Goal: Task Accomplishment & Management: Manage account settings

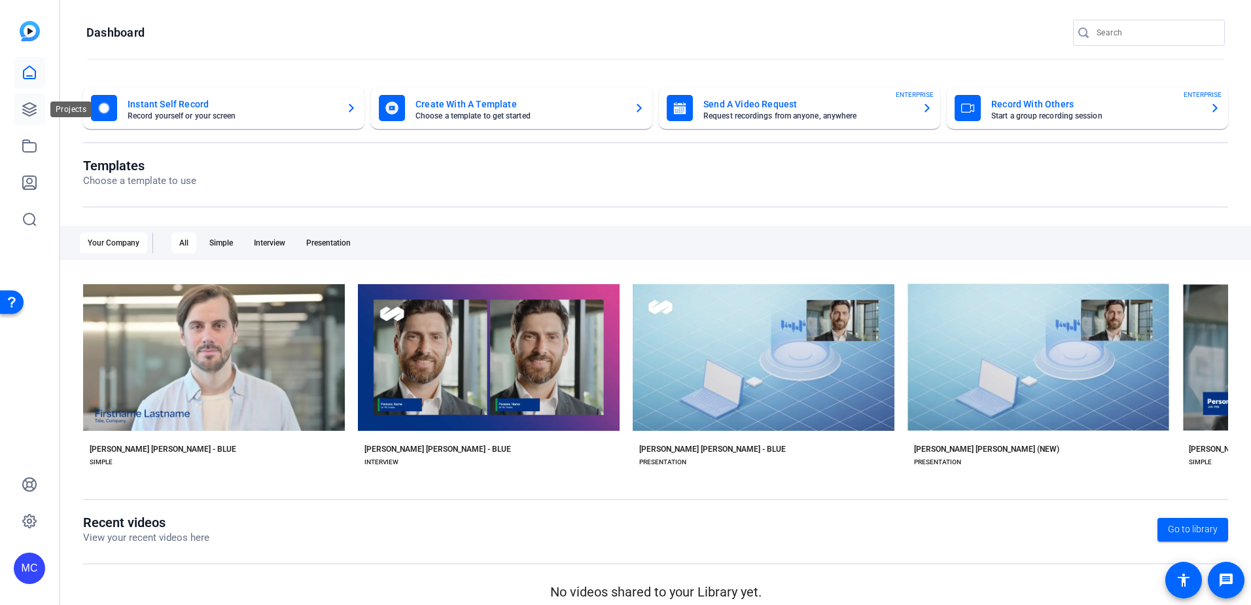
click at [32, 106] on icon at bounding box center [30, 109] width 16 height 16
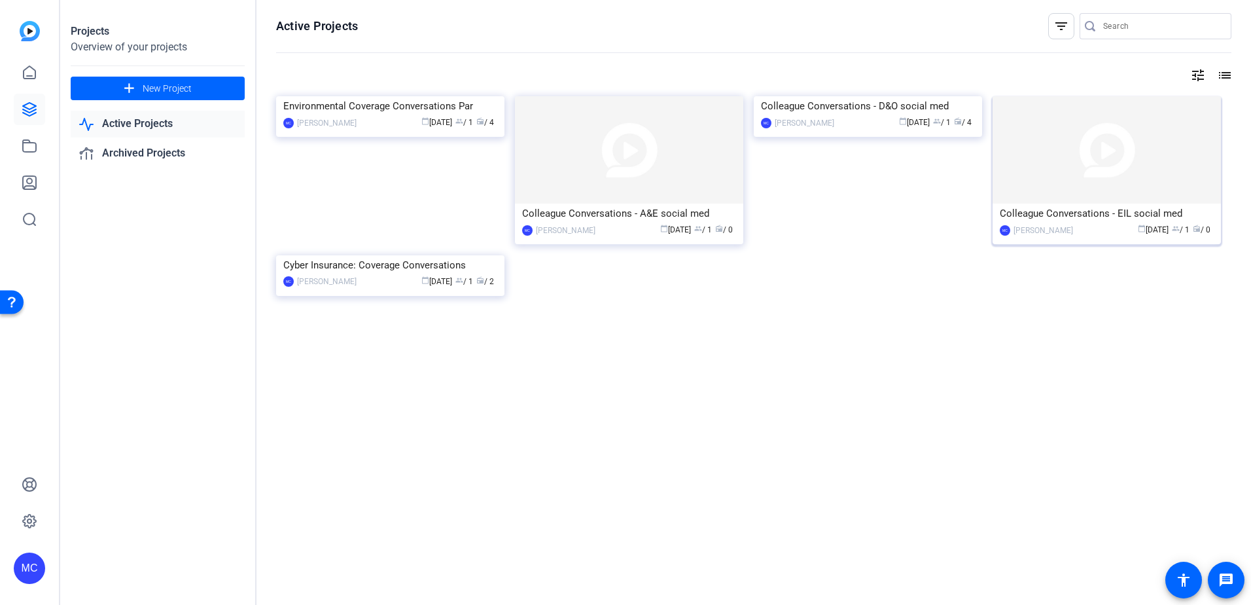
click at [1096, 215] on div "Colleague Conversations - EIL social med" at bounding box center [1107, 214] width 214 height 20
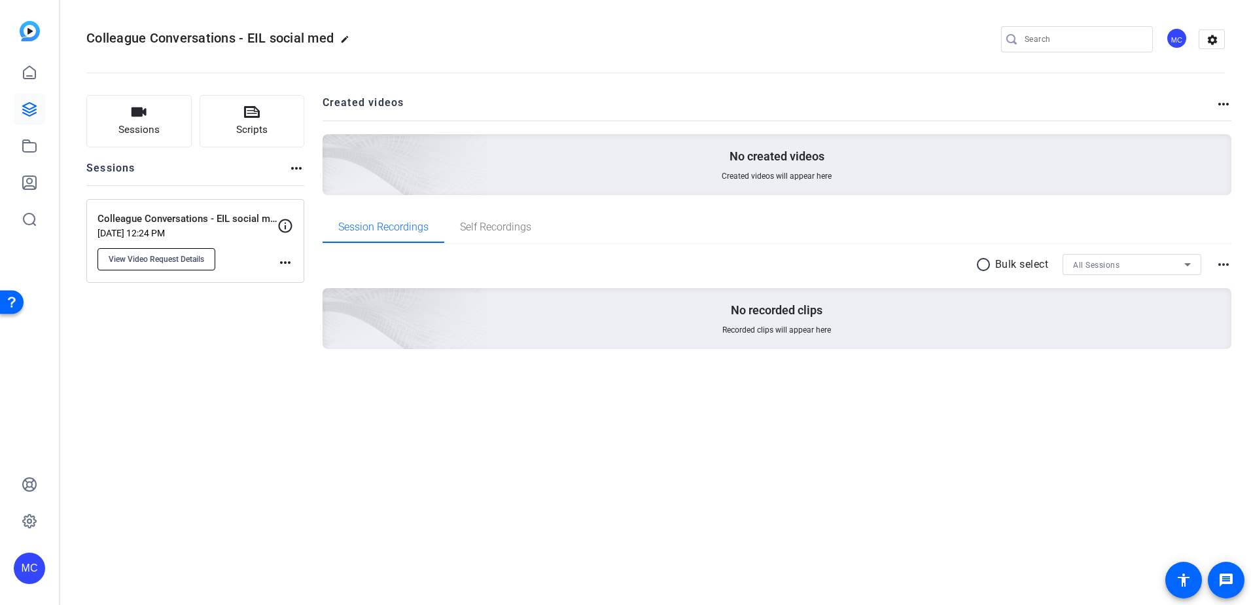
click at [171, 262] on span "View Video Request Details" at bounding box center [157, 259] width 96 height 10
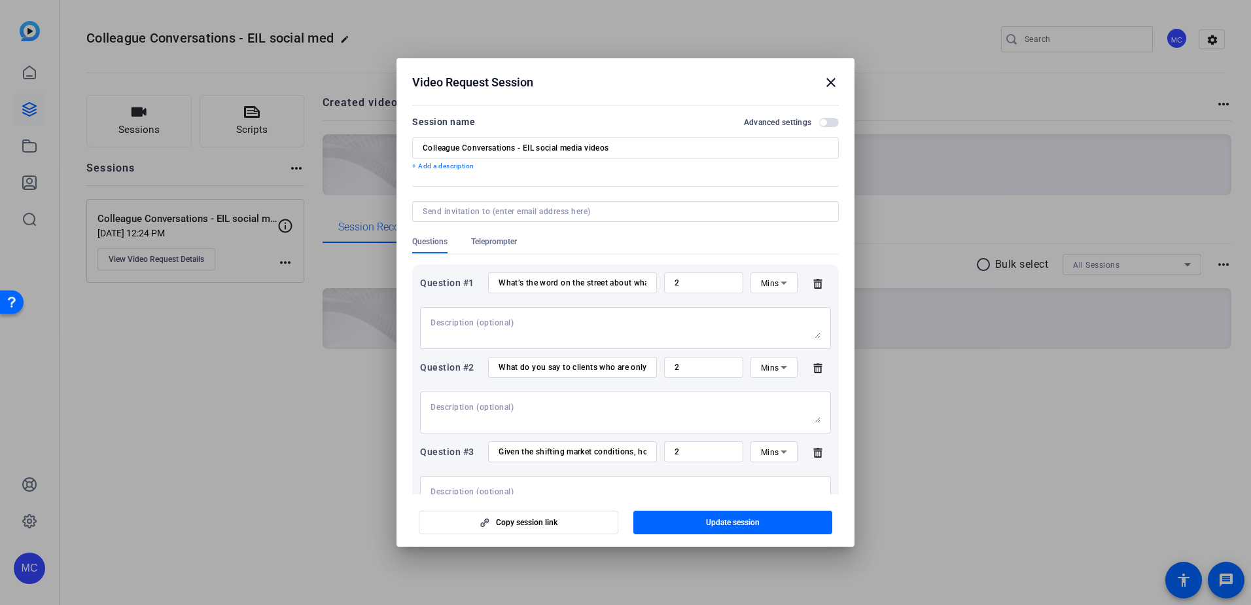
click at [820, 124] on span "button" at bounding box center [823, 122] width 7 height 7
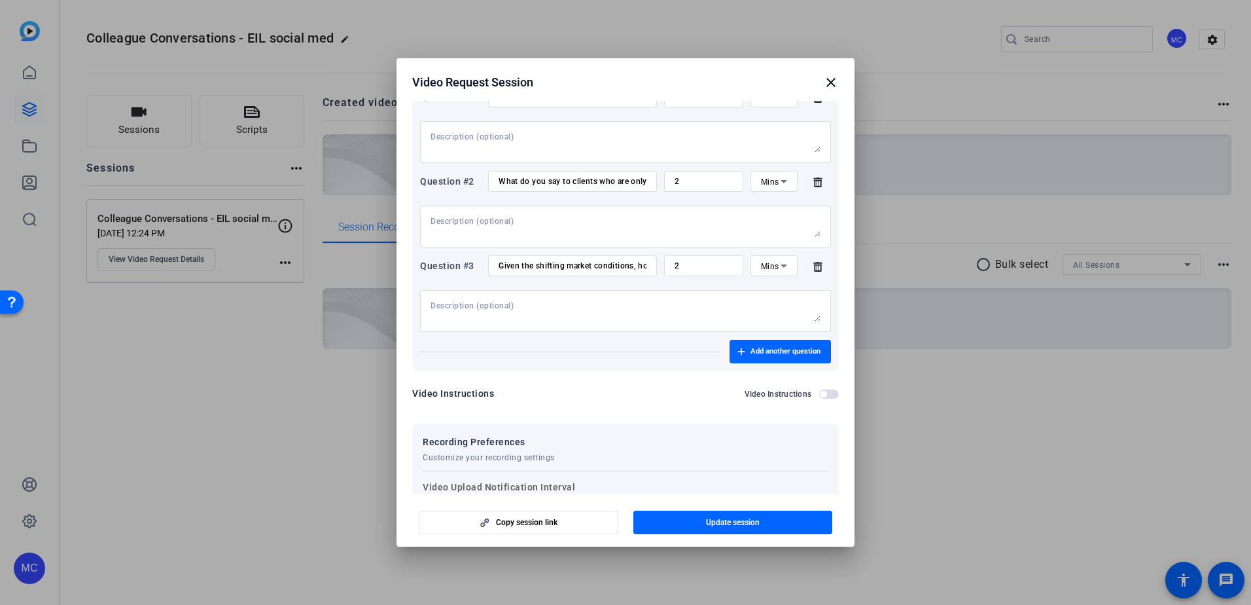
scroll to position [185, 0]
click at [823, 397] on span "button" at bounding box center [829, 394] width 20 height 9
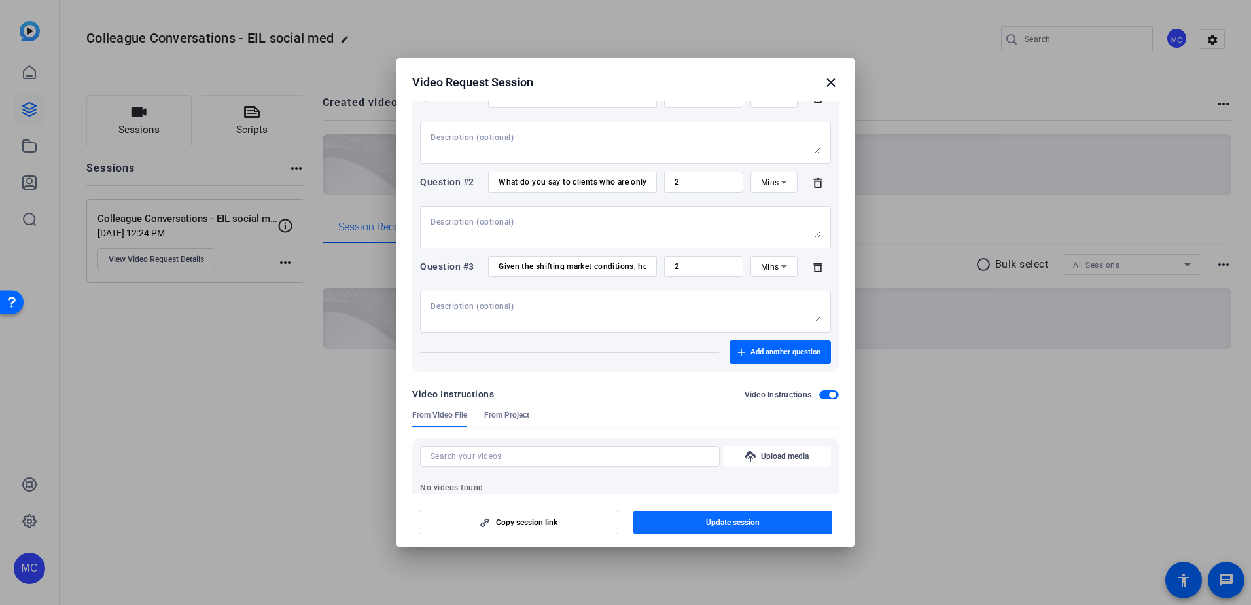
click at [725, 522] on span "Update session" at bounding box center [733, 522] width 54 height 10
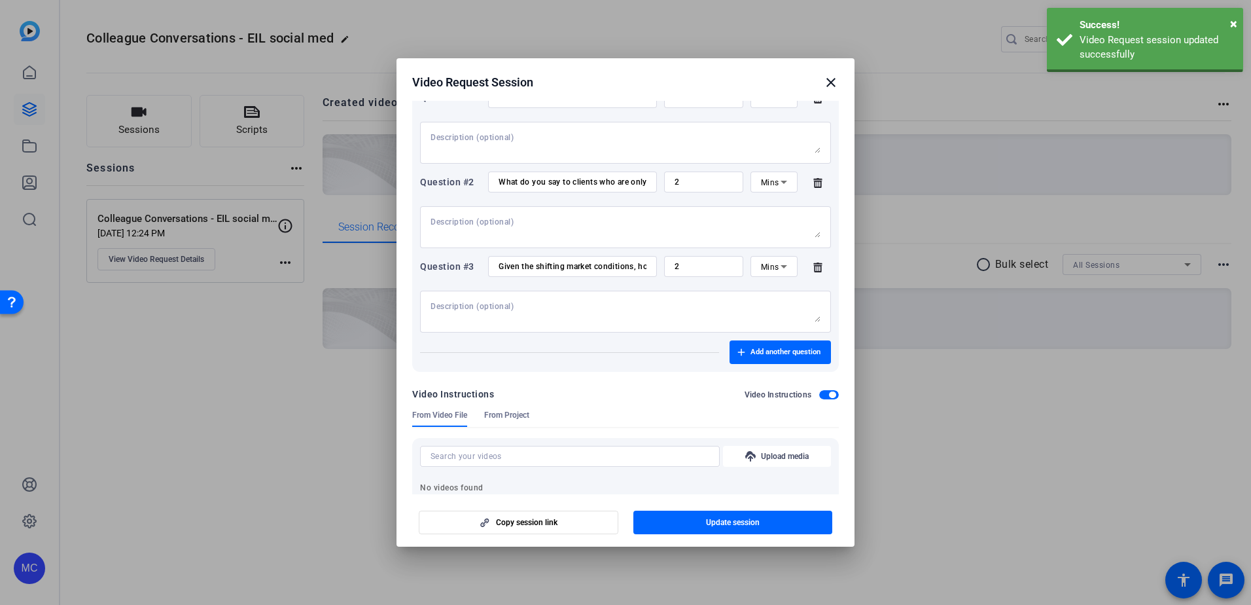
scroll to position [0, 0]
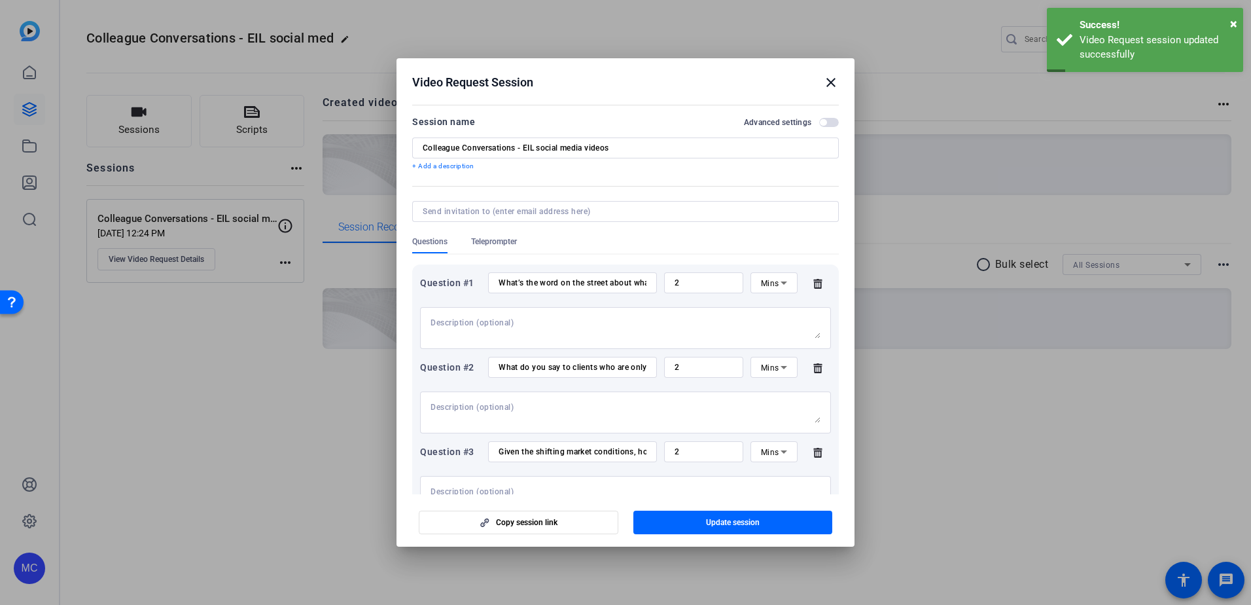
click at [839, 79] on h2 "Video Request Session close" at bounding box center [626, 79] width 458 height 43
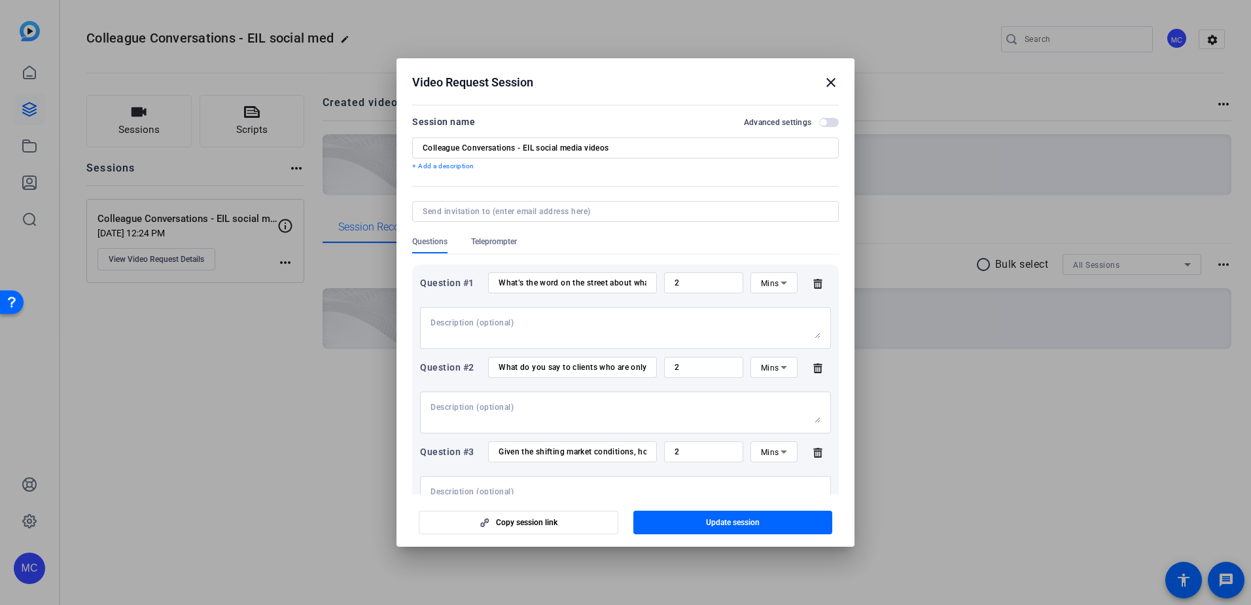
click at [827, 80] on mat-icon "close" at bounding box center [831, 83] width 16 height 16
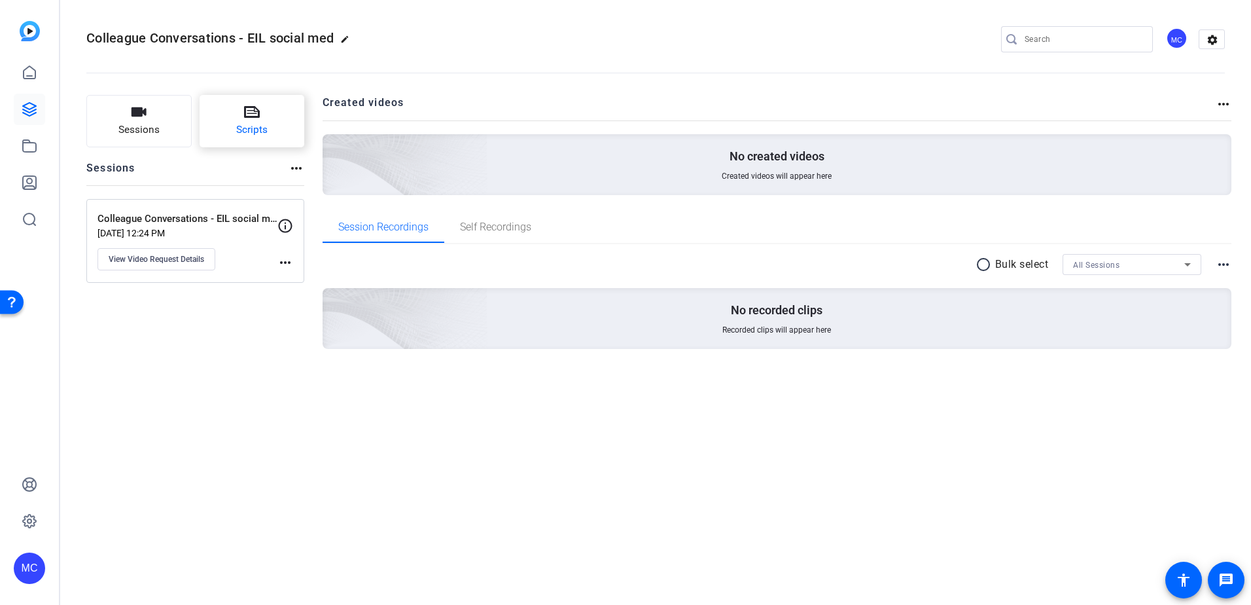
click at [254, 124] on span "Scripts" at bounding box center [251, 129] width 31 height 15
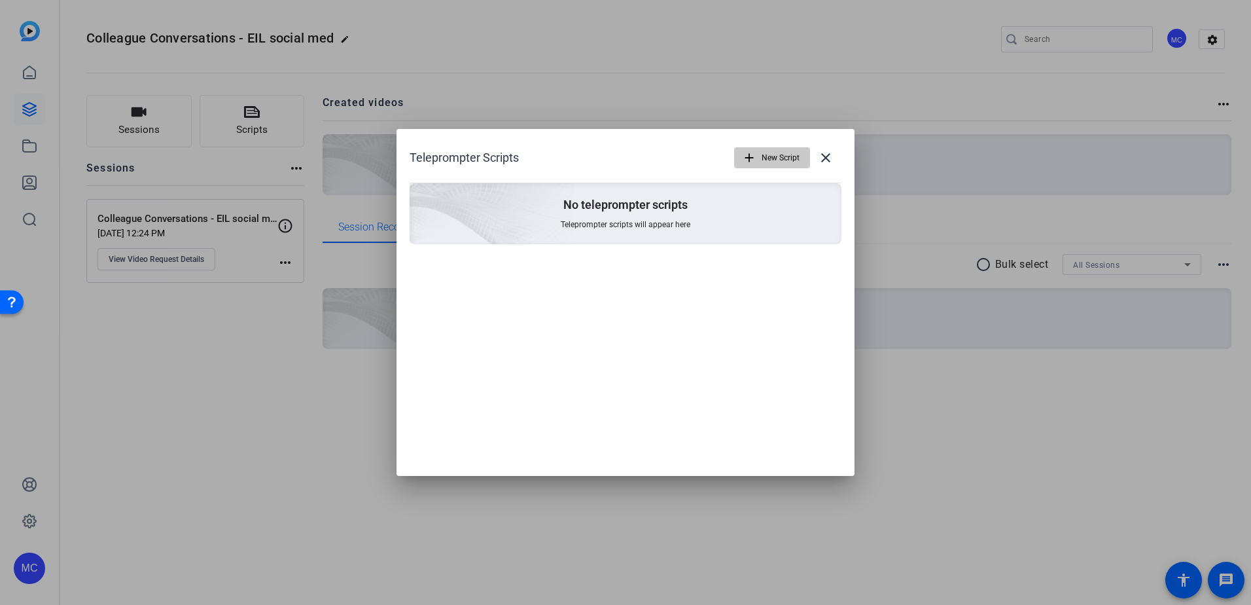
click at [767, 156] on span "New Script" at bounding box center [781, 157] width 38 height 25
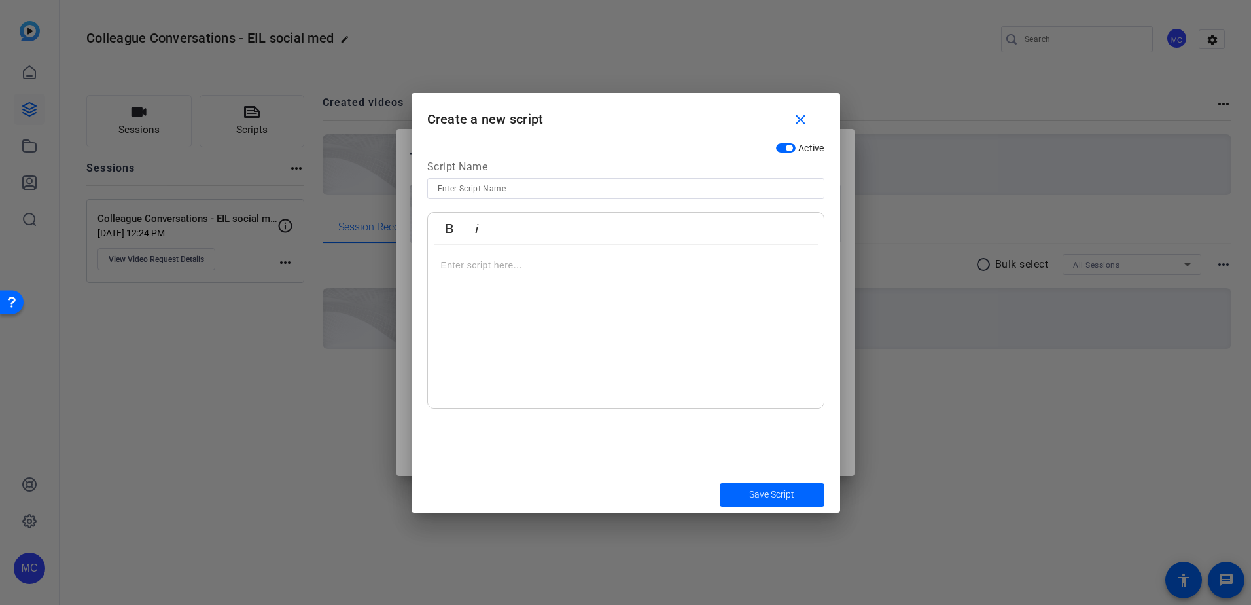
click at [539, 192] on input at bounding box center [626, 189] width 376 height 16
type input "Environmental Colleague Conversations"
click at [553, 259] on p at bounding box center [626, 265] width 370 height 14
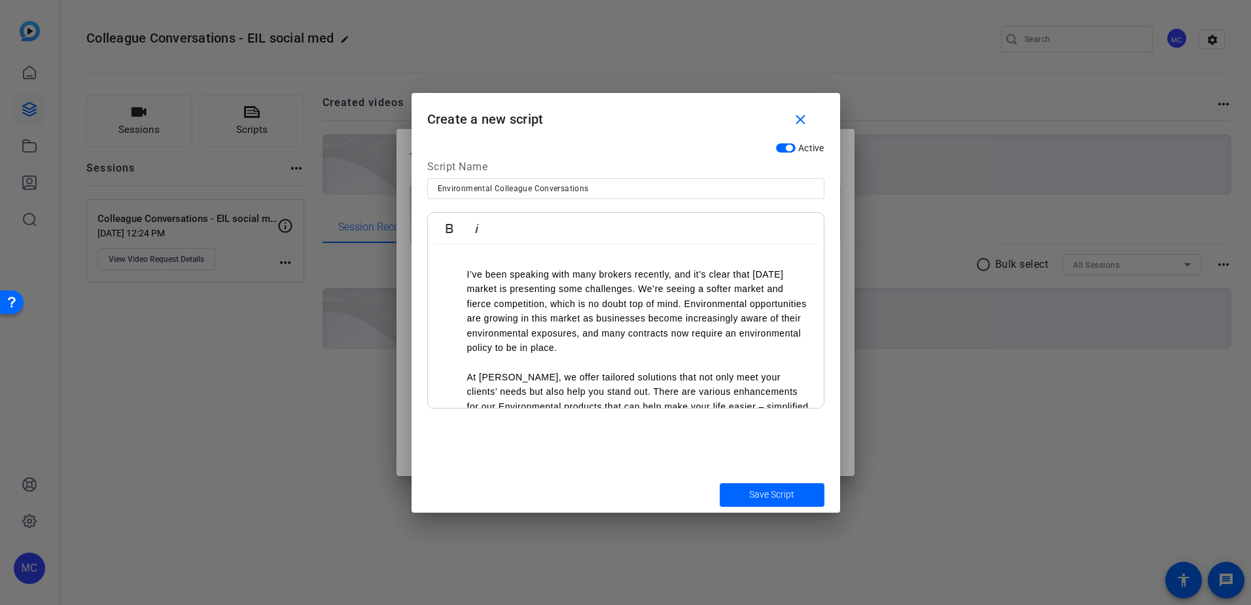
scroll to position [357, 0]
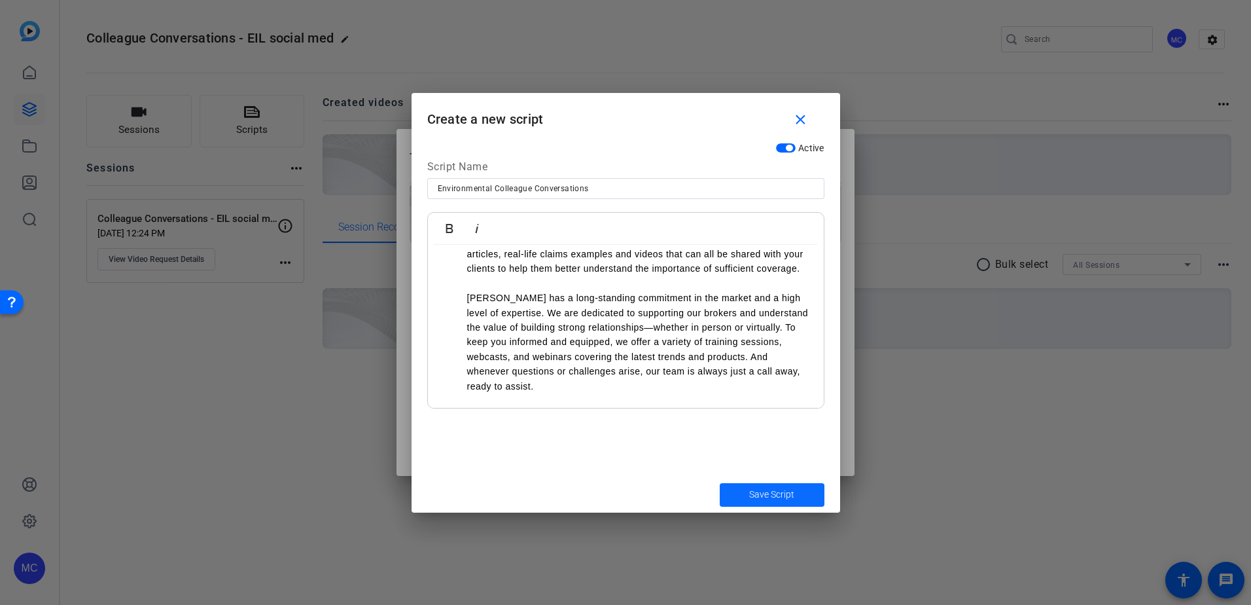
click at [751, 495] on span "Save Script" at bounding box center [771, 495] width 45 height 14
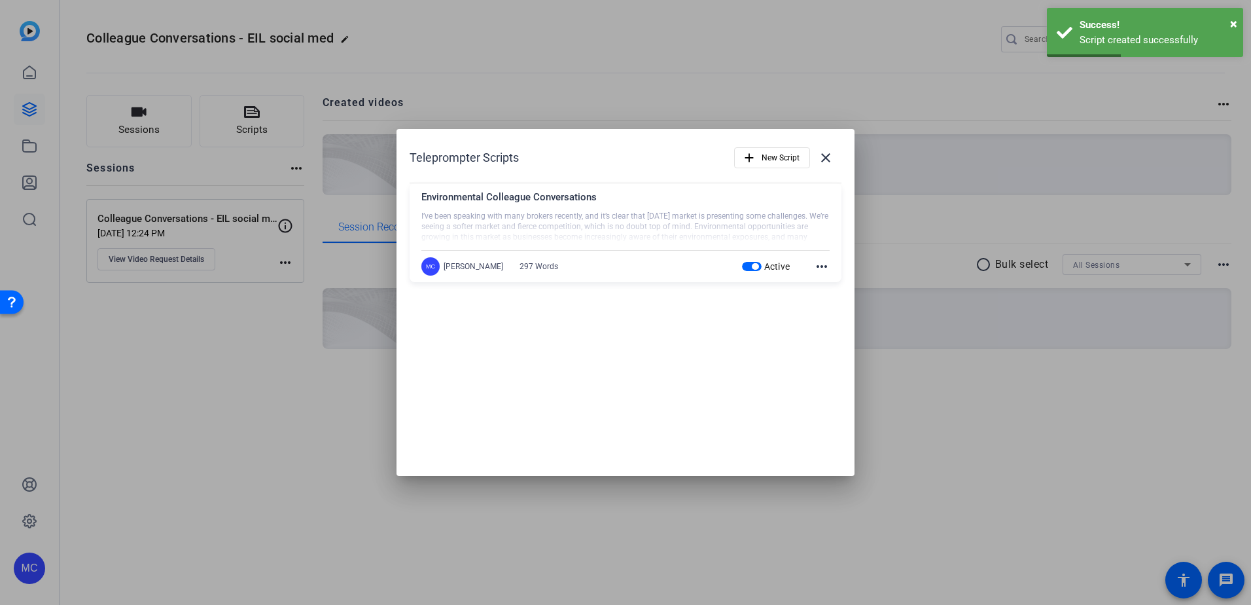
click at [818, 272] on mat-icon "more_horiz" at bounding box center [822, 267] width 16 height 16
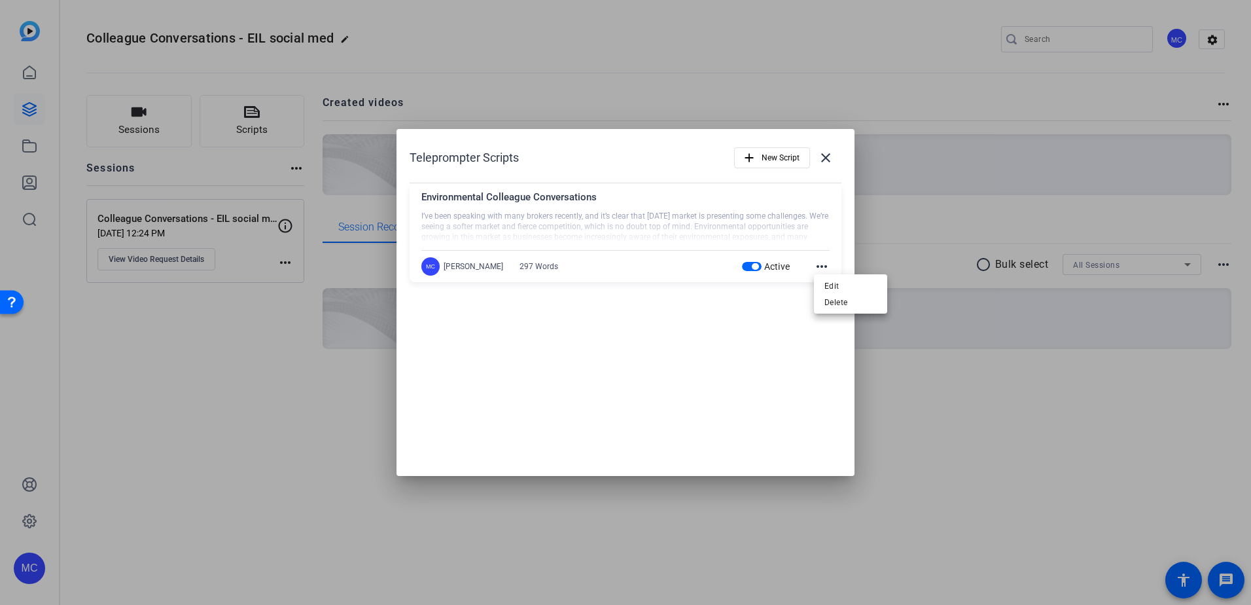
click at [820, 158] on div at bounding box center [625, 302] width 1251 height 605
click at [827, 156] on mat-icon "close" at bounding box center [826, 158] width 16 height 16
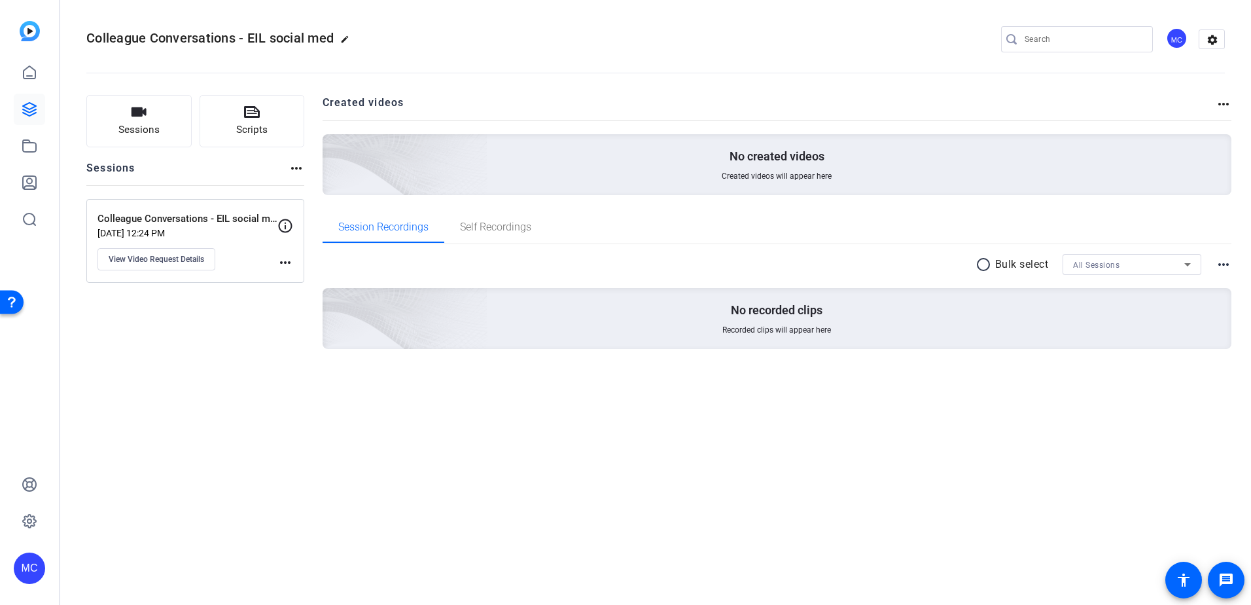
click at [285, 262] on mat-icon "more_horiz" at bounding box center [286, 263] width 16 height 16
click at [174, 257] on div at bounding box center [625, 302] width 1251 height 605
click at [226, 219] on p "Colleague Conversations - EIL social media videos" at bounding box center [188, 218] width 180 height 15
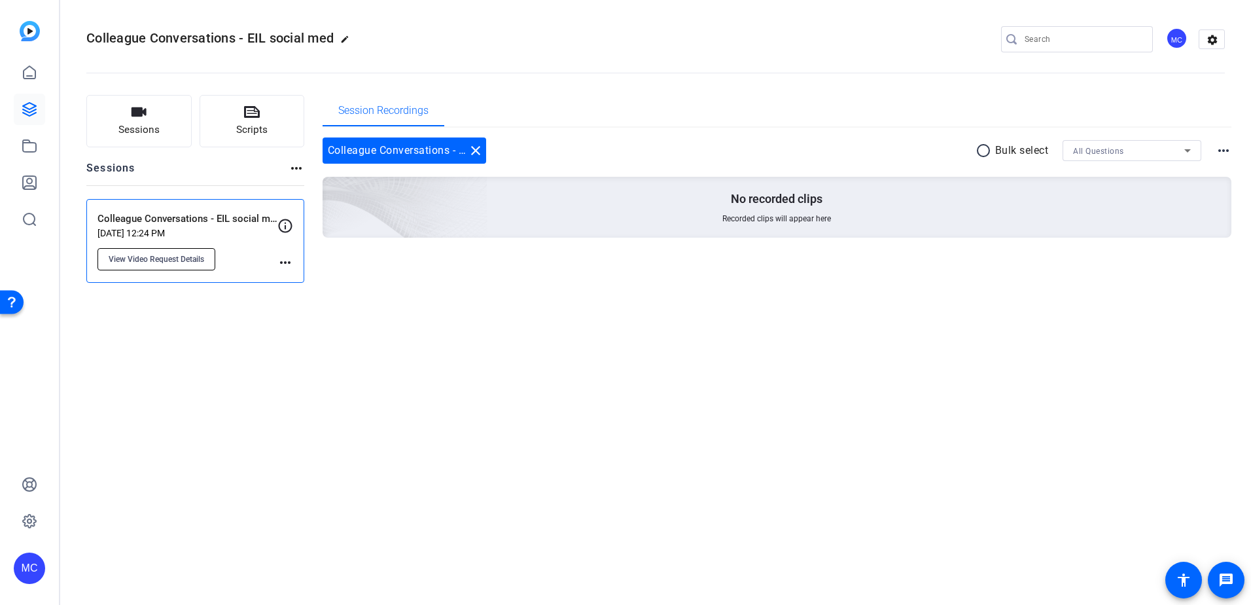
click at [177, 269] on button "View Video Request Details" at bounding box center [157, 259] width 118 height 22
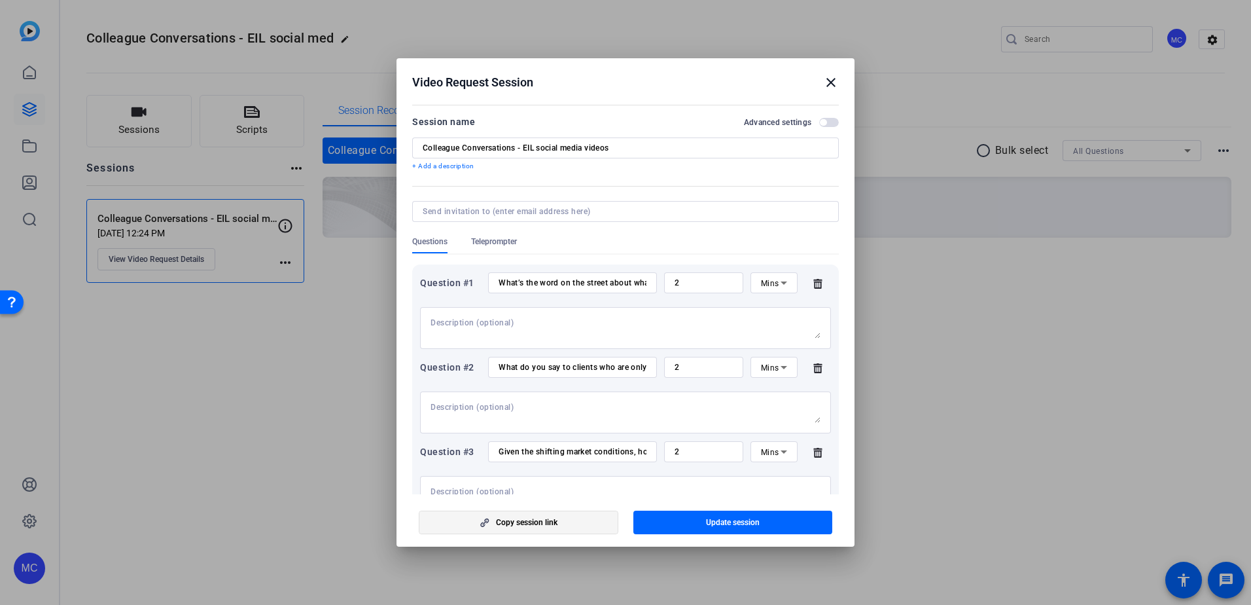
click at [521, 519] on span "Copy session link" at bounding box center [527, 522] width 62 height 10
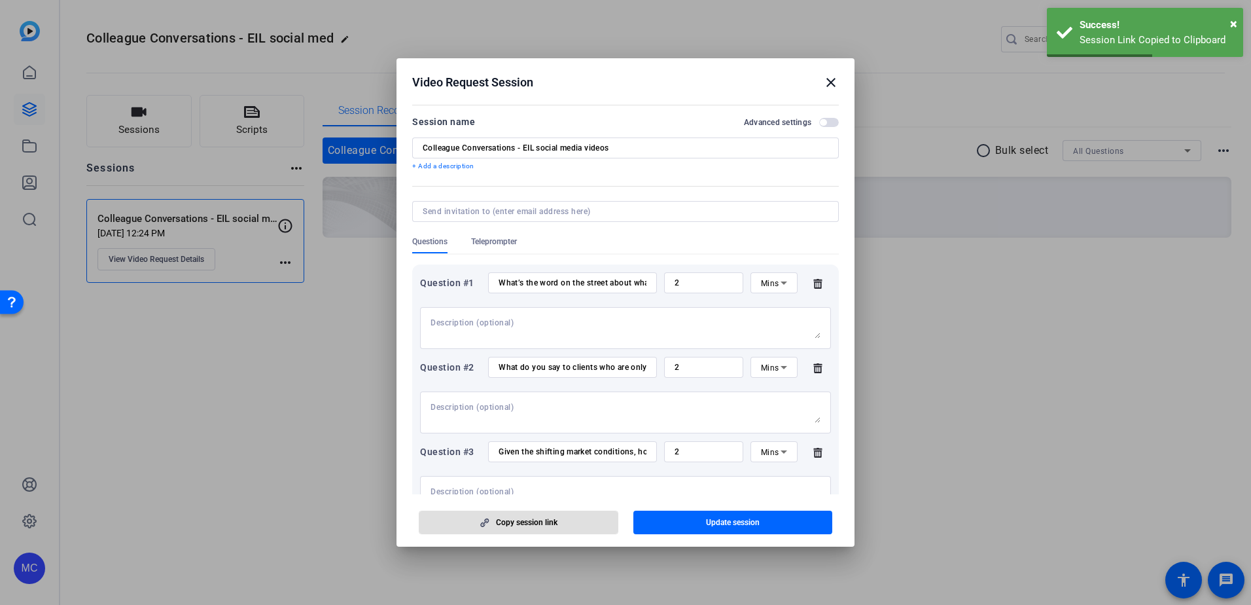
click at [820, 120] on span "button" at bounding box center [823, 122] width 7 height 7
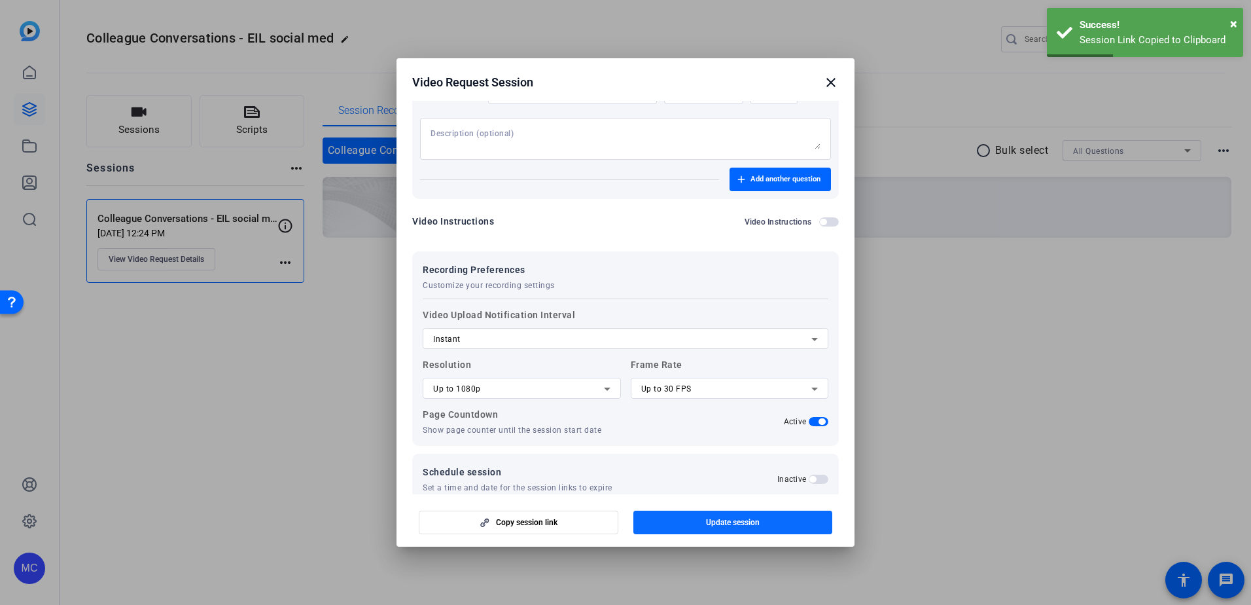
scroll to position [367, 0]
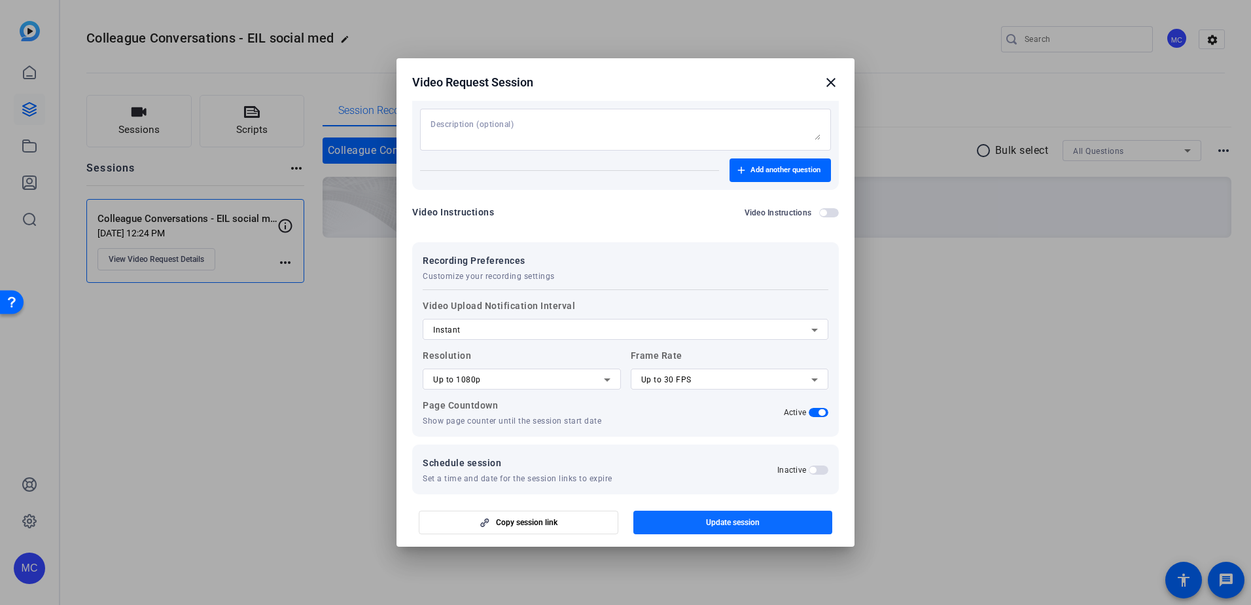
click at [747, 524] on span "Update session" at bounding box center [733, 522] width 54 height 10
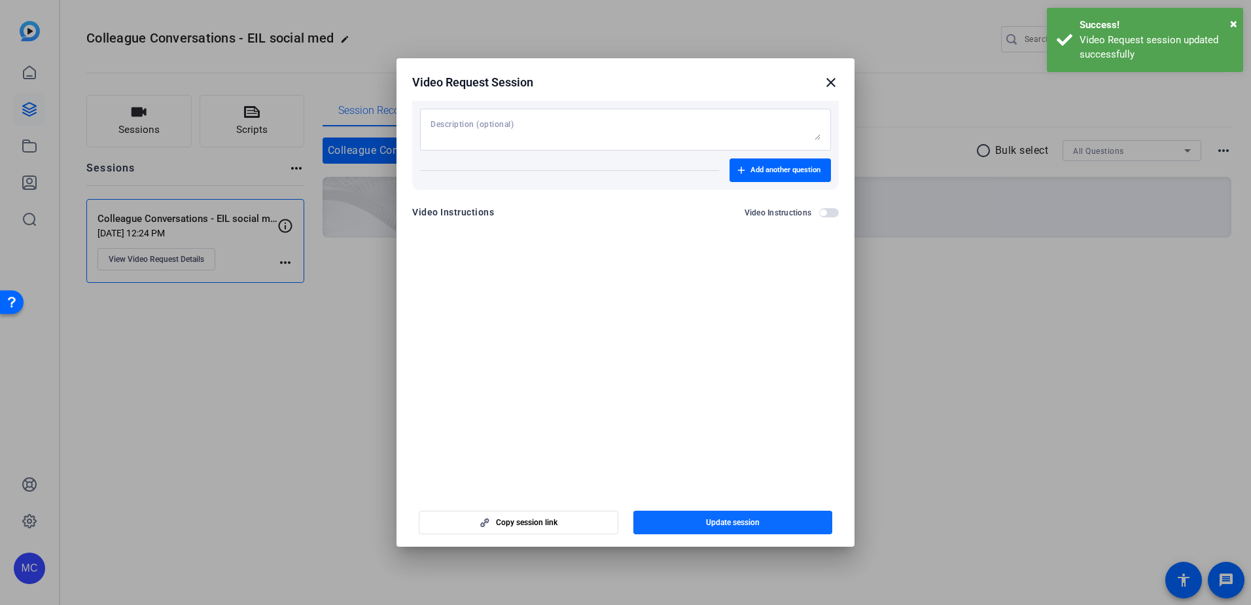
scroll to position [114, 0]
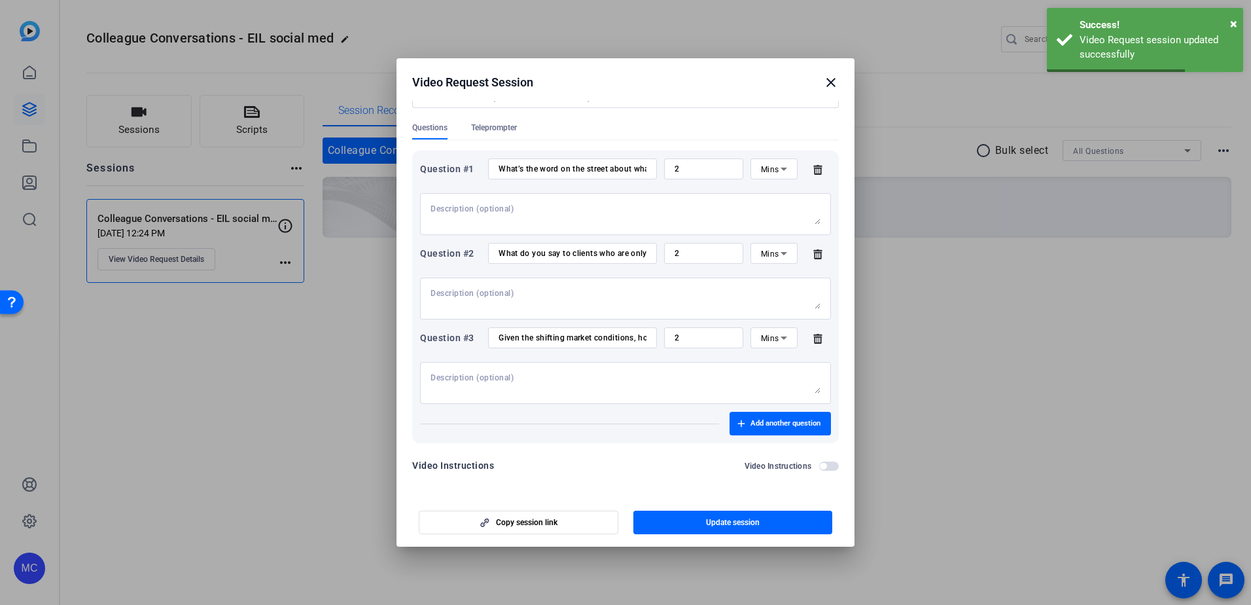
click at [820, 467] on span "button" at bounding box center [823, 466] width 7 height 7
click at [764, 519] on span "button" at bounding box center [734, 522] width 200 height 31
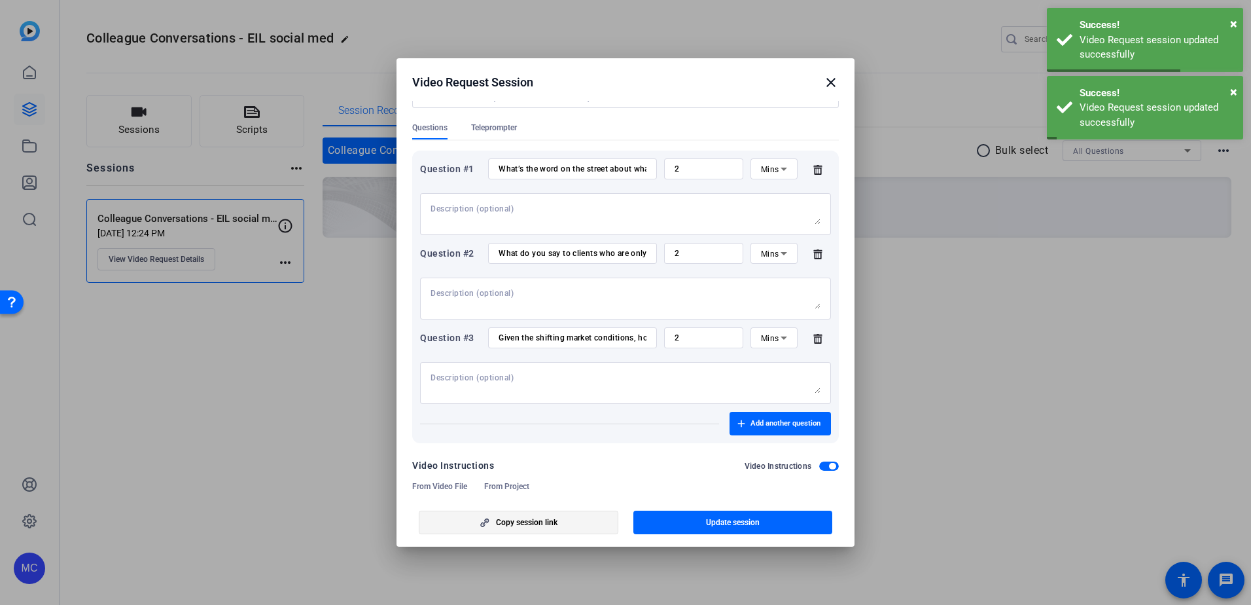
click at [536, 519] on span "Copy session link" at bounding box center [527, 522] width 62 height 10
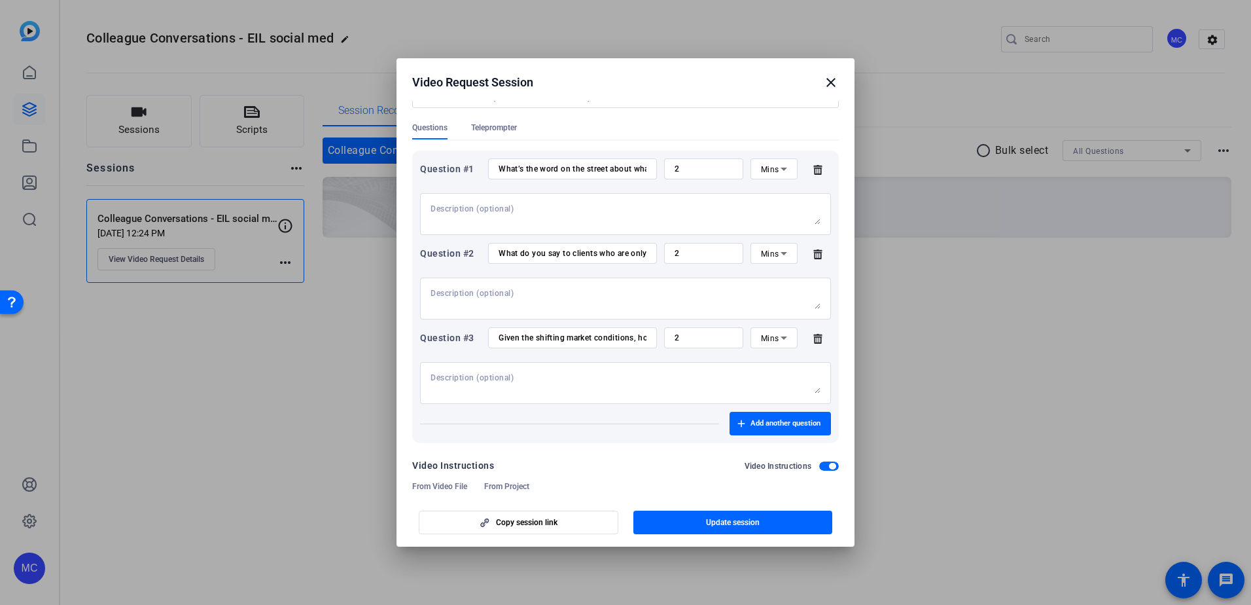
click at [833, 81] on mat-icon "close" at bounding box center [831, 83] width 16 height 16
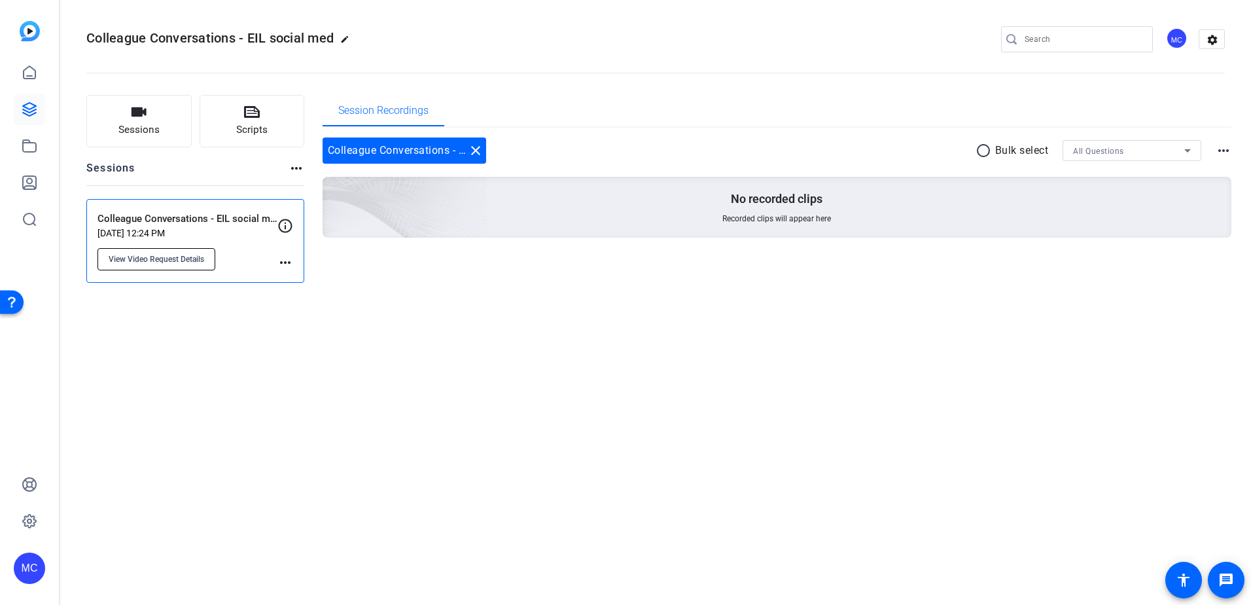
click at [204, 260] on span "View Video Request Details" at bounding box center [157, 259] width 96 height 10
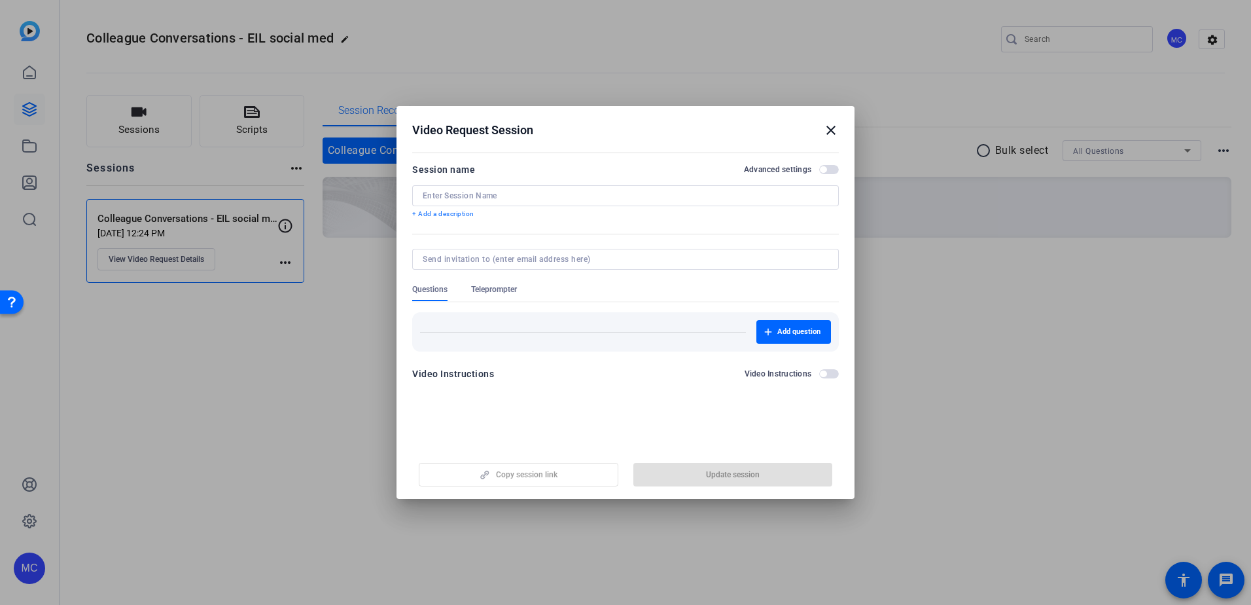
type input "Colleague Conversations - EIL social media videos"
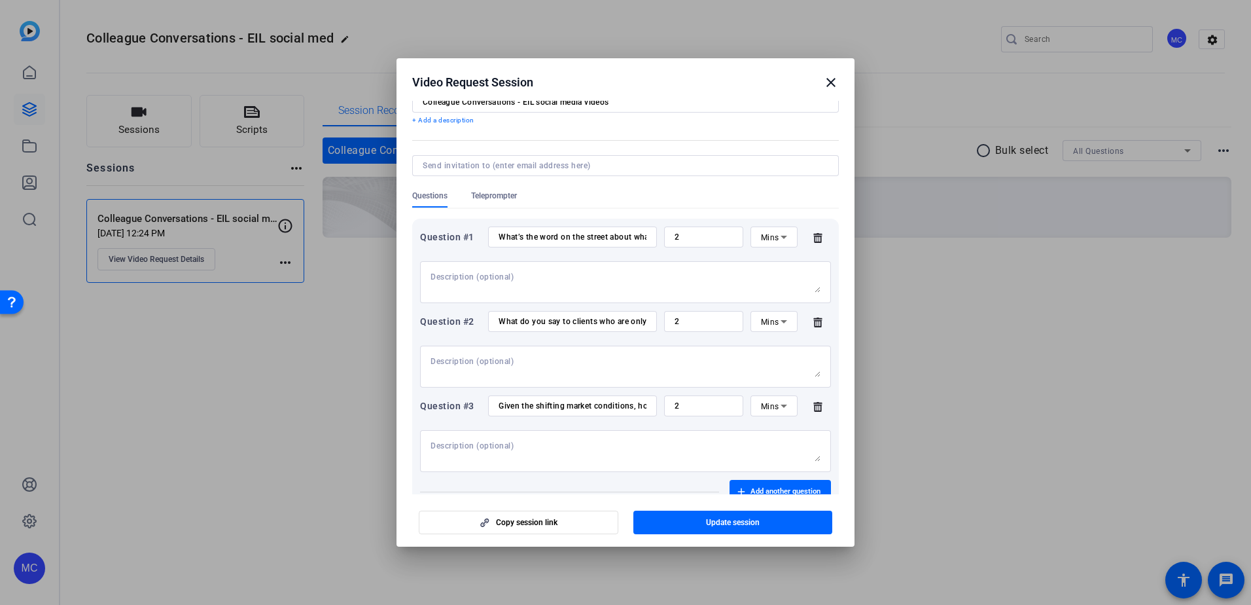
scroll to position [0, 0]
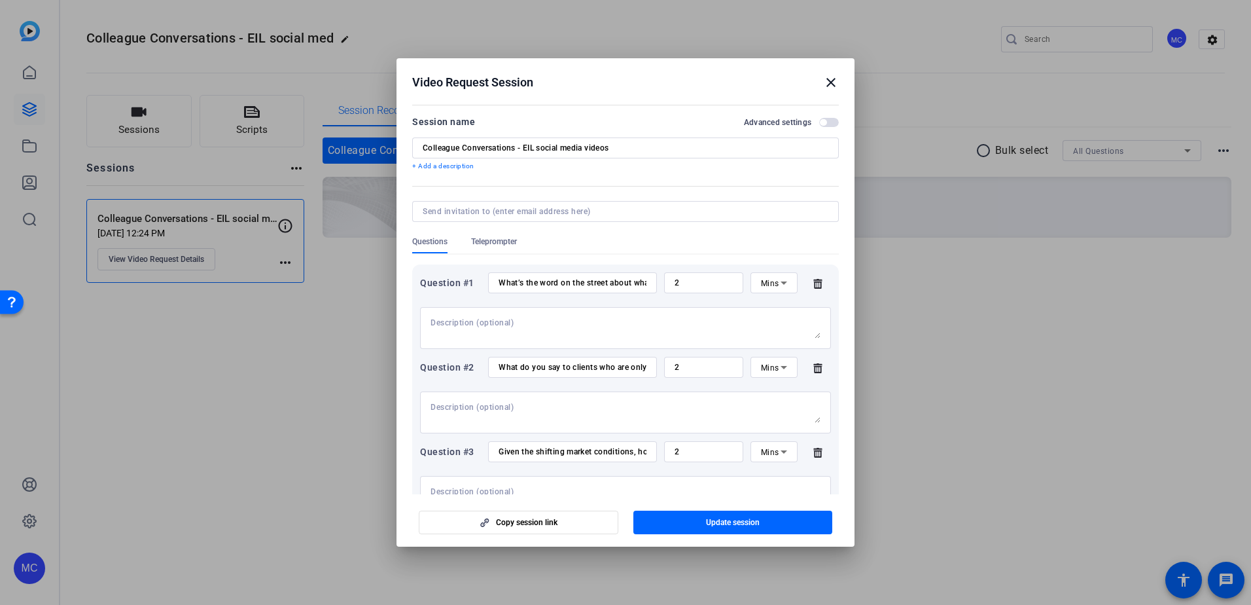
click at [510, 244] on span "Teleprompter" at bounding box center [494, 241] width 46 height 10
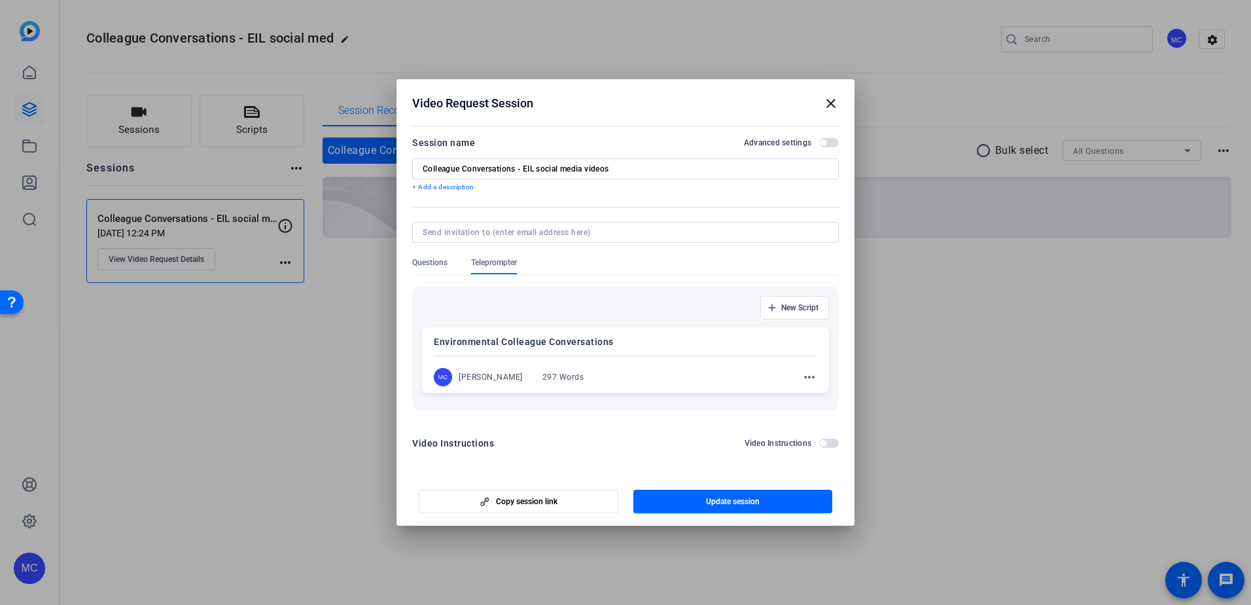
click at [828, 441] on span "button" at bounding box center [829, 443] width 20 height 9
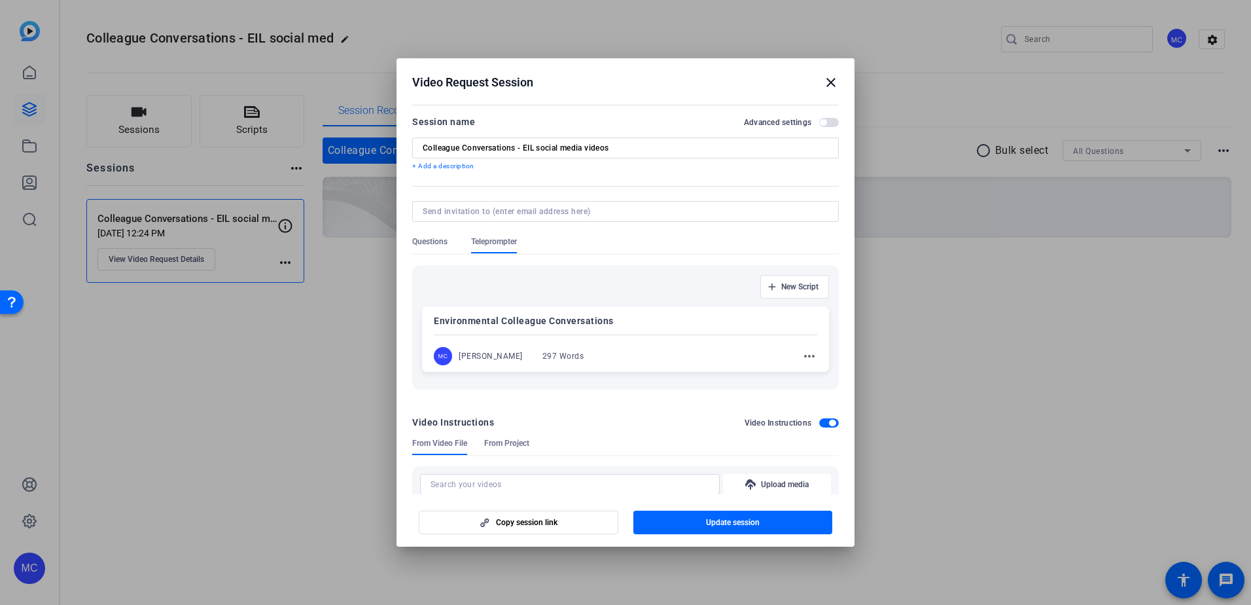
click at [820, 124] on span "button" at bounding box center [823, 122] width 7 height 7
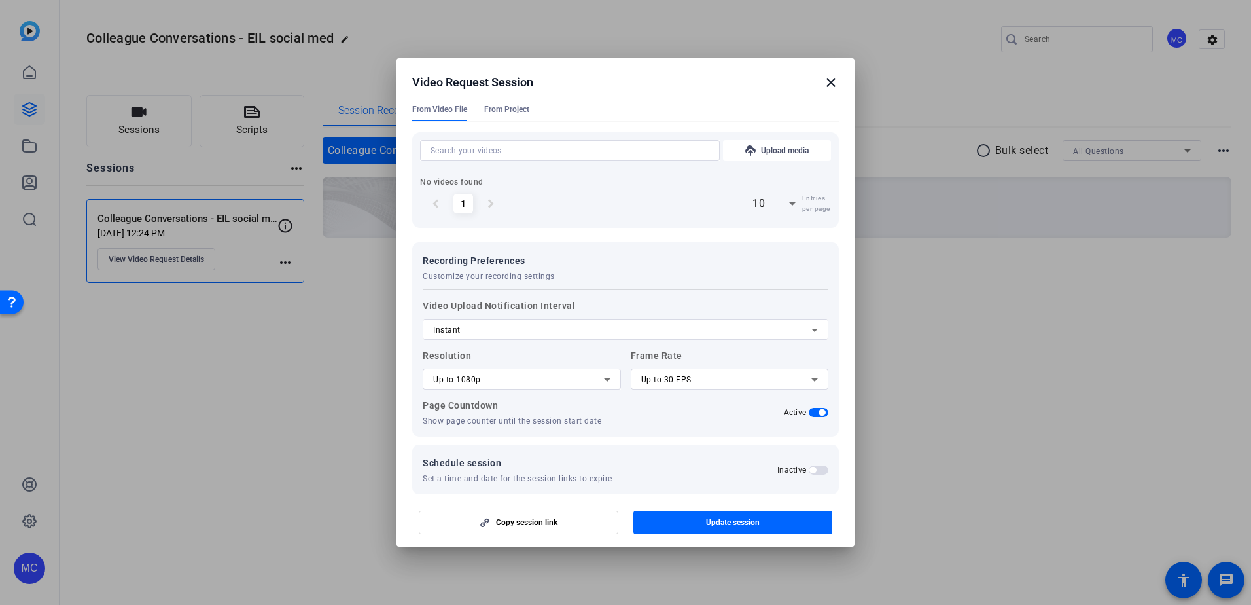
scroll to position [348, 0]
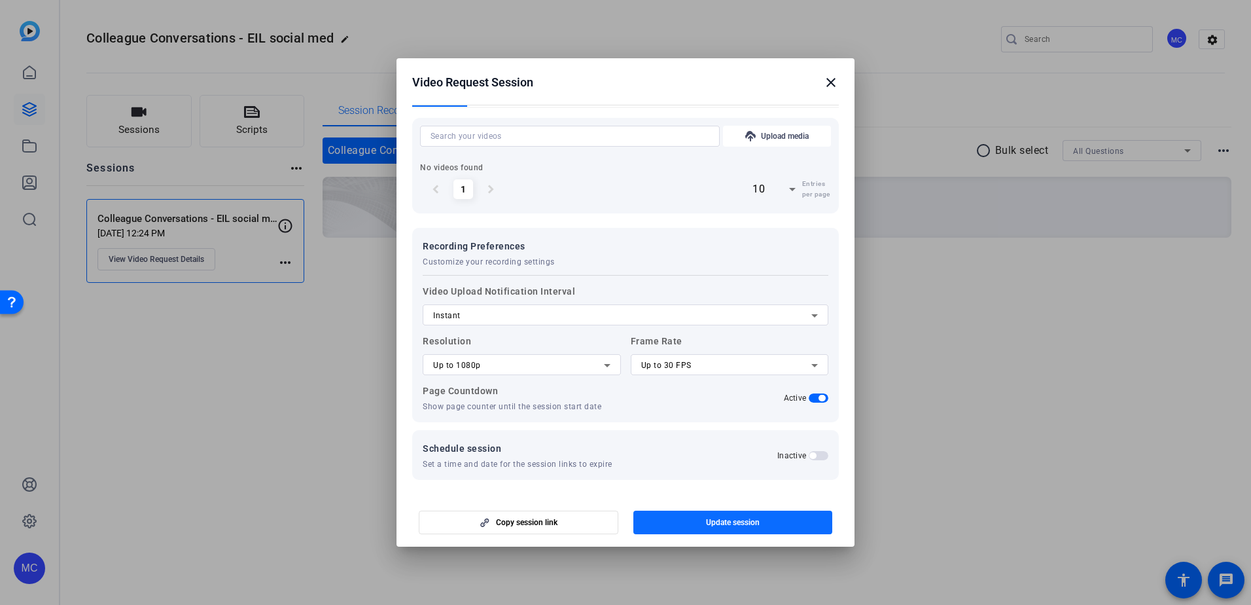
click at [736, 522] on span "Update session" at bounding box center [733, 522] width 54 height 10
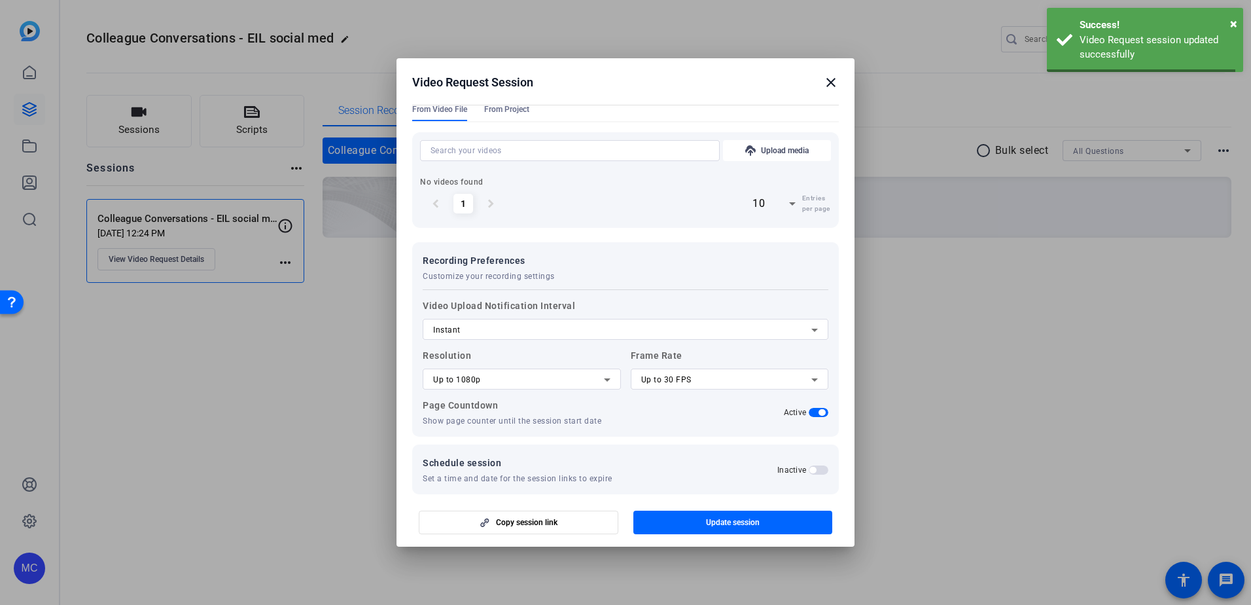
scroll to position [82, 0]
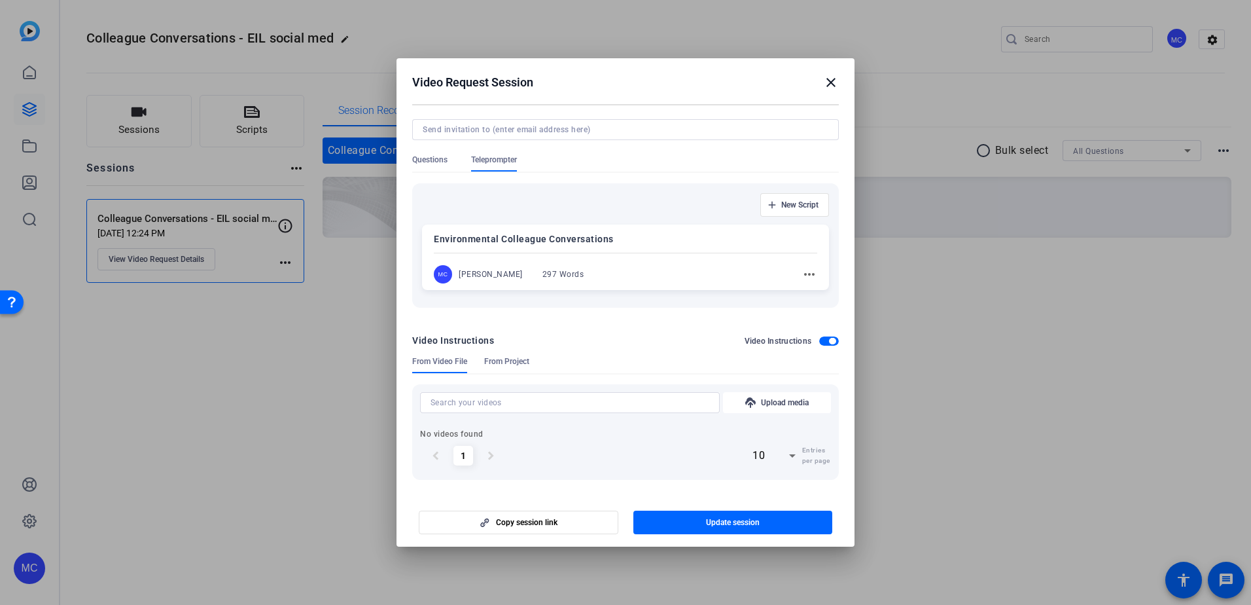
click at [832, 83] on mat-icon "close" at bounding box center [831, 83] width 16 height 16
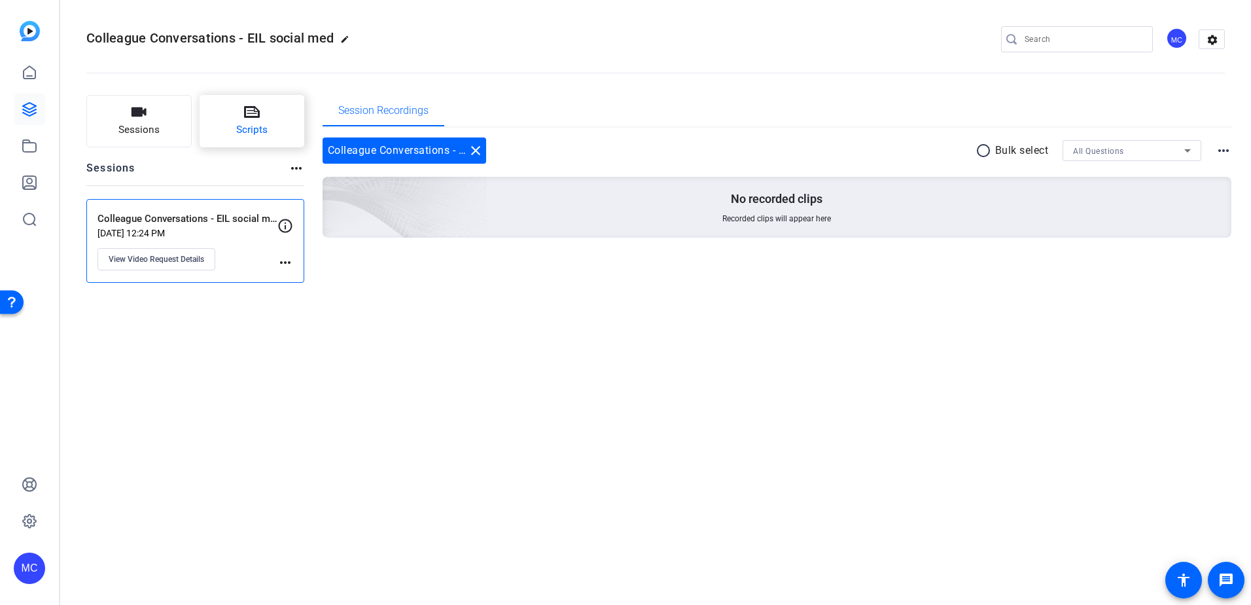
click at [252, 121] on button "Scripts" at bounding box center [252, 121] width 105 height 52
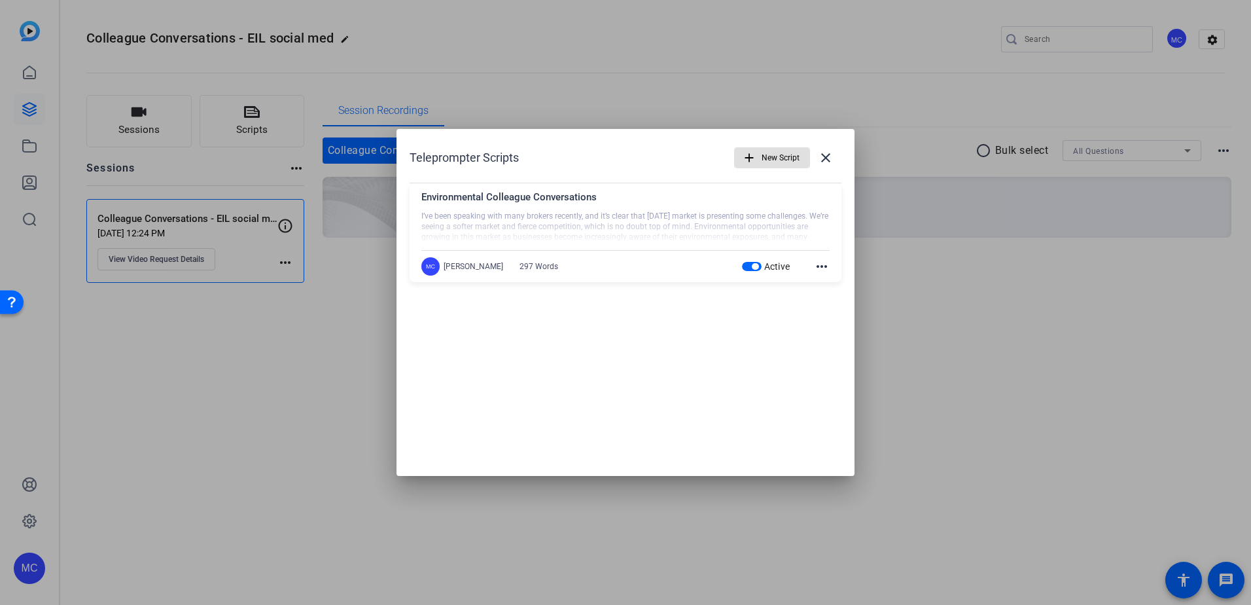
click at [814, 271] on div "Active more_horiz" at bounding box center [786, 267] width 88 height 16
click at [821, 266] on mat-icon "more_horiz" at bounding box center [822, 267] width 16 height 16
click at [1155, 359] on div at bounding box center [625, 302] width 1251 height 605
click at [818, 164] on mat-icon "close" at bounding box center [826, 158] width 16 height 16
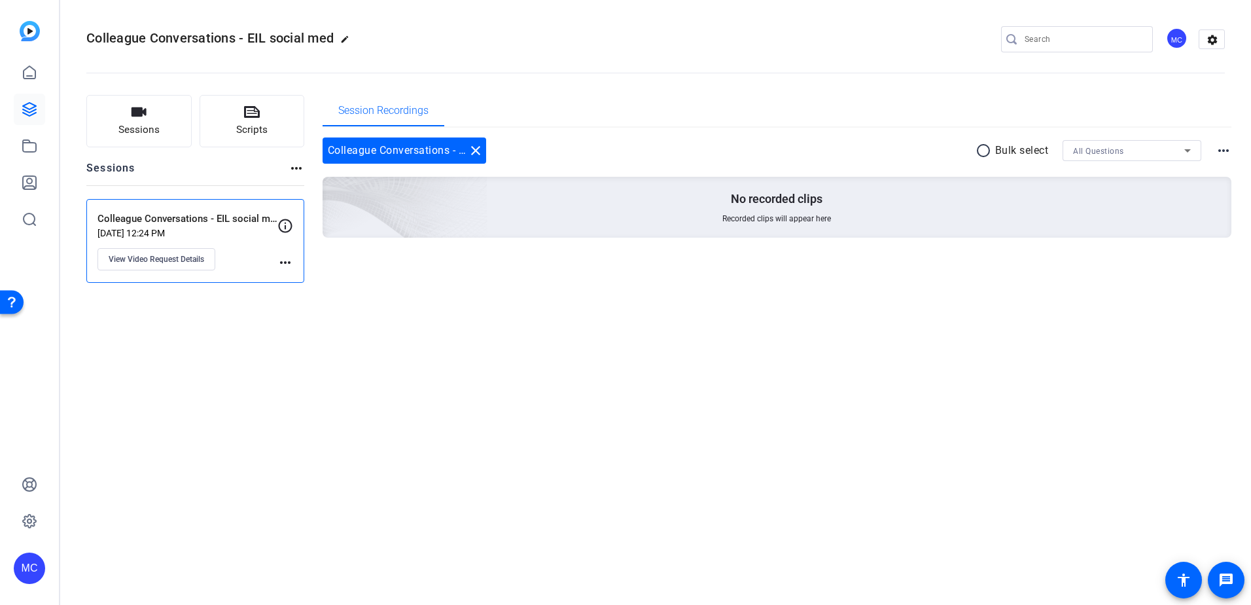
click at [295, 171] on mat-icon "more_horiz" at bounding box center [297, 168] width 16 height 16
click at [576, 317] on div at bounding box center [625, 302] width 1251 height 605
click at [253, 120] on button "Scripts" at bounding box center [252, 121] width 105 height 52
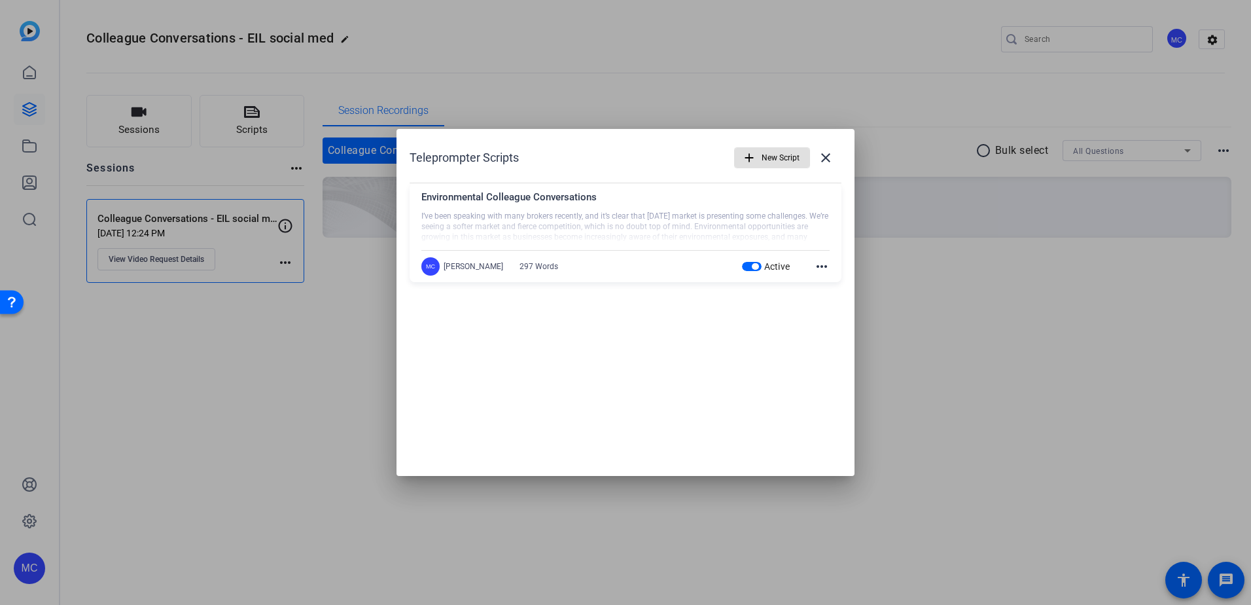
click at [819, 262] on mat-icon "more_horiz" at bounding box center [822, 267] width 16 height 16
click at [827, 158] on div at bounding box center [625, 302] width 1251 height 605
click at [827, 164] on mat-icon "close" at bounding box center [826, 158] width 16 height 16
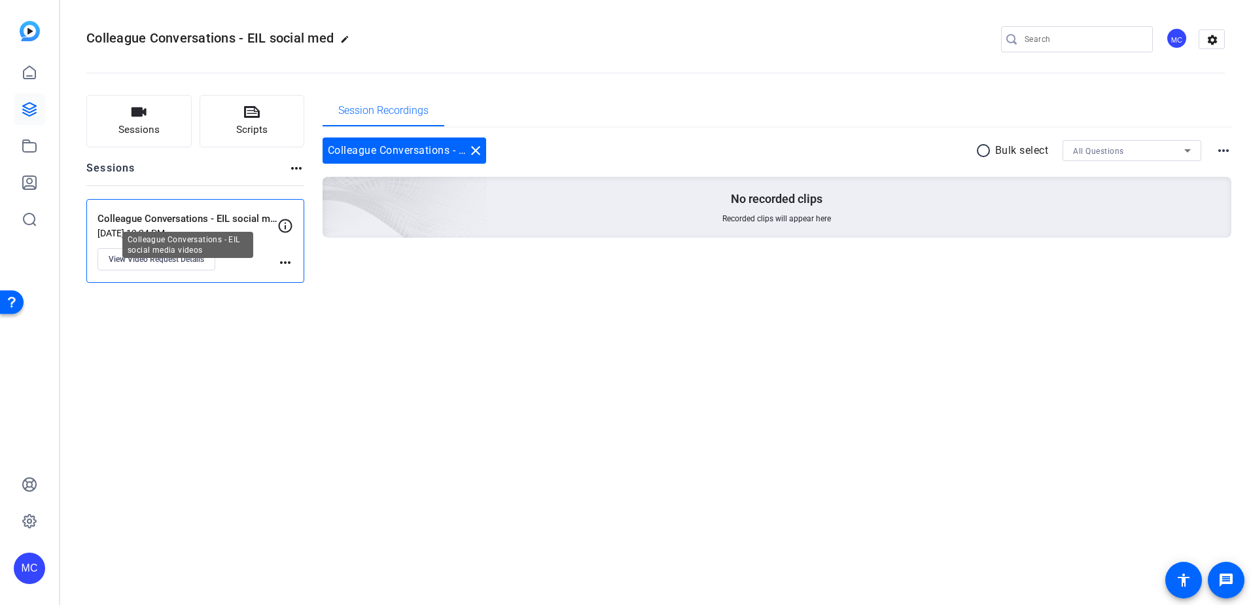
click at [228, 217] on p "Colleague Conversations - EIL social media videos" at bounding box center [188, 218] width 180 height 15
click at [288, 264] on mat-icon "more_horiz" at bounding box center [286, 263] width 16 height 16
click at [222, 218] on div at bounding box center [625, 302] width 1251 height 605
click at [165, 259] on span "View Video Request Details" at bounding box center [157, 259] width 96 height 10
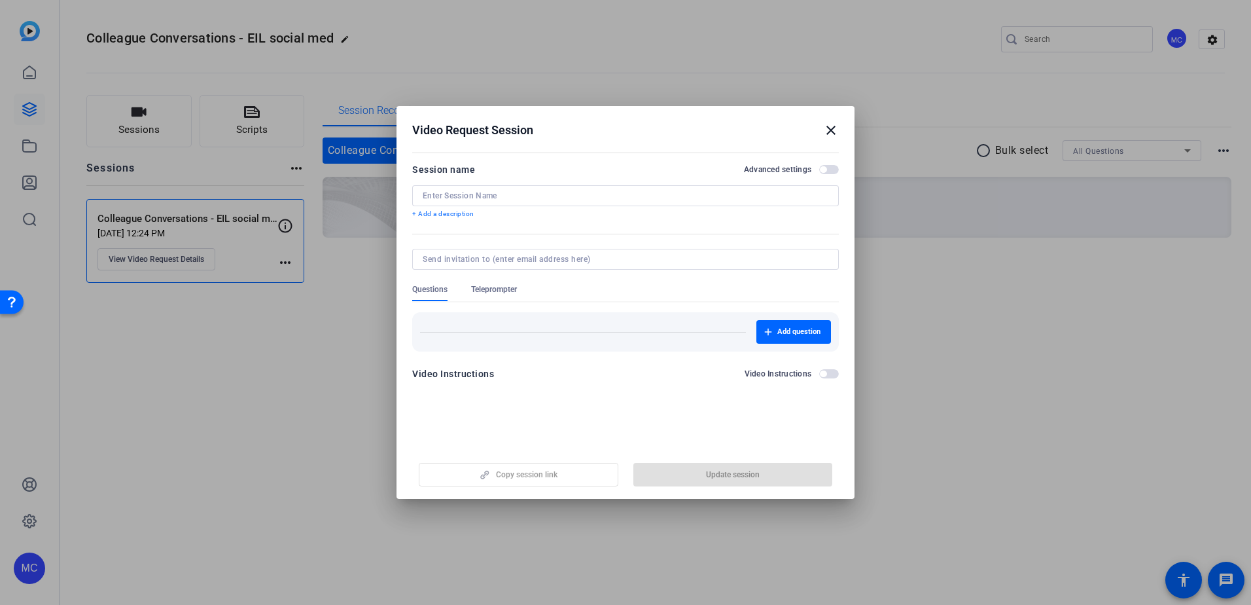
type input "Colleague Conversations - EIL social media videos"
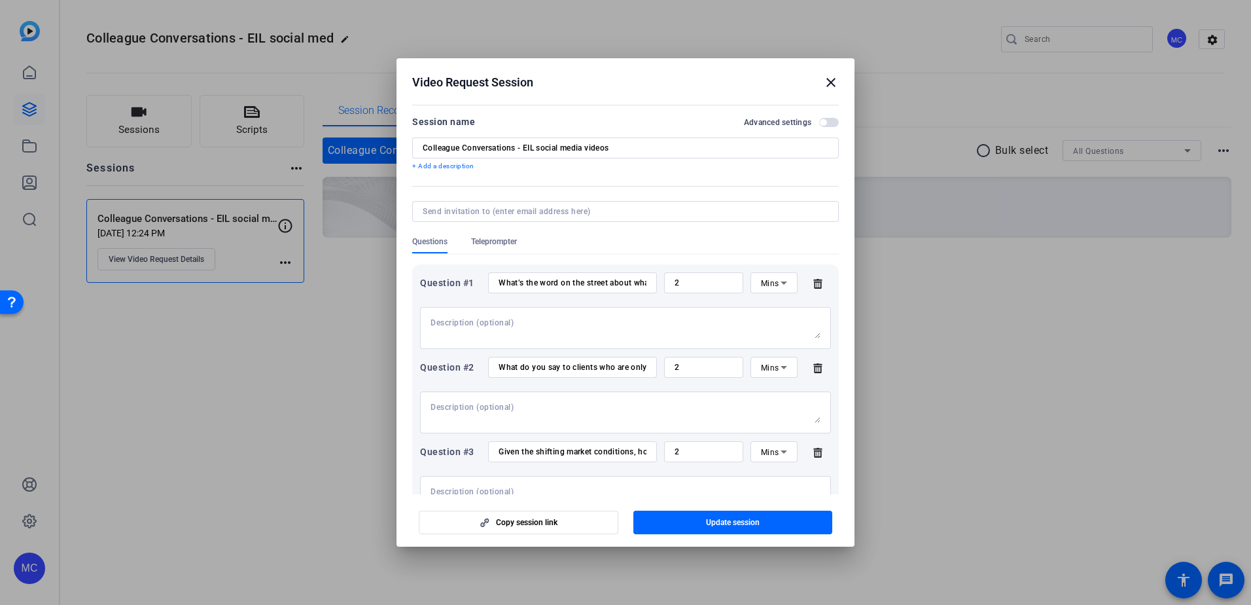
click at [820, 126] on span "button" at bounding box center [829, 122] width 20 height 9
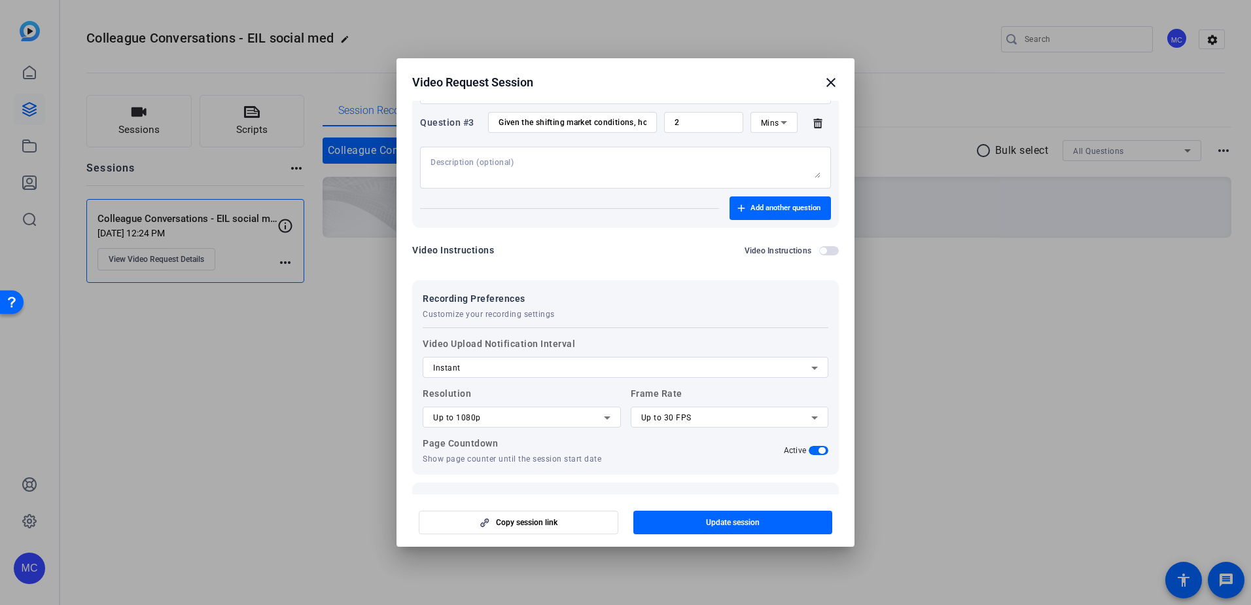
scroll to position [382, 0]
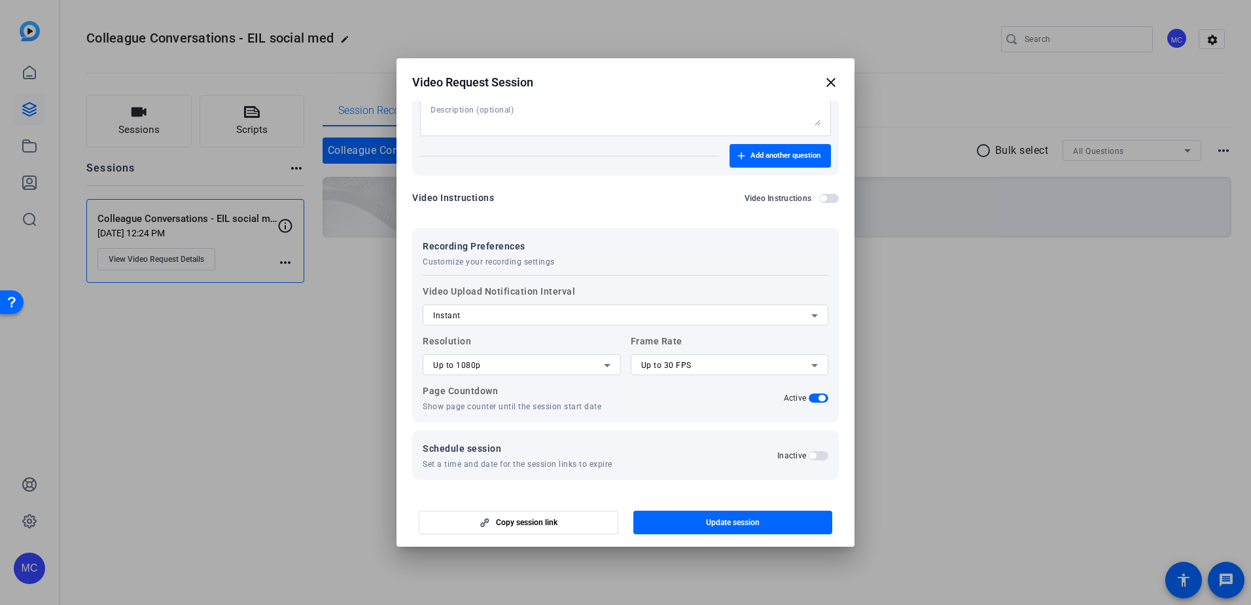
click at [800, 309] on div "Instant" at bounding box center [622, 316] width 378 height 16
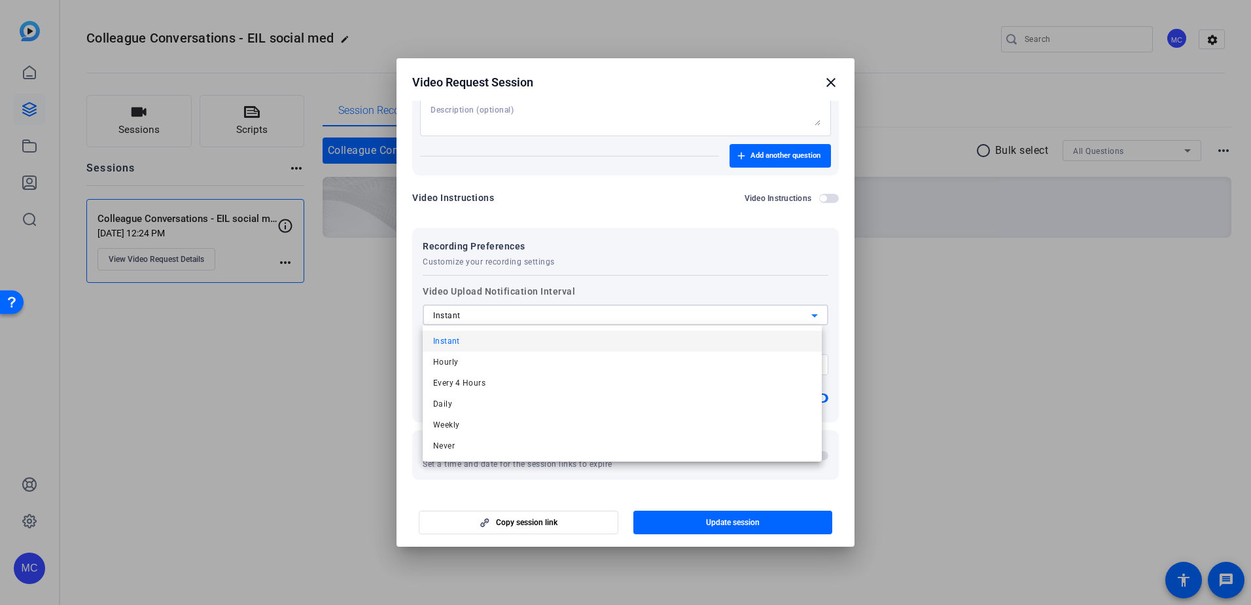
click at [800, 309] on div at bounding box center [625, 302] width 1251 height 605
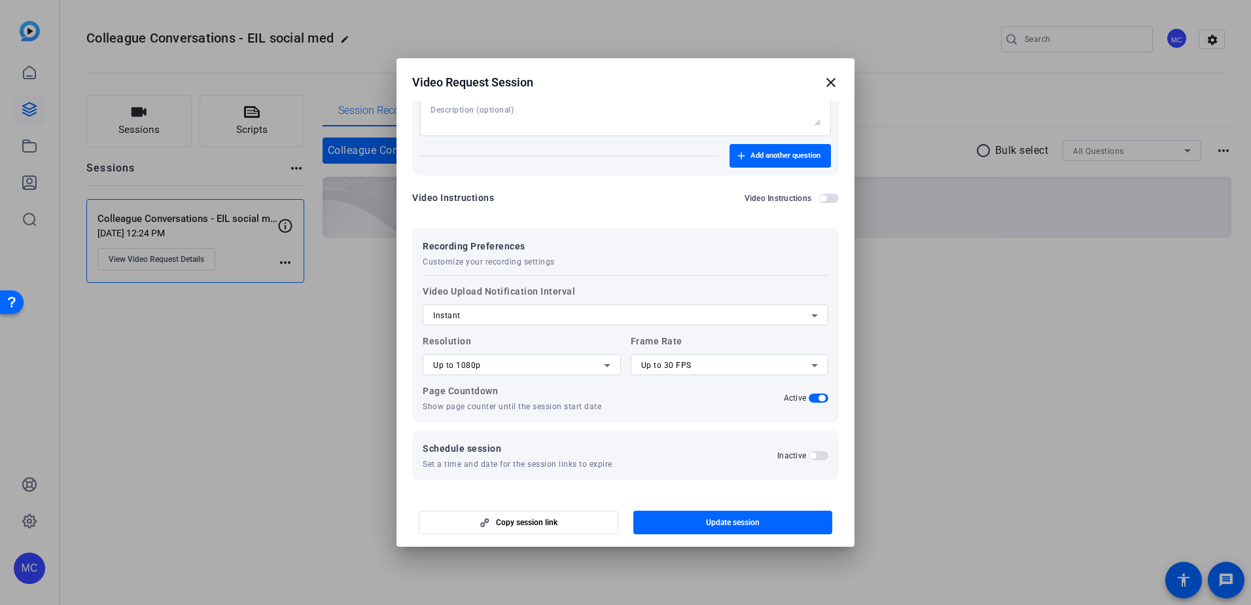
scroll to position [316, 0]
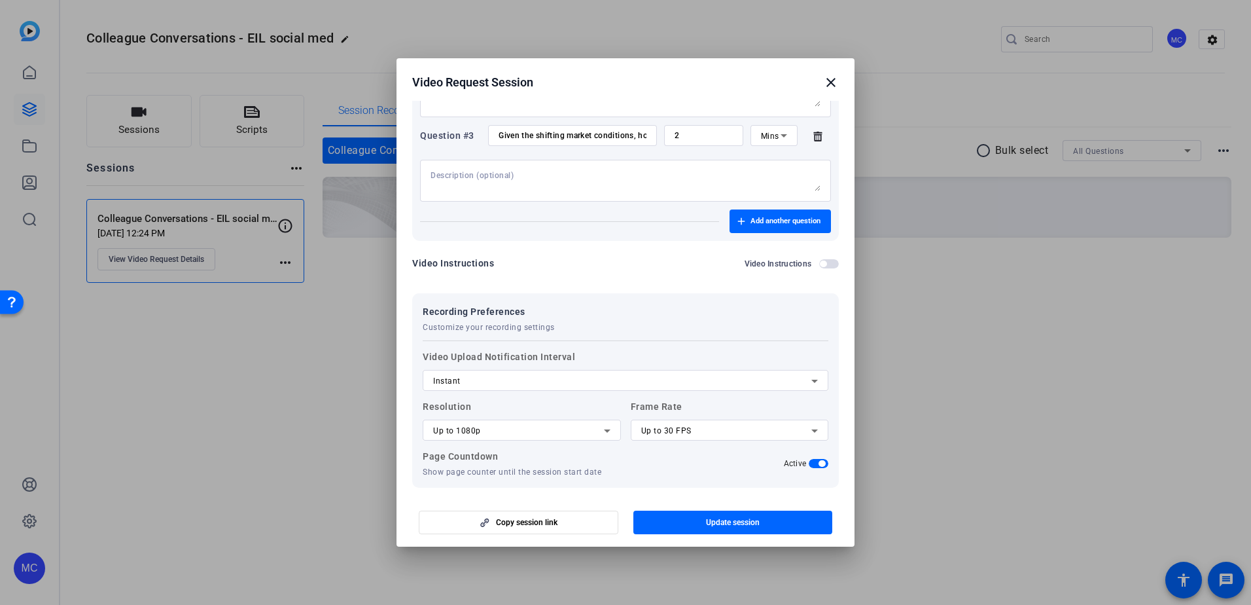
click at [820, 265] on span "button" at bounding box center [823, 263] width 7 height 7
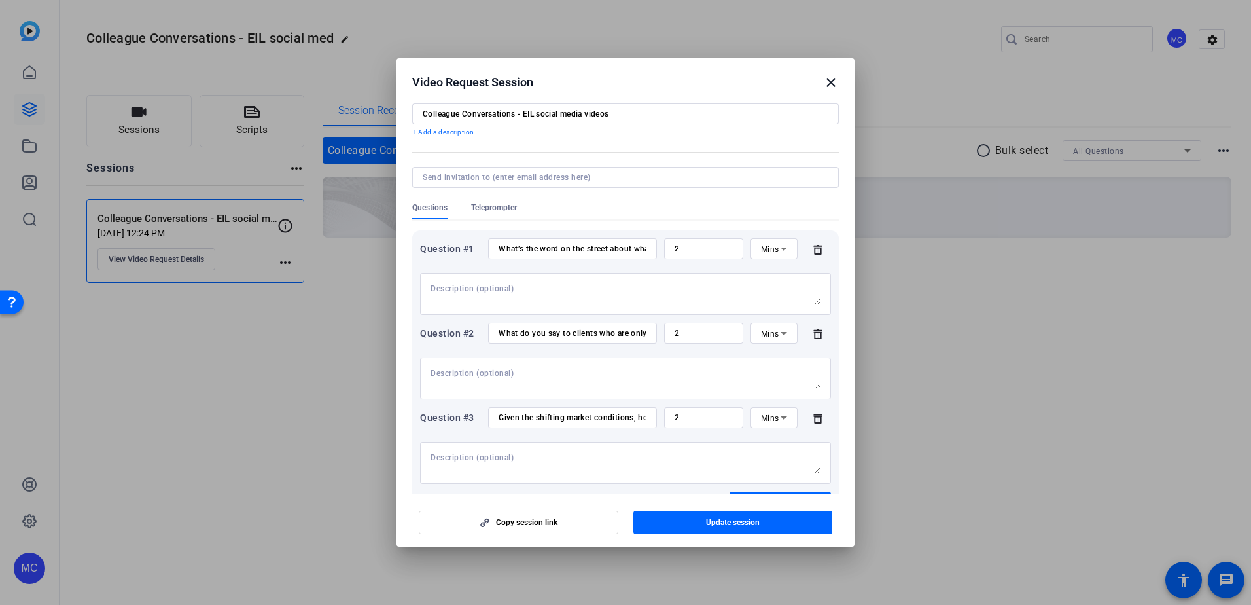
scroll to position [0, 0]
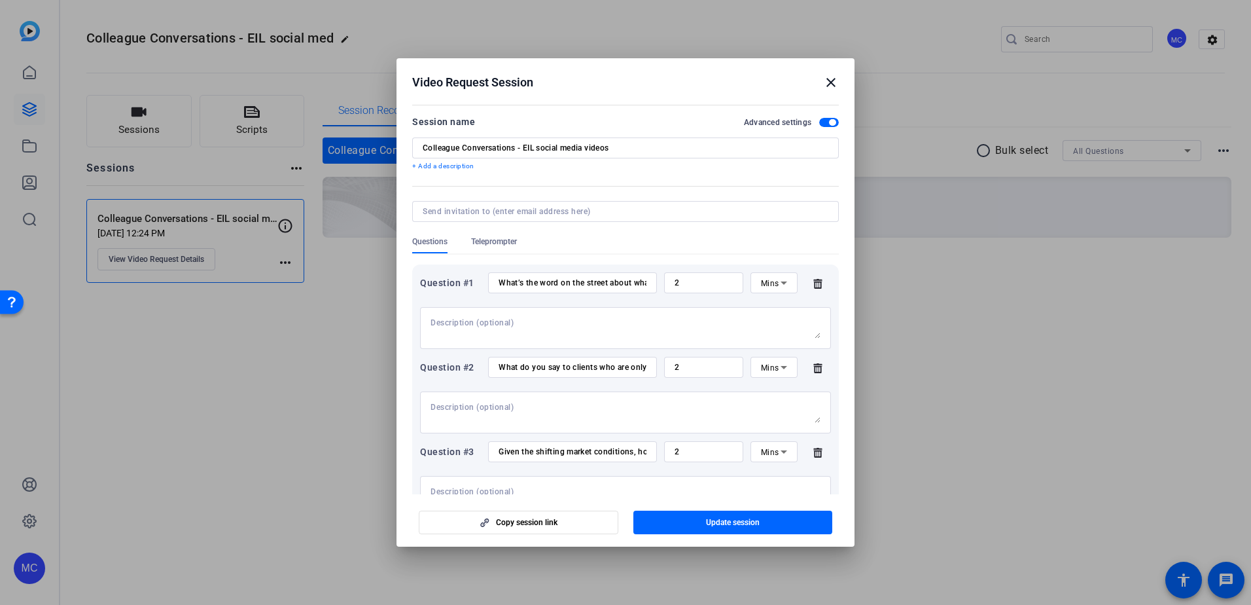
click at [535, 207] on input at bounding box center [623, 211] width 401 height 10
type input "brittany.reuter@victorinsurance.com"
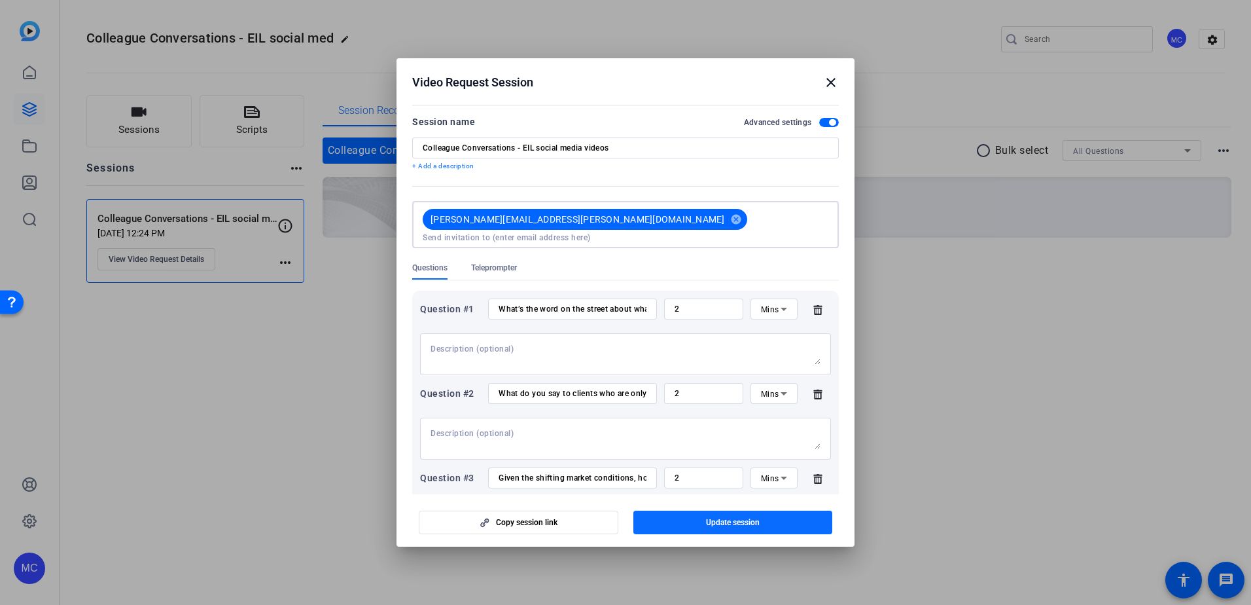
click at [705, 520] on span "button" at bounding box center [734, 522] width 200 height 31
click at [705, 516] on span "button" at bounding box center [734, 522] width 200 height 31
click at [501, 346] on textarea at bounding box center [626, 354] width 390 height 21
paste textarea "1. I’ve been speaking with many brokers recently, and it’s clear that [DATE] ma…"
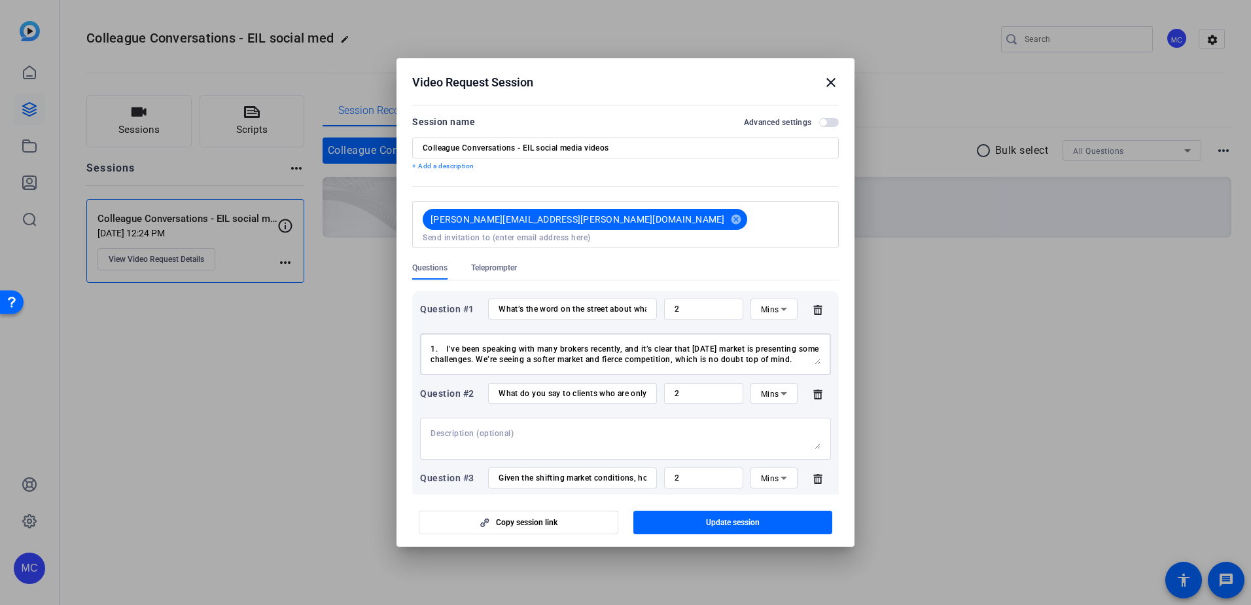
scroll to position [115, 0]
type textarea "1. I’ve been speaking with many brokers recently, and it’s clear that [DATE] ma…"
click at [482, 428] on textarea at bounding box center [626, 438] width 390 height 21
click at [540, 428] on textarea at bounding box center [626, 438] width 390 height 21
paste textarea "2. It can be tempting to choose the cheapest option, but in insurance, lower co…"
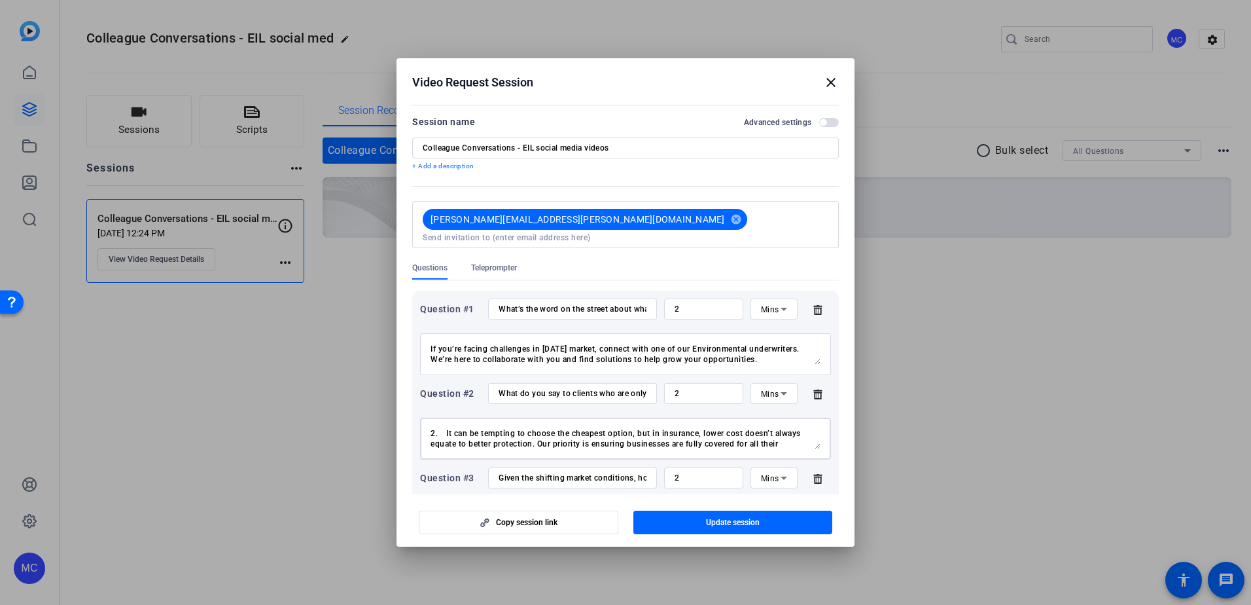
scroll to position [84, 0]
click at [668, 431] on textarea "2. It can be tempting to choose the cheapest option, but in insurance, lower co…" at bounding box center [626, 438] width 390 height 21
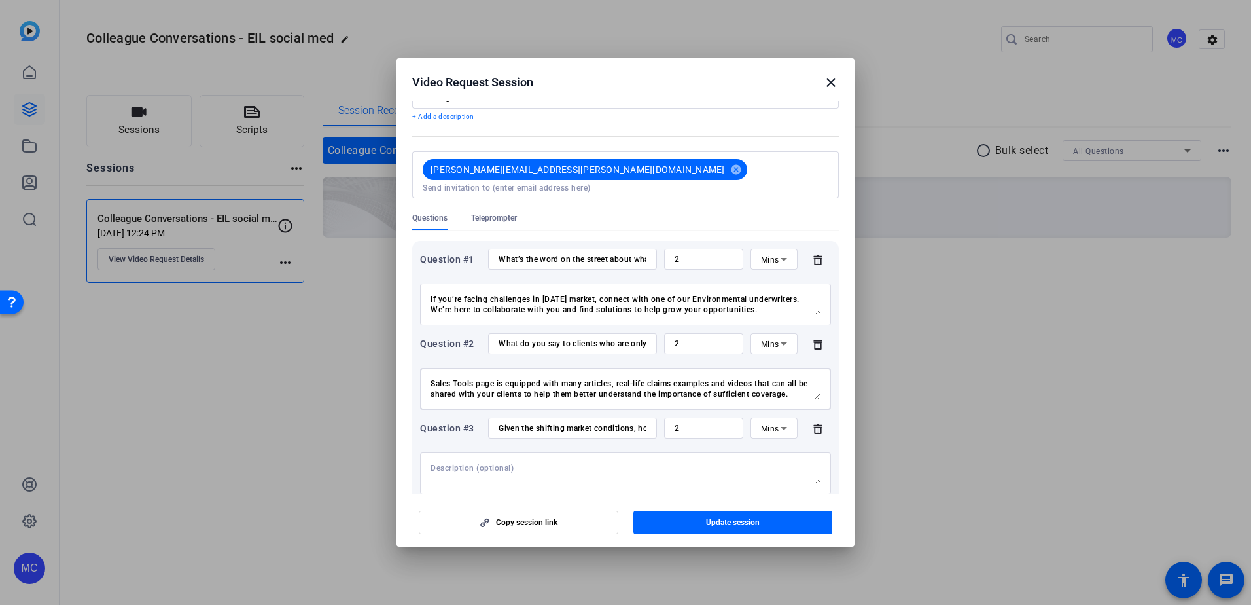
scroll to position [131, 0]
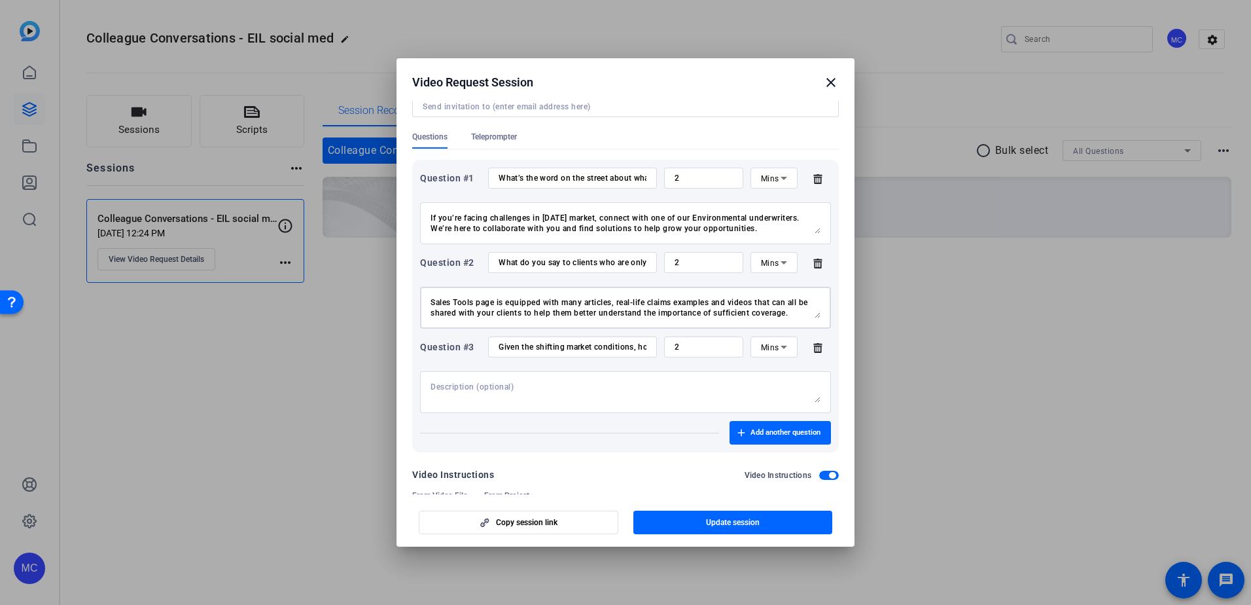
type textarea "2. It can be tempting to choose the cheapest option, but in insurance, lower co…"
click at [553, 386] on textarea at bounding box center [626, 392] width 390 height 21
drag, startPoint x: 448, startPoint y: 378, endPoint x: 465, endPoint y: 381, distance: 17.2
click at [448, 382] on textarea at bounding box center [626, 392] width 390 height 21
click at [475, 383] on textarea at bounding box center [626, 392] width 390 height 21
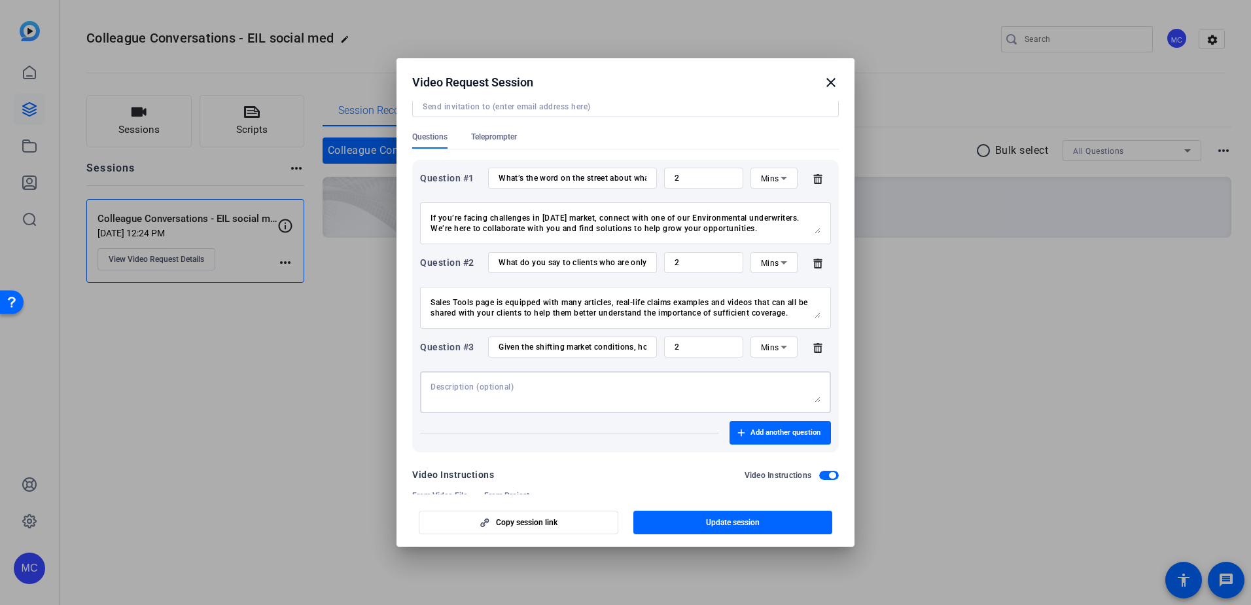
paste textarea "3. Victor has a long-standing commitment in the market and a high level of expe…"
type textarea "3. Victor has a long-standing commitment in the market and a high level of expe…"
click at [765, 520] on span "button" at bounding box center [734, 522] width 200 height 31
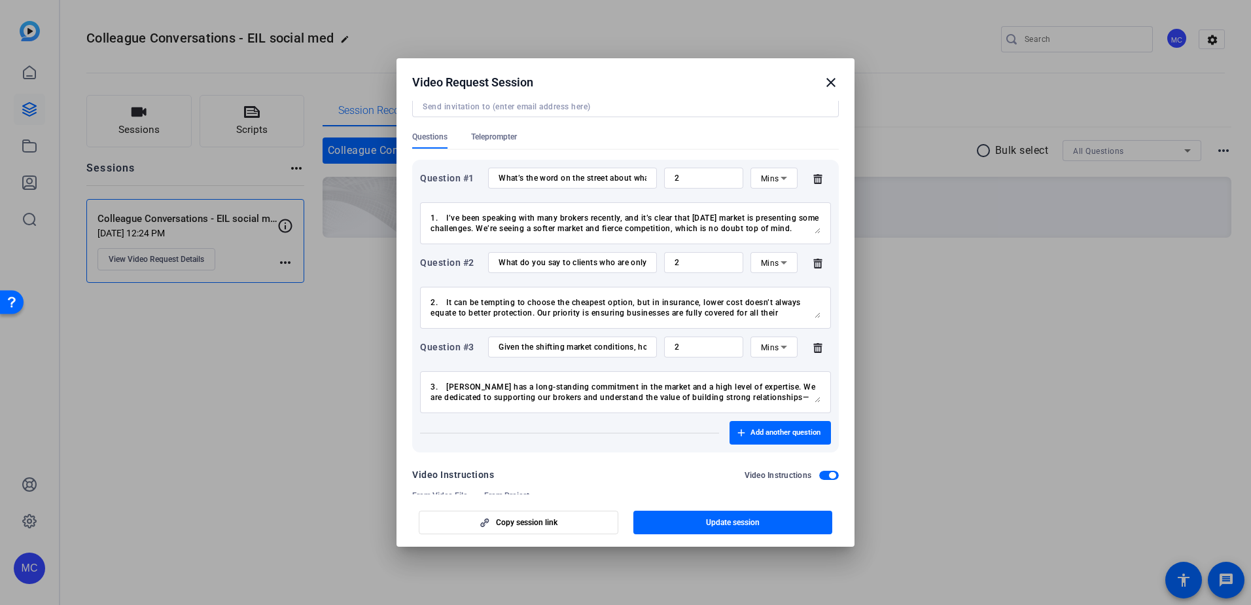
click at [835, 82] on mat-icon "close" at bounding box center [831, 83] width 16 height 16
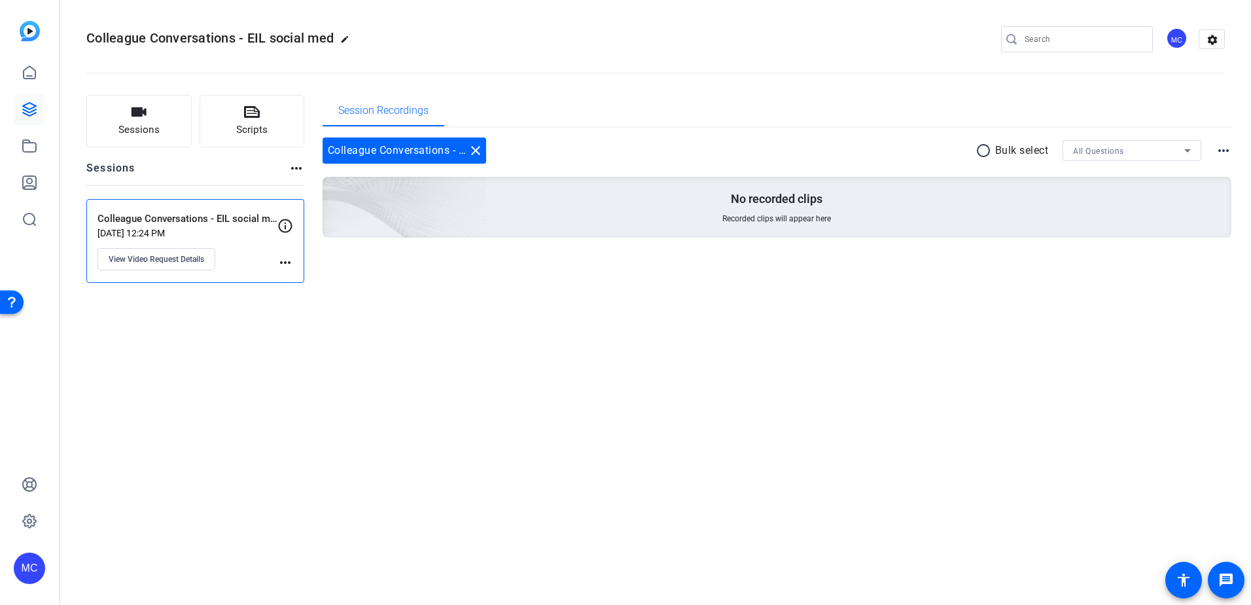
click at [210, 224] on p "Colleague Conversations - EIL social media videos" at bounding box center [188, 218] width 180 height 15
click at [285, 267] on mat-icon "more_horiz" at bounding box center [286, 263] width 16 height 16
click at [291, 264] on div at bounding box center [625, 302] width 1251 height 605
click at [287, 263] on mat-icon "more_horiz" at bounding box center [286, 263] width 16 height 16
click at [186, 258] on div at bounding box center [625, 302] width 1251 height 605
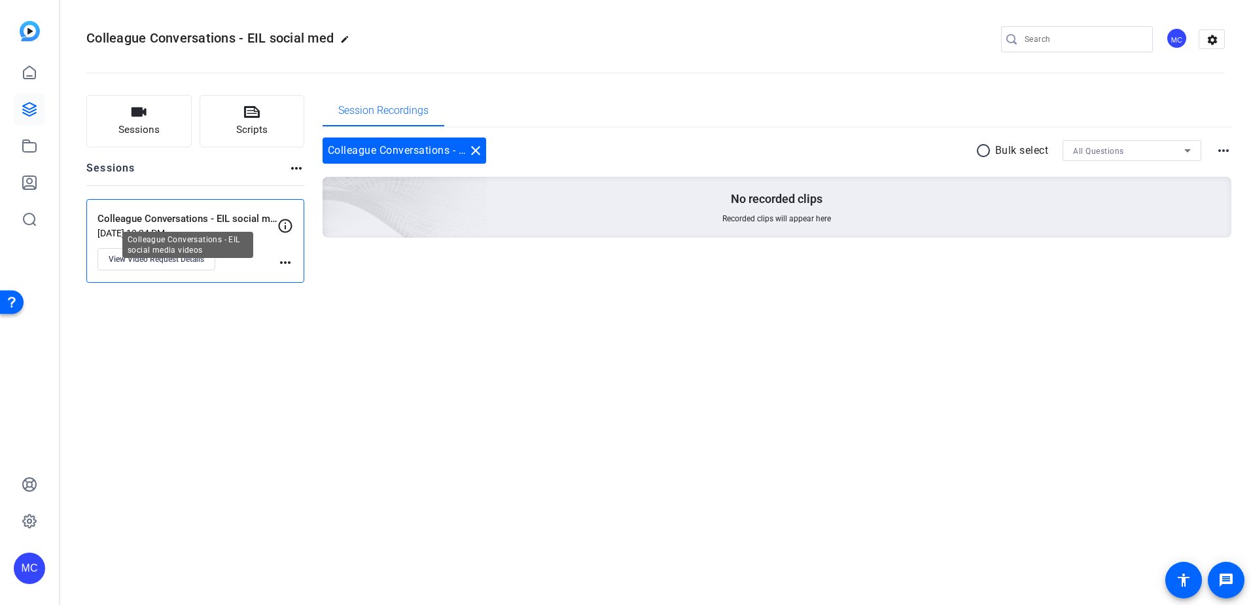
click at [209, 215] on p "Colleague Conversations - EIL social media videos" at bounding box center [188, 218] width 180 height 15
click at [228, 215] on p "Colleague Conversations - EIL social media videos" at bounding box center [188, 218] width 180 height 15
click at [184, 257] on span "View Video Request Details" at bounding box center [157, 259] width 96 height 10
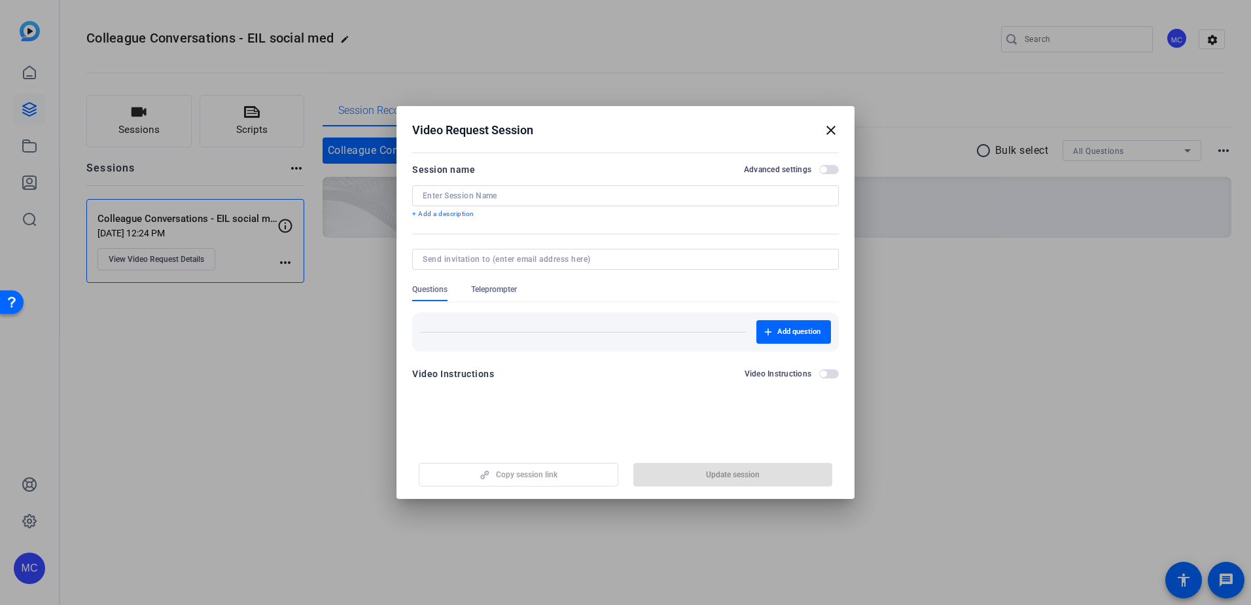
type input "Colleague Conversations - EIL social media videos"
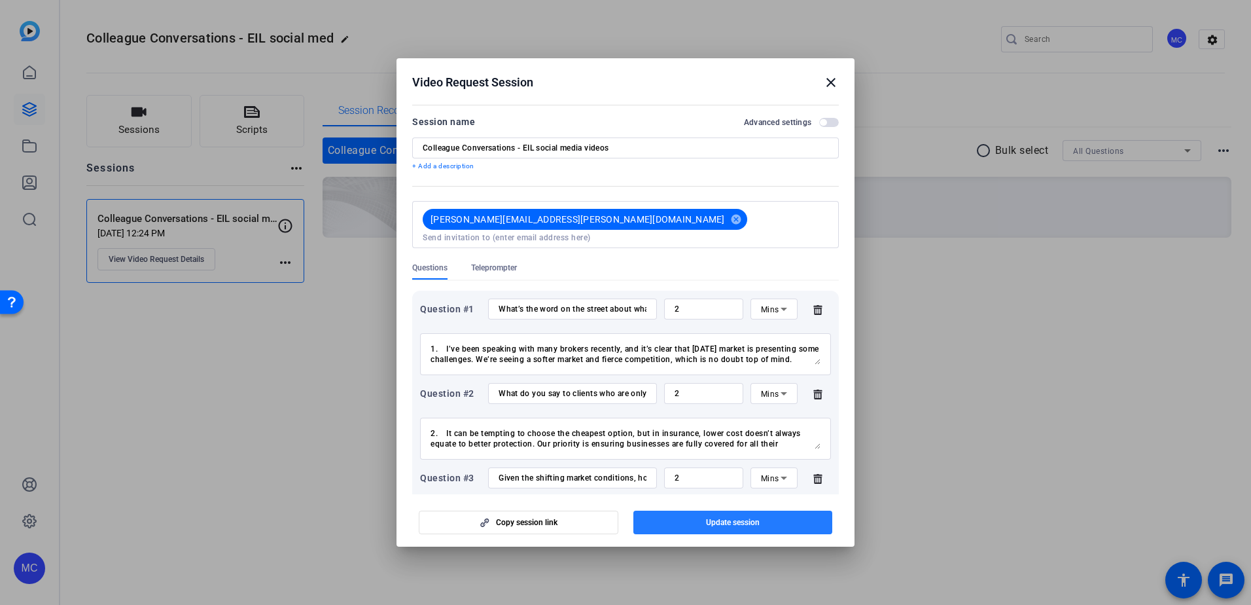
click at [709, 521] on span "Update session" at bounding box center [733, 522] width 54 height 10
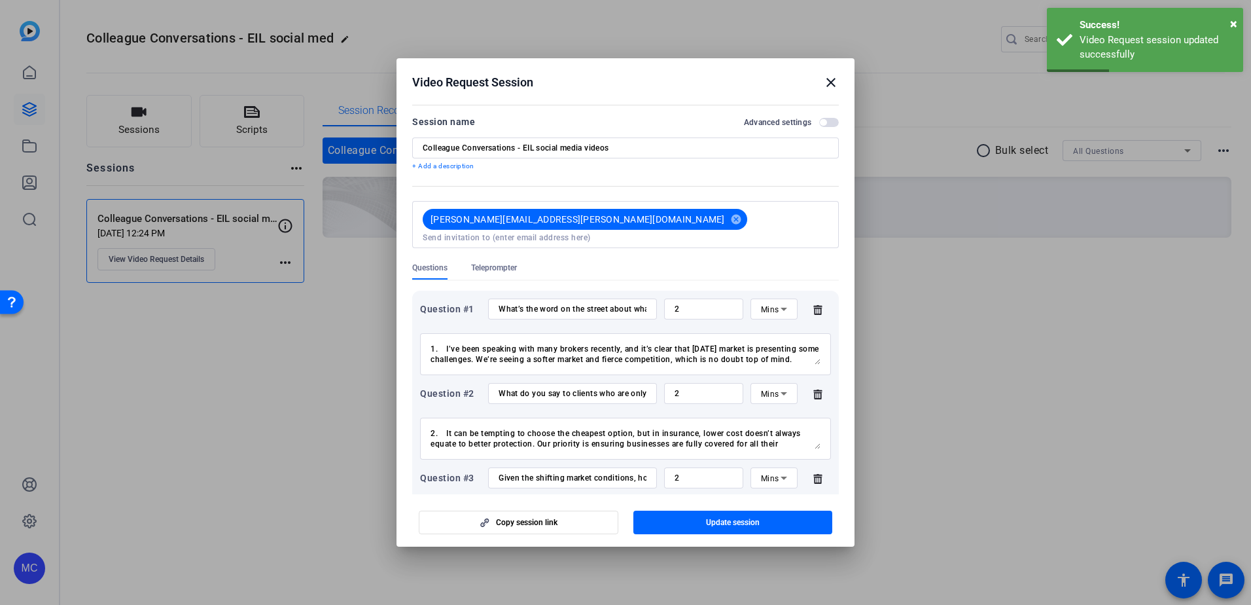
click at [819, 120] on span "button" at bounding box center [829, 122] width 20 height 9
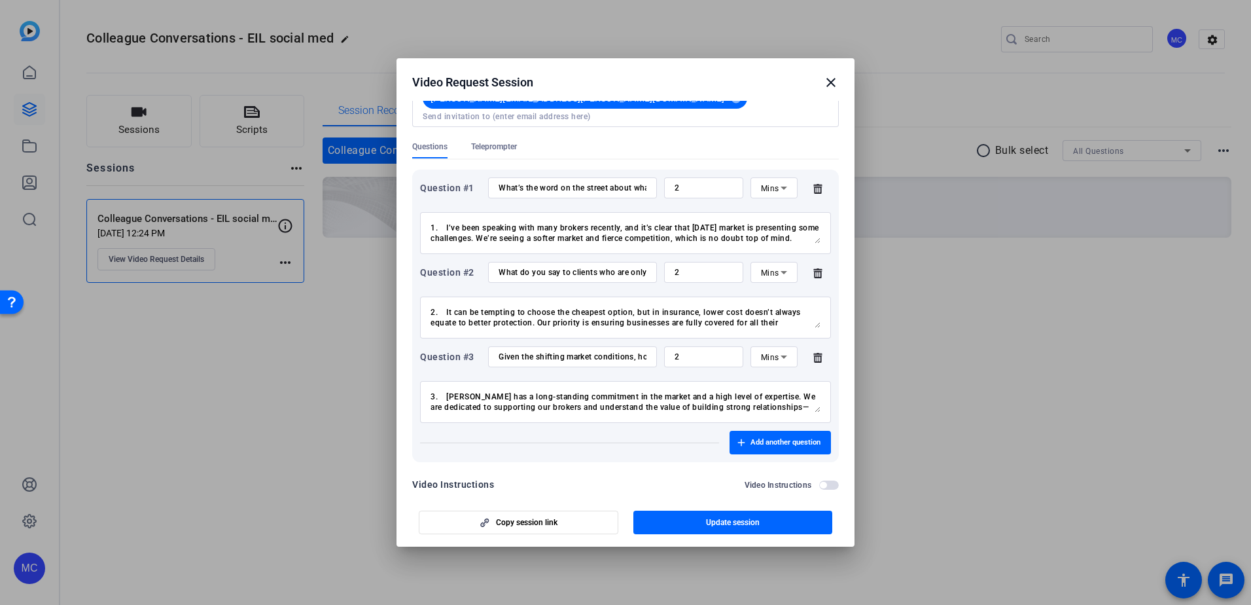
scroll to position [0, 0]
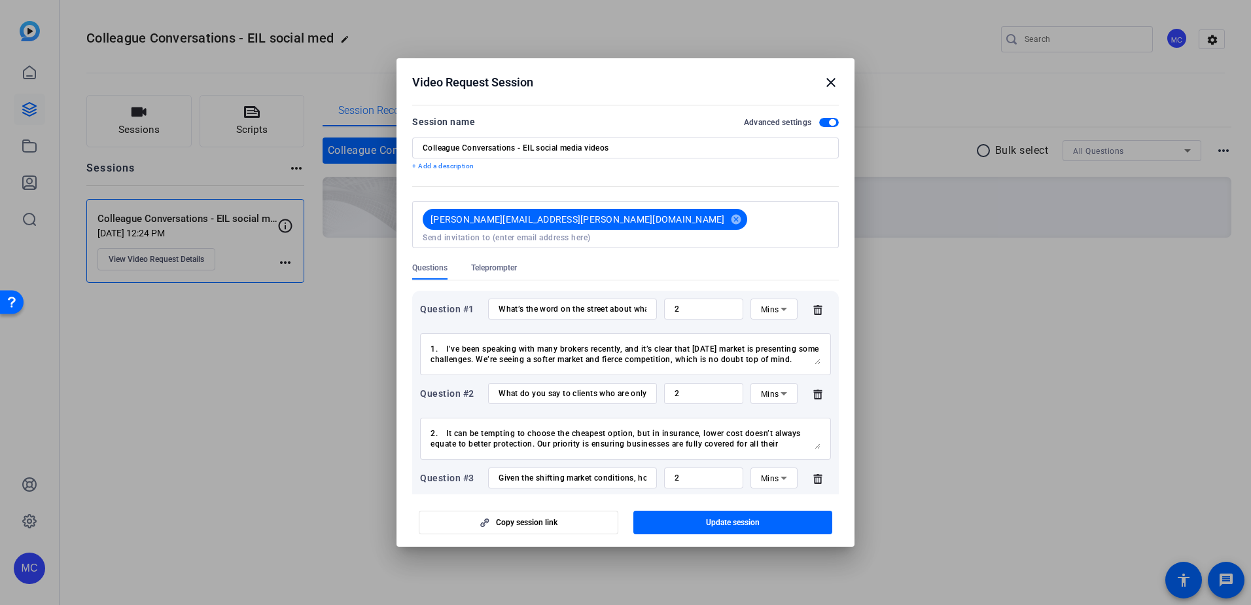
click at [652, 152] on input "Colleague Conversations - EIL social media videos" at bounding box center [626, 148] width 406 height 10
click at [656, 232] on input at bounding box center [626, 237] width 406 height 10
type input "mylene"
click at [790, 214] on mat-icon "cancel" at bounding box center [801, 219] width 22 height 12
click at [708, 232] on input at bounding box center [626, 237] width 406 height 10
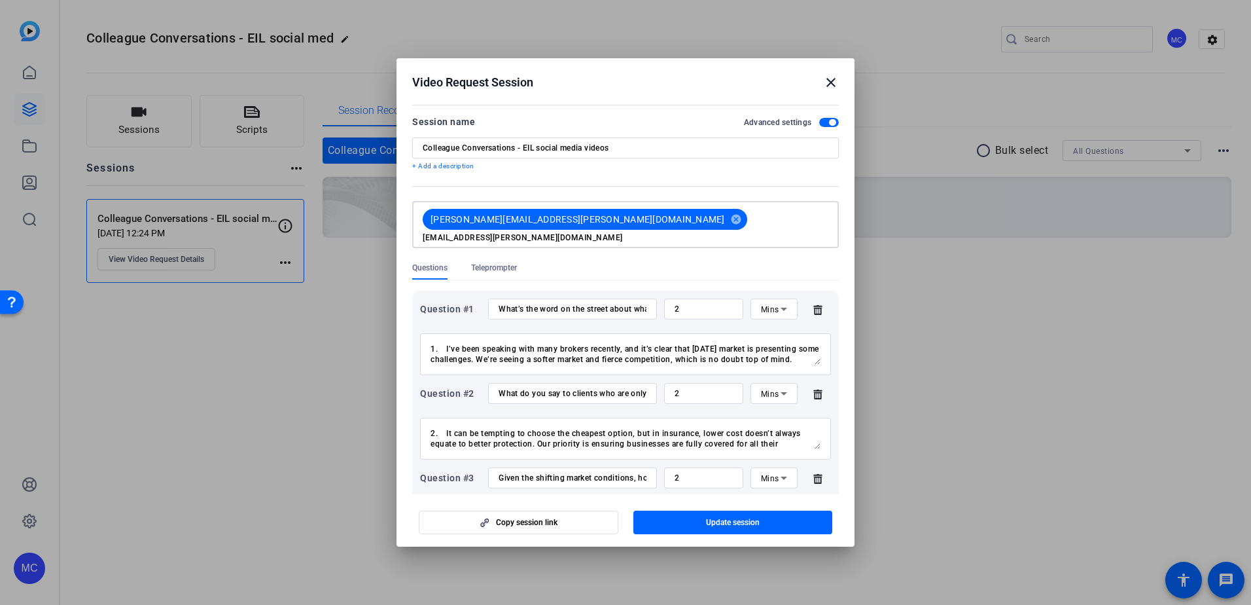
type input "mylene.cooke@victorinsurance.com"
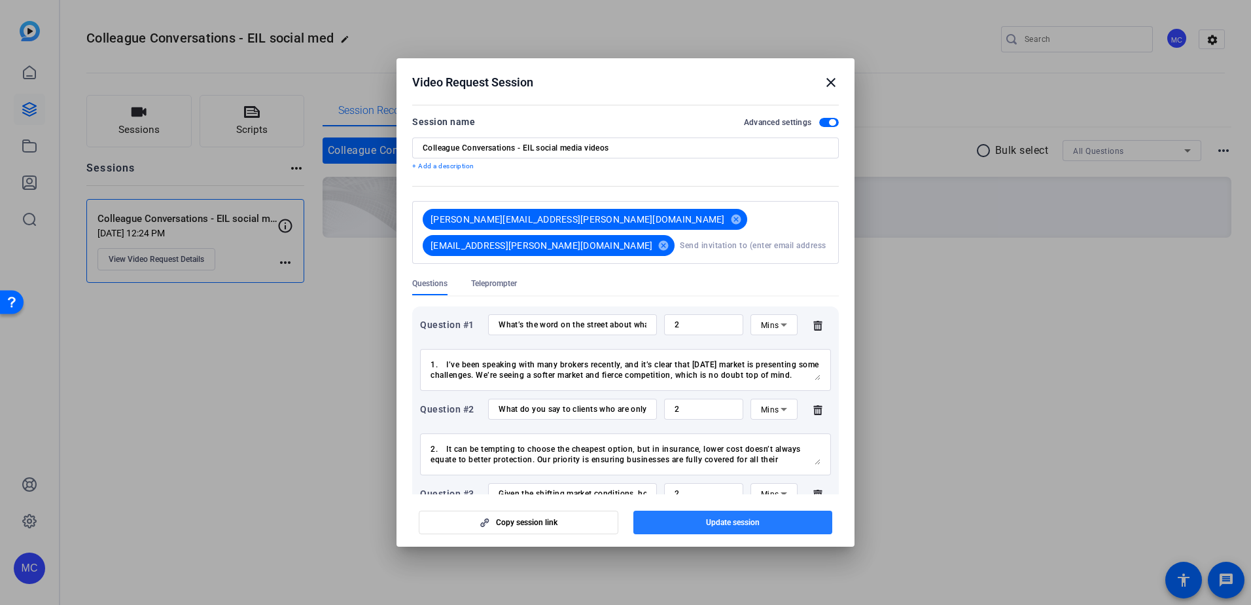
click at [722, 517] on span "Update session" at bounding box center [733, 522] width 54 height 10
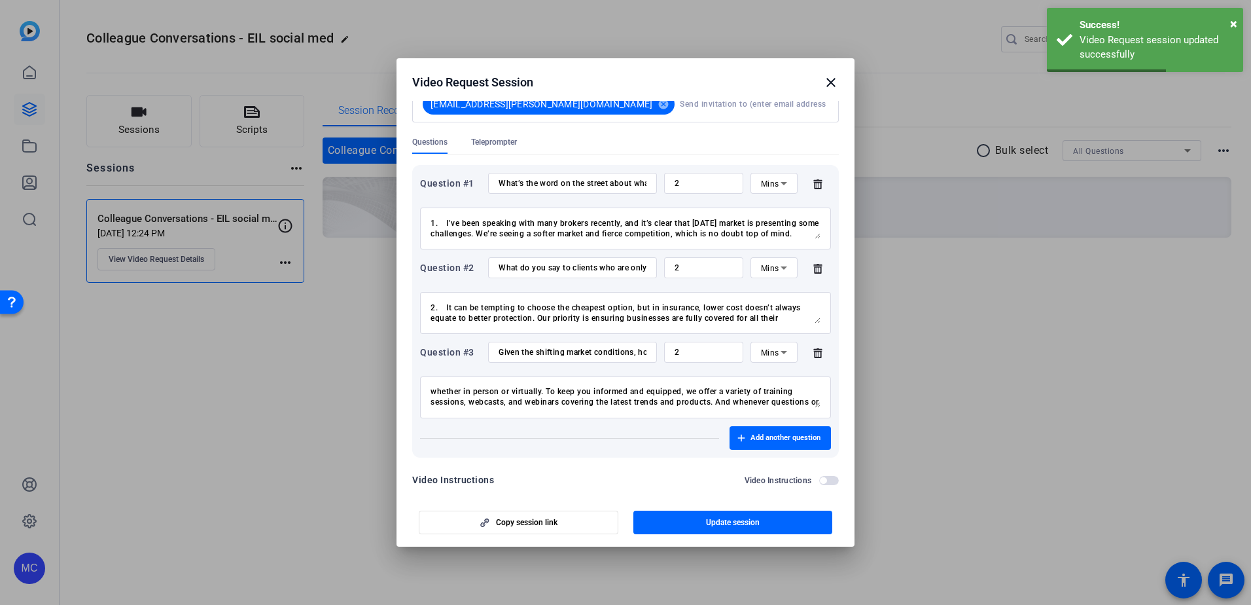
scroll to position [31, 0]
click at [567, 517] on span "button" at bounding box center [519, 522] width 198 height 31
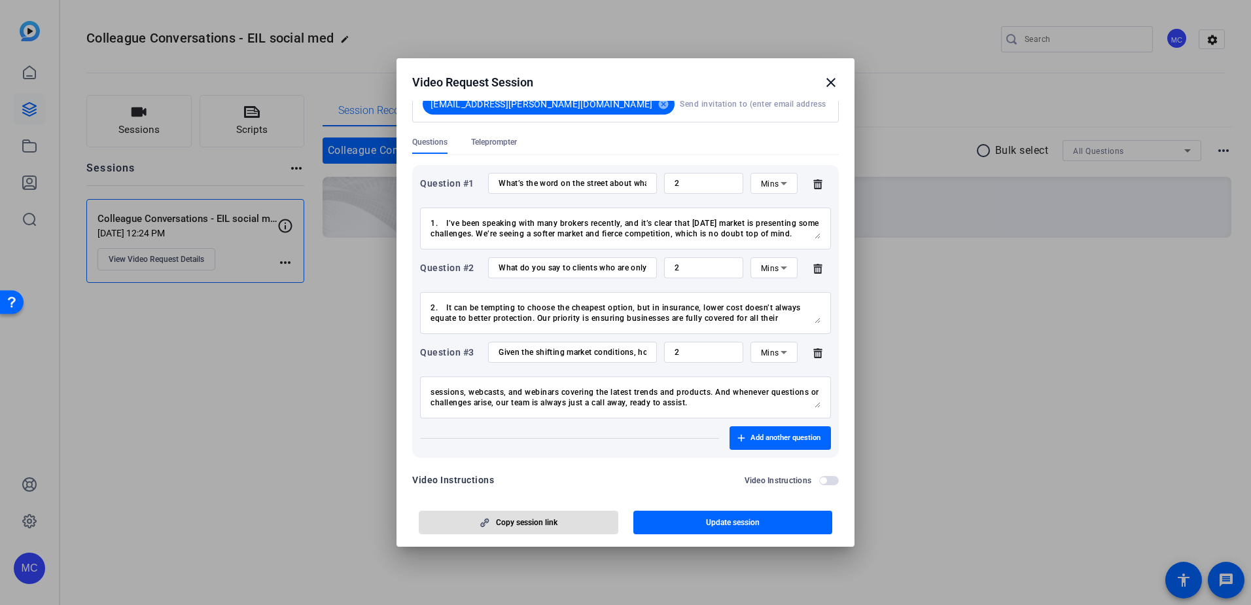
click at [814, 179] on icon at bounding box center [818, 184] width 9 height 10
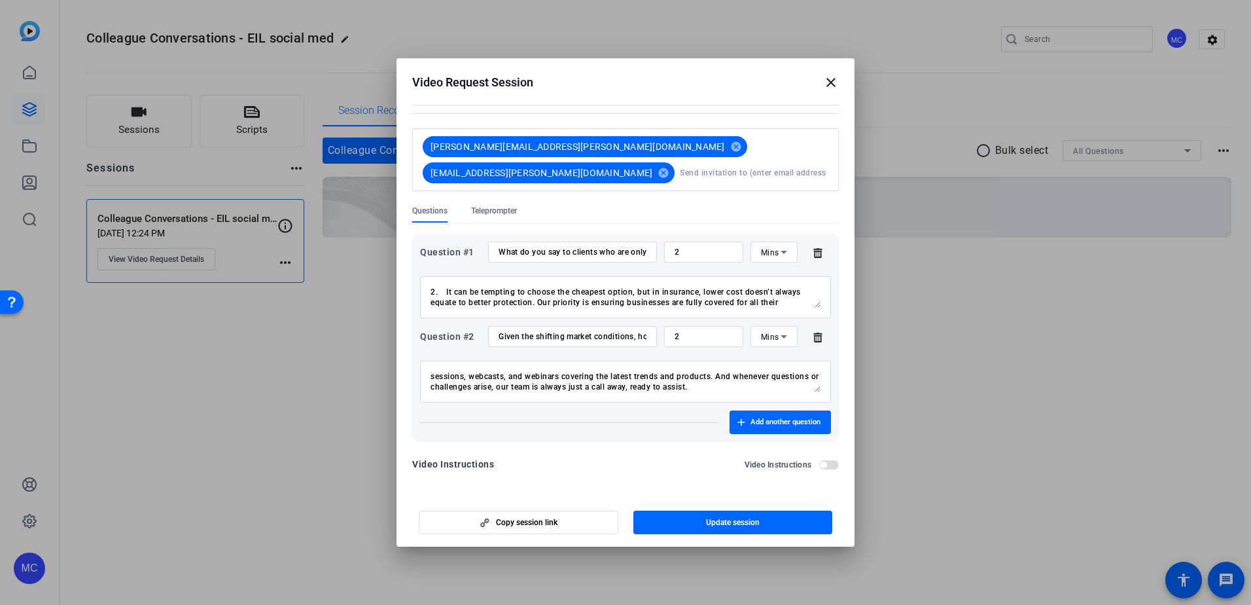
scroll to position [57, 0]
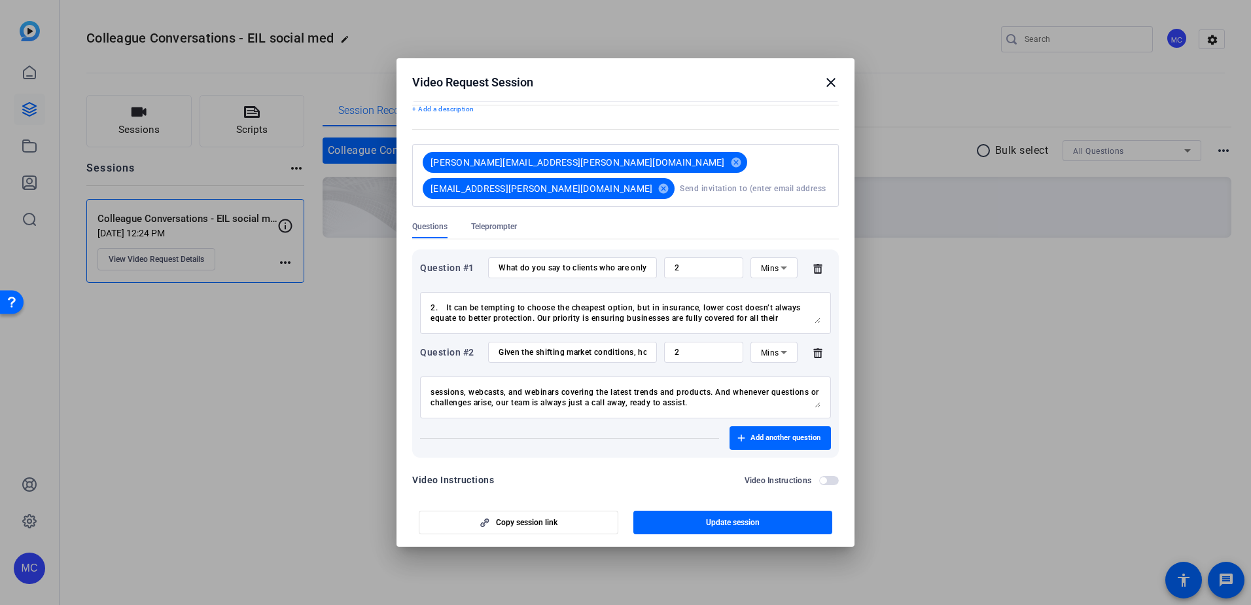
click at [814, 264] on icon at bounding box center [818, 269] width 9 height 10
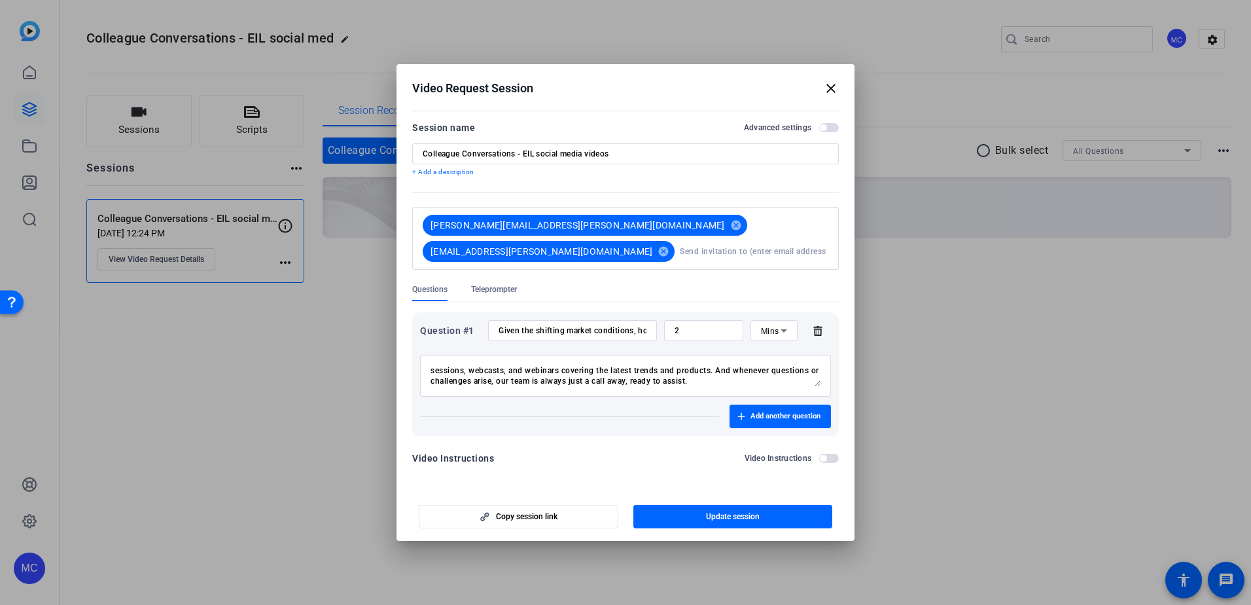
click at [818, 325] on icon at bounding box center [818, 330] width 26 height 10
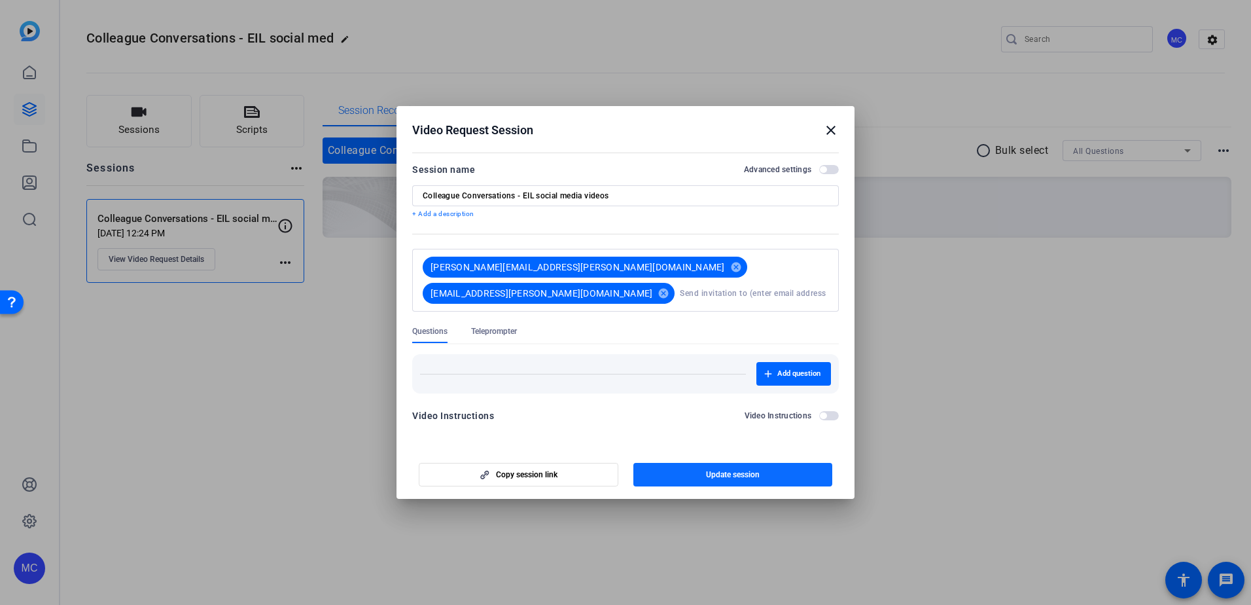
click at [730, 473] on span "Update session" at bounding box center [733, 474] width 54 height 10
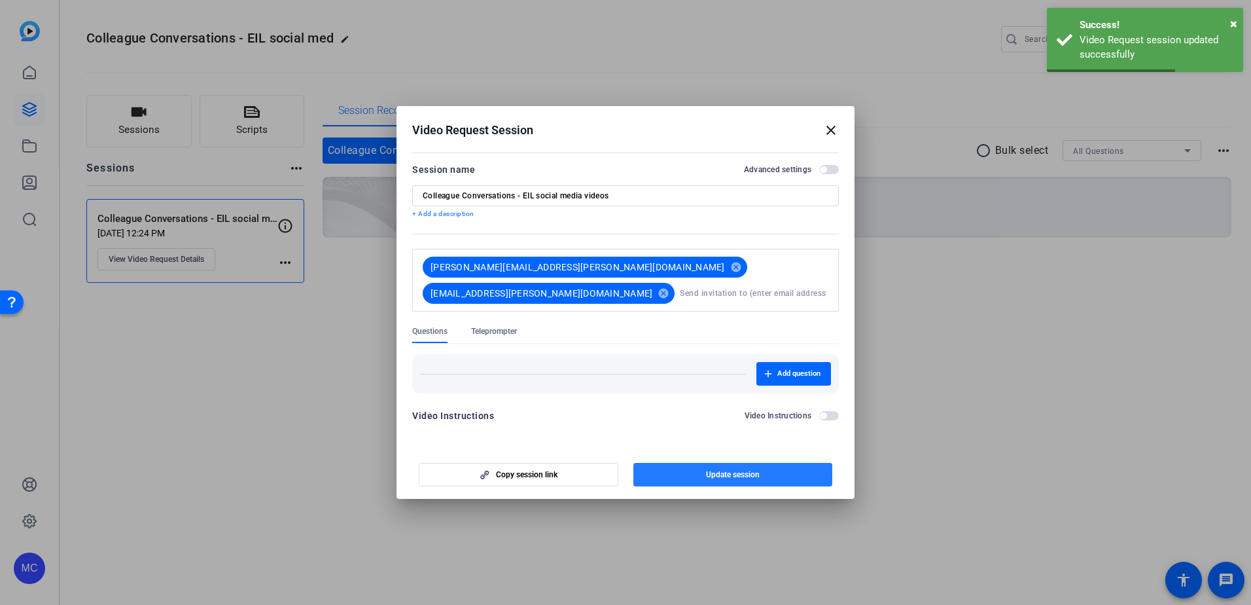
click at [730, 473] on span "Update session" at bounding box center [733, 474] width 54 height 10
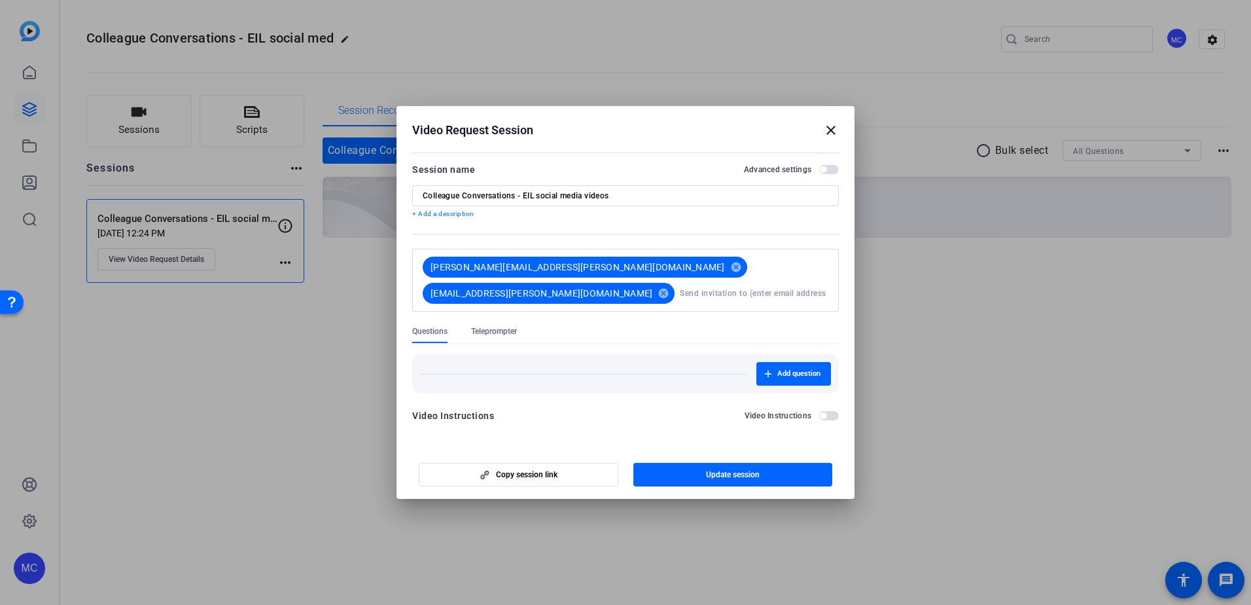
click at [827, 166] on span "button" at bounding box center [829, 169] width 20 height 9
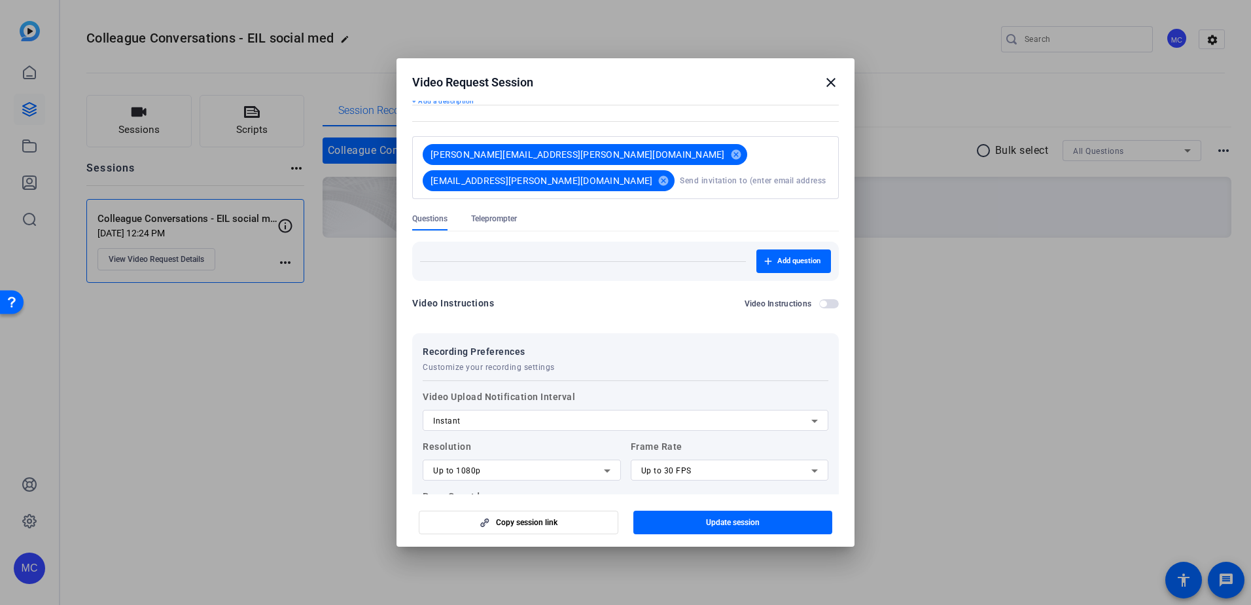
scroll to position [140, 0]
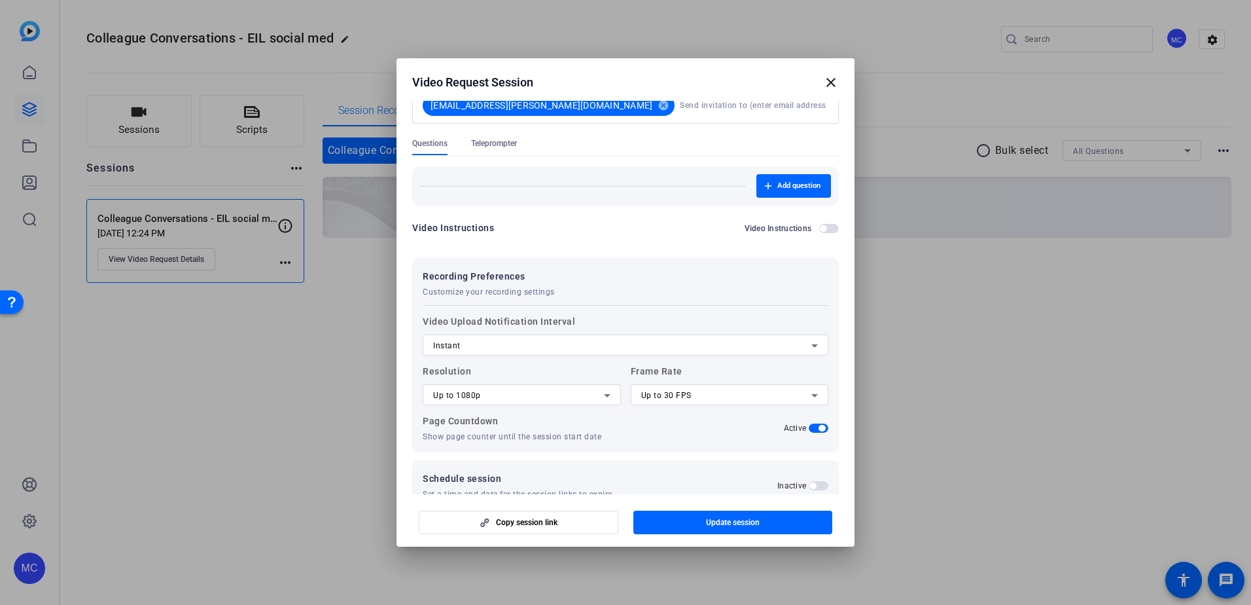
click at [829, 83] on mat-icon "close" at bounding box center [831, 83] width 16 height 16
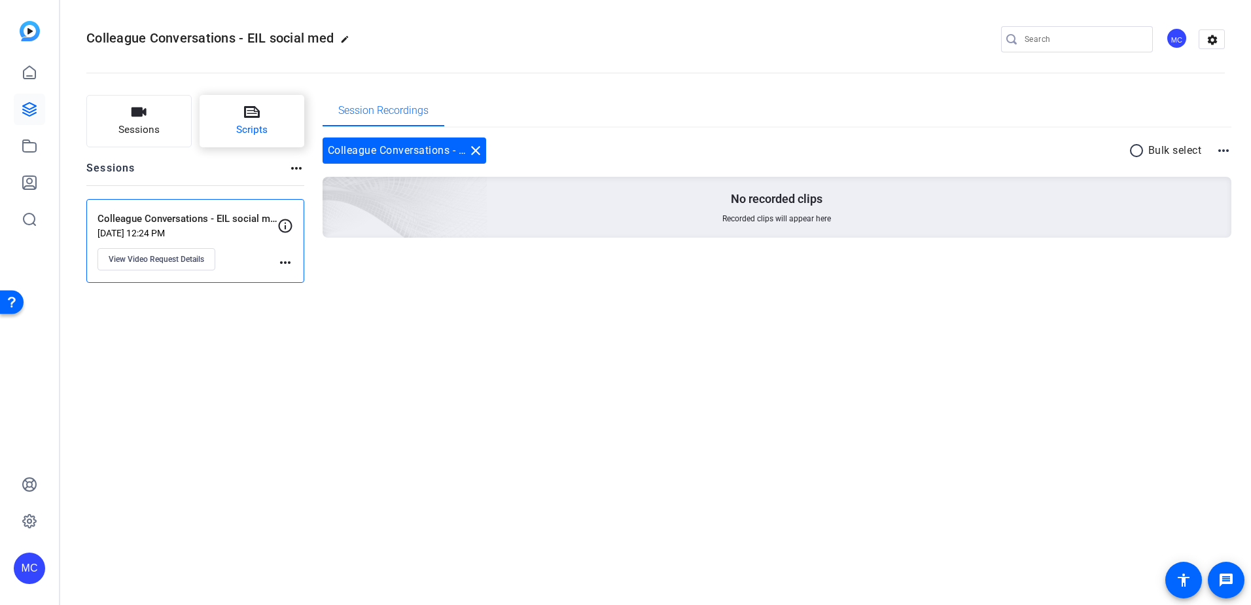
click at [243, 119] on button "Scripts" at bounding box center [252, 121] width 105 height 52
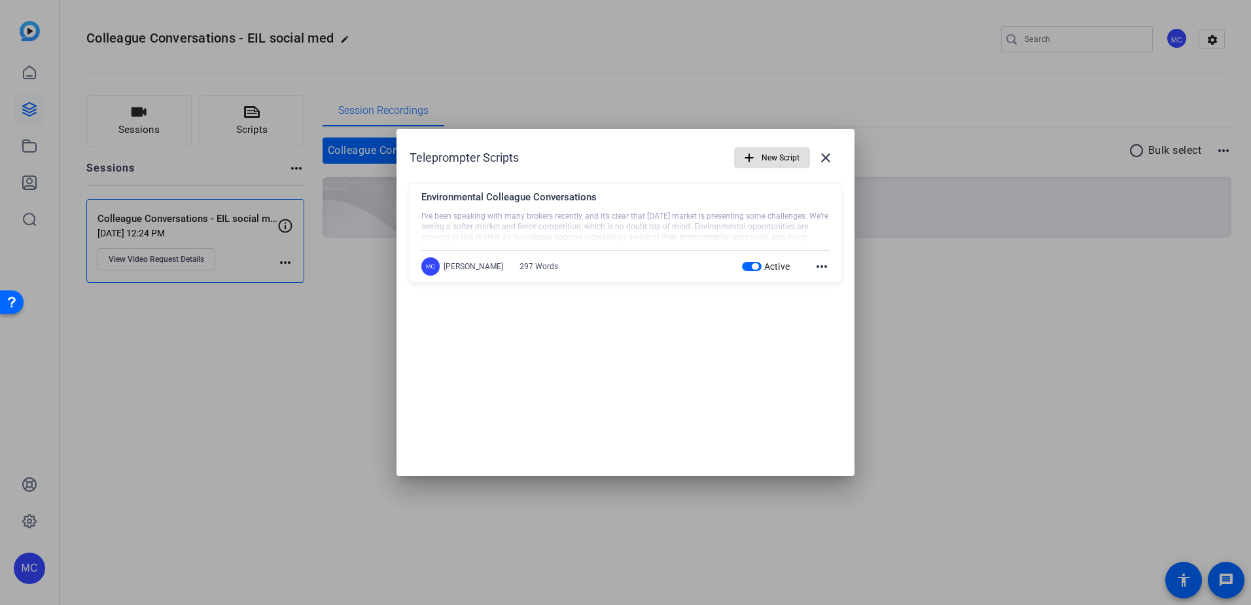
click at [653, 216] on div at bounding box center [626, 227] width 408 height 33
click at [818, 265] on mat-icon "more_horiz" at bounding box center [822, 267] width 16 height 16
click at [708, 339] on div at bounding box center [625, 302] width 1251 height 605
click at [623, 217] on div at bounding box center [626, 227] width 408 height 33
click at [583, 198] on div "Environmental Colleague Conversations" at bounding box center [626, 201] width 408 height 22
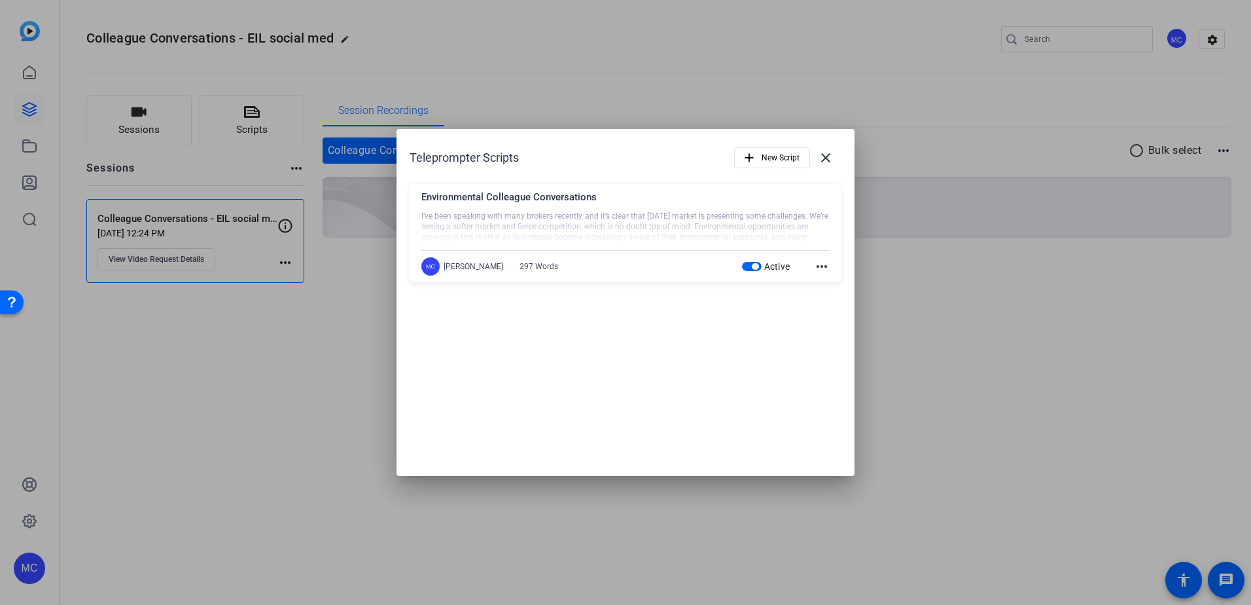
click at [1041, 215] on div at bounding box center [625, 302] width 1251 height 605
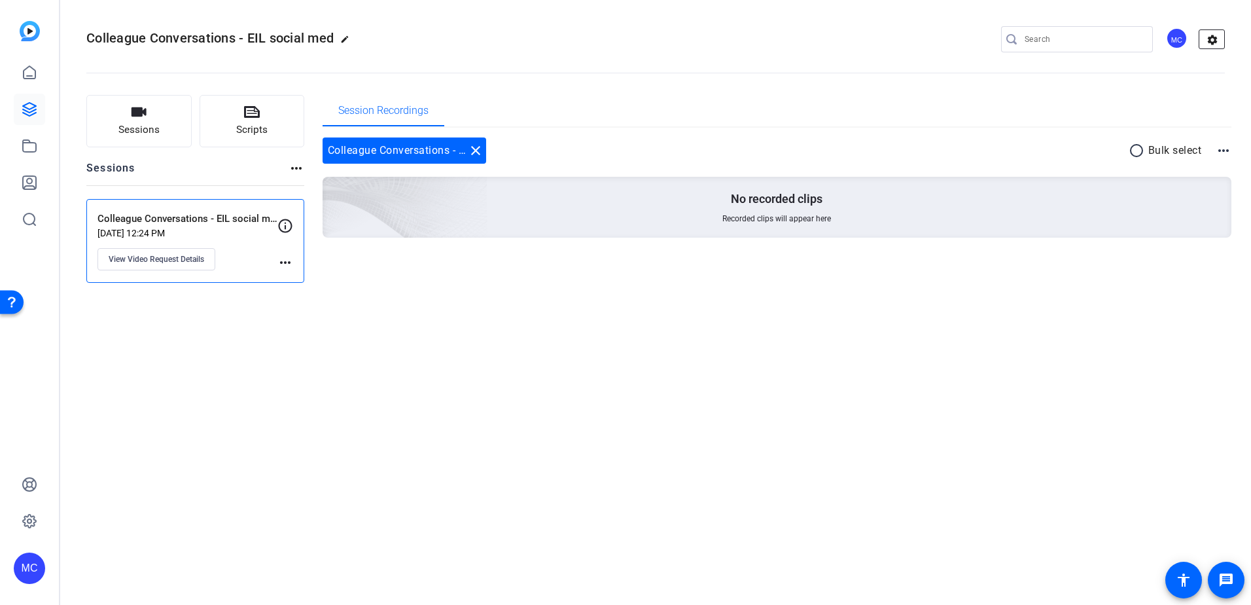
click at [1207, 44] on mat-icon "settings" at bounding box center [1213, 40] width 26 height 20
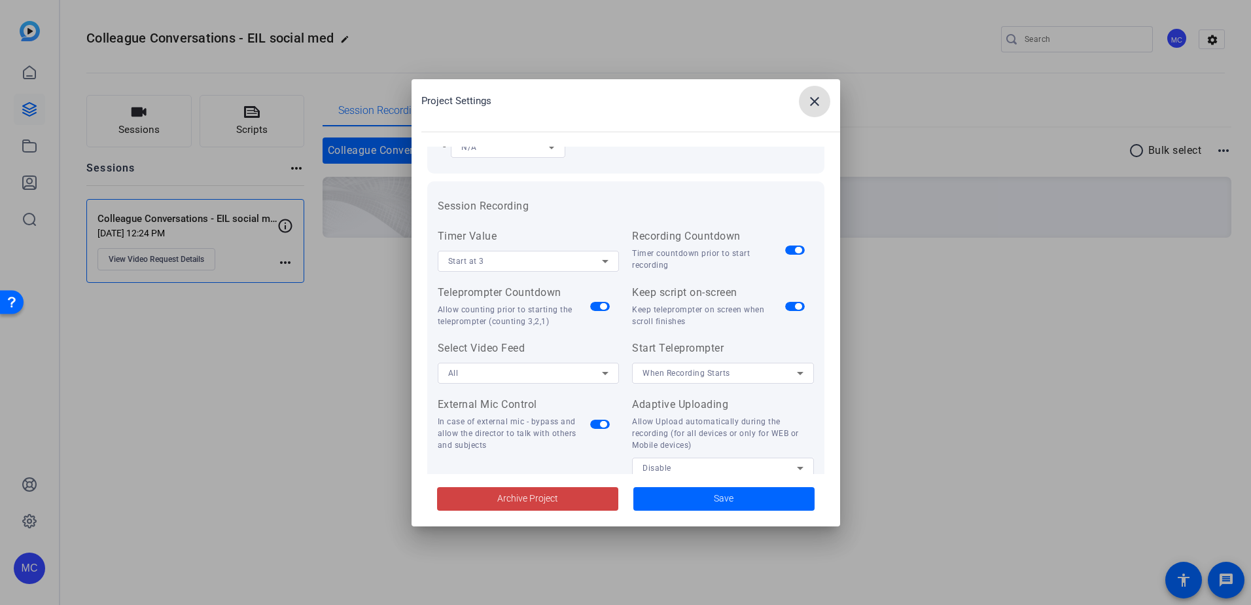
scroll to position [131, 0]
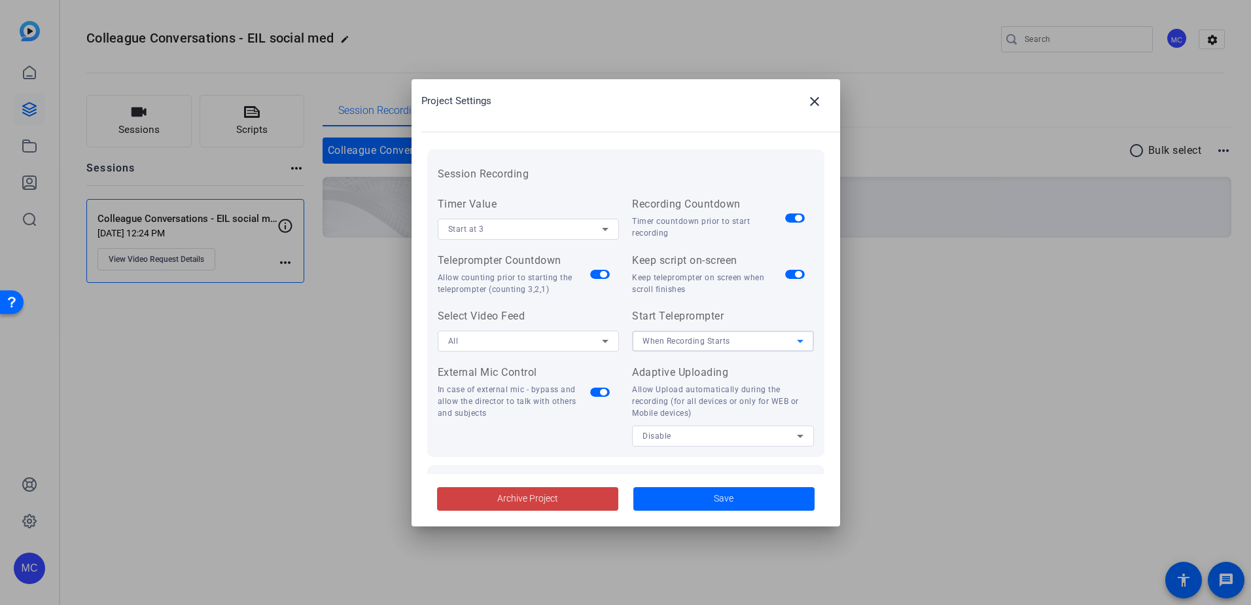
click at [793, 338] on icon at bounding box center [801, 341] width 16 height 16
click at [748, 362] on mat-option "When Recording Starts" at bounding box center [718, 367] width 179 height 21
click at [918, 296] on div at bounding box center [625, 302] width 1251 height 605
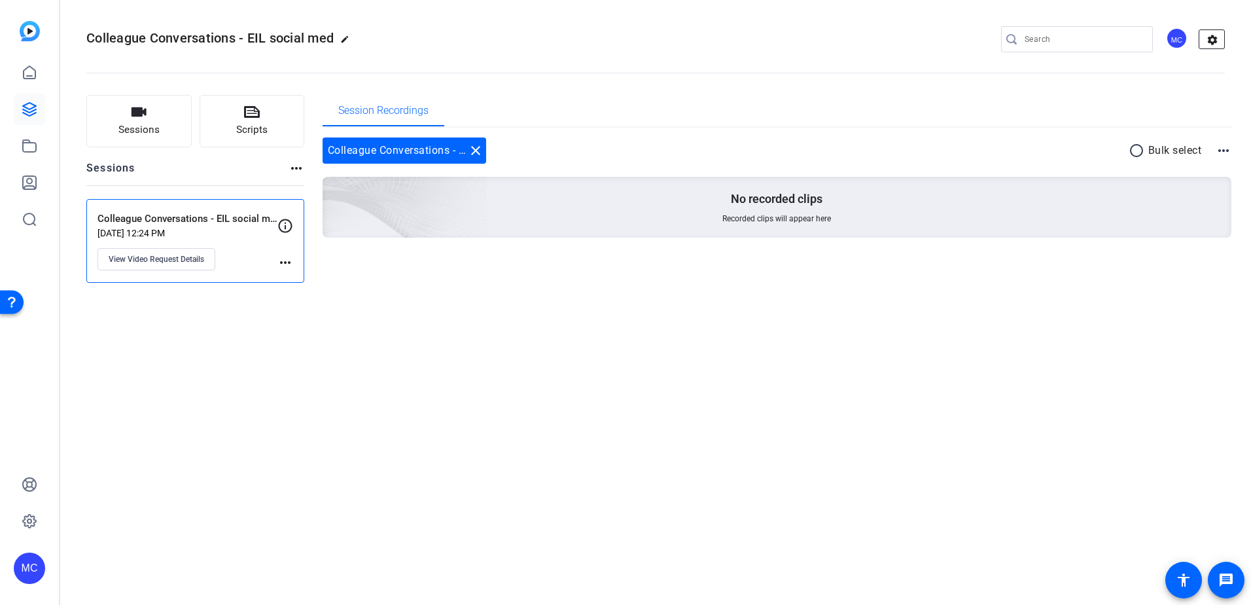
click at [1212, 38] on mat-icon "settings" at bounding box center [1213, 40] width 26 height 20
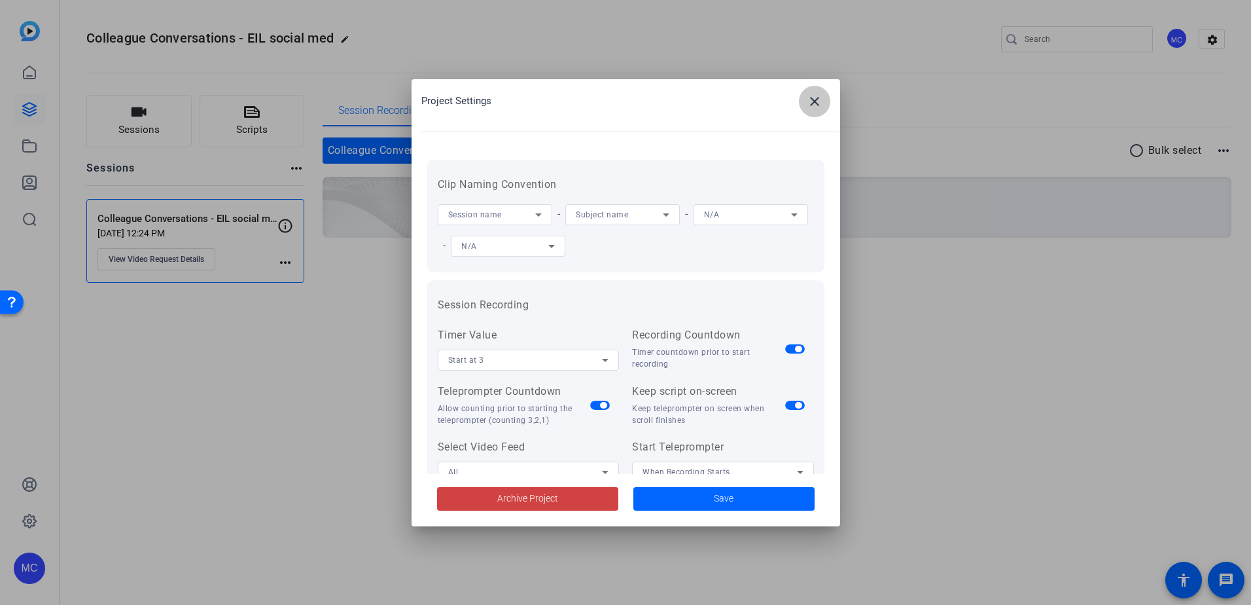
click at [828, 109] on span at bounding box center [814, 101] width 31 height 31
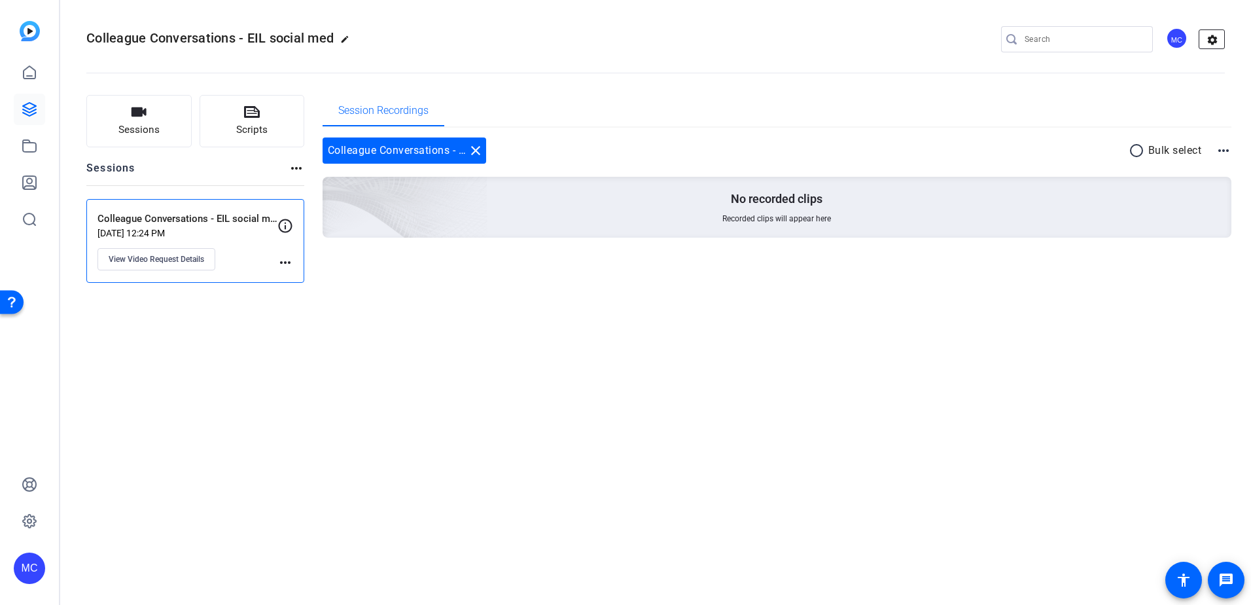
click at [1214, 38] on mat-icon "settings" at bounding box center [1213, 40] width 26 height 20
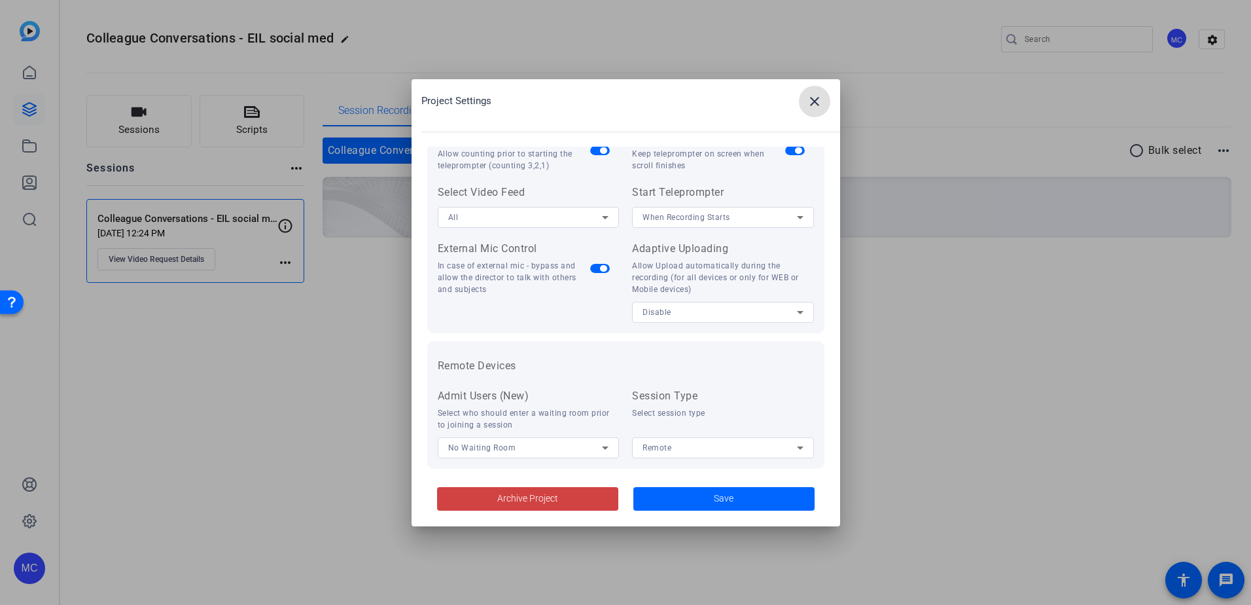
scroll to position [270, 0]
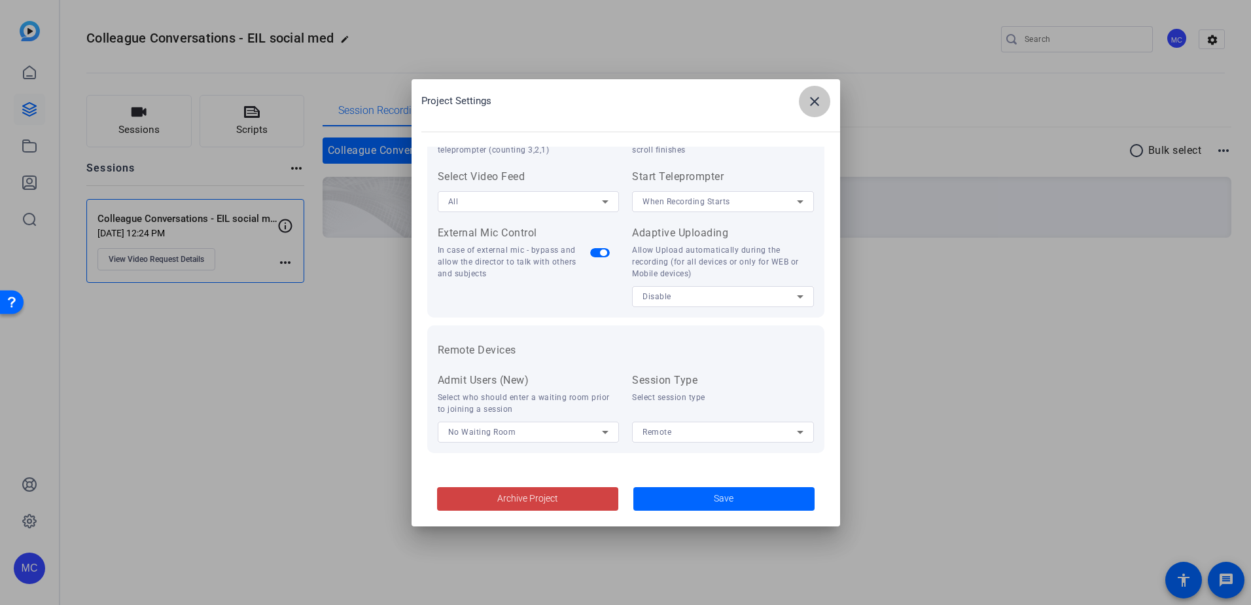
click at [814, 95] on mat-icon "close" at bounding box center [815, 102] width 16 height 16
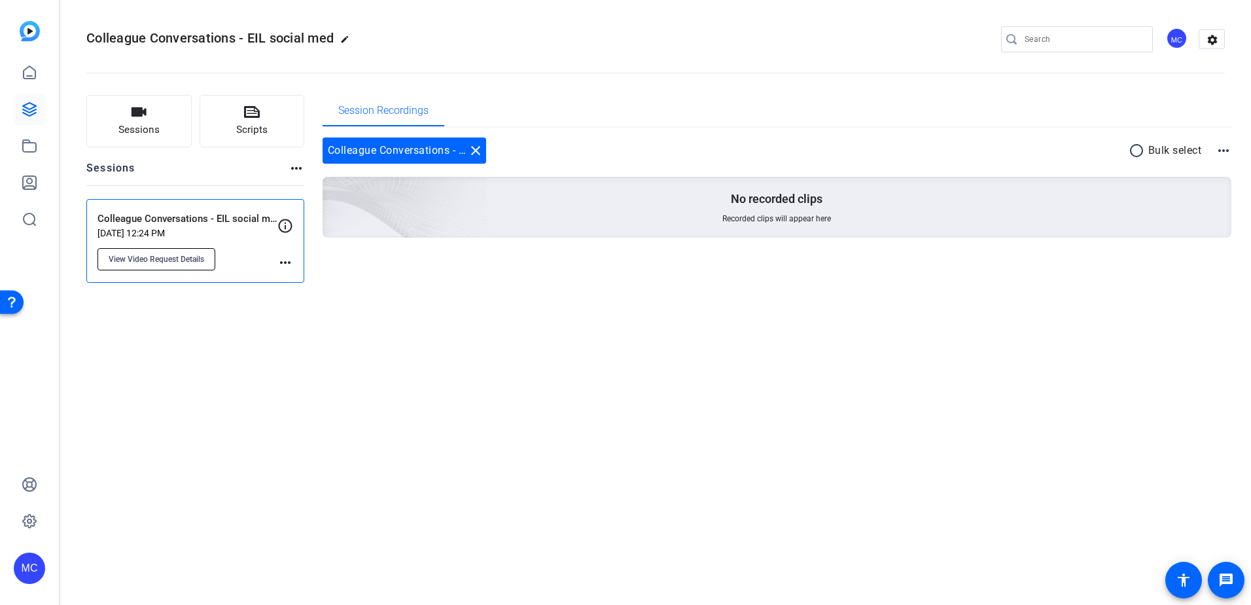
click at [198, 255] on span "View Video Request Details" at bounding box center [157, 259] width 96 height 10
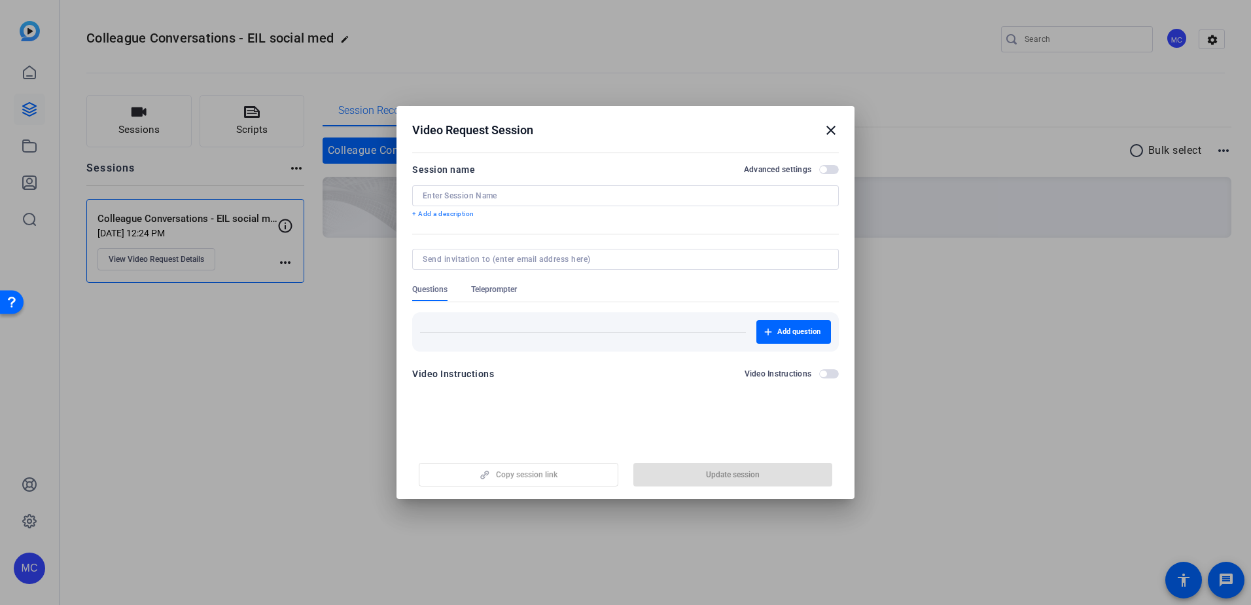
type input "Colleague Conversations - EIL social media videos"
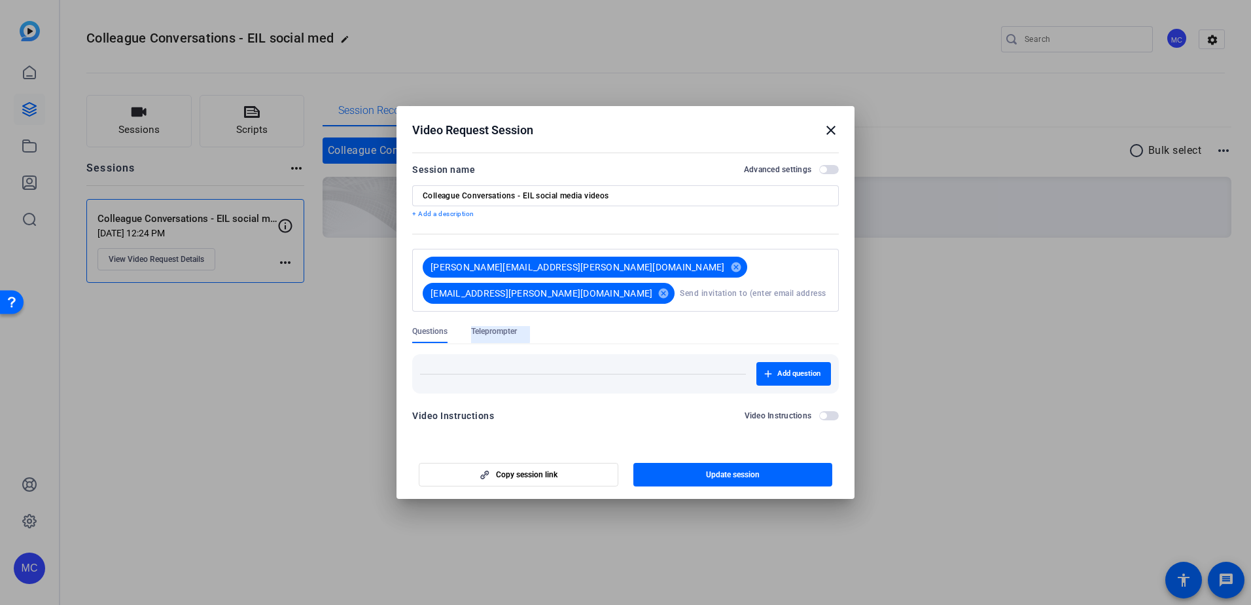
click at [483, 326] on span "Teleprompter" at bounding box center [494, 331] width 46 height 10
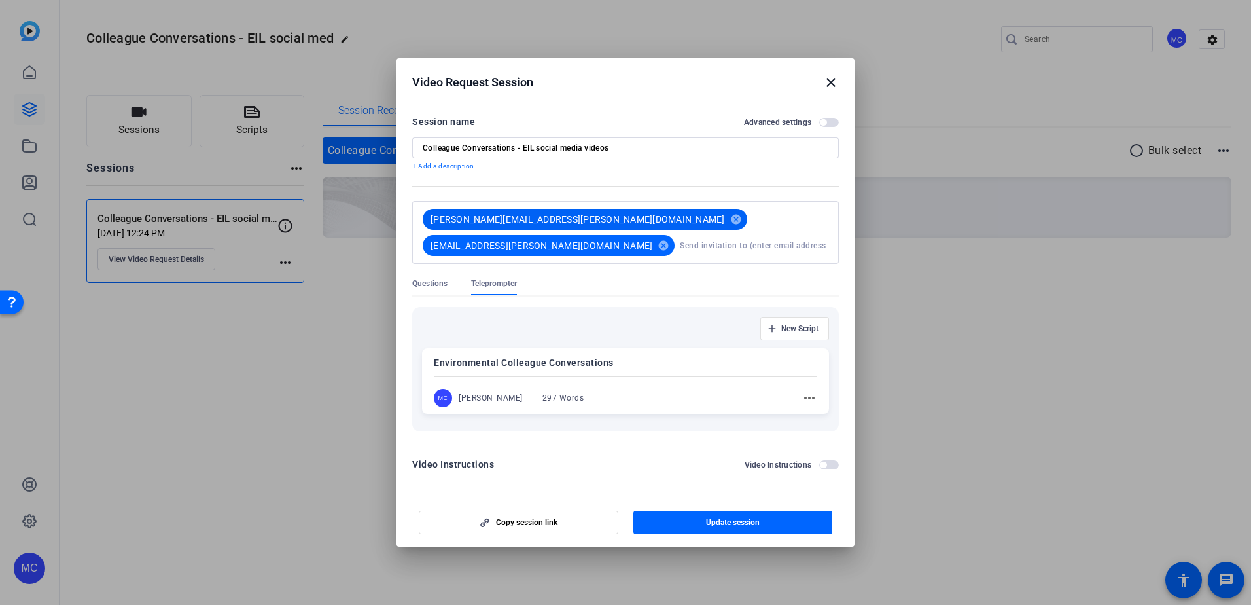
click at [425, 278] on span "Questions" at bounding box center [429, 283] width 35 height 10
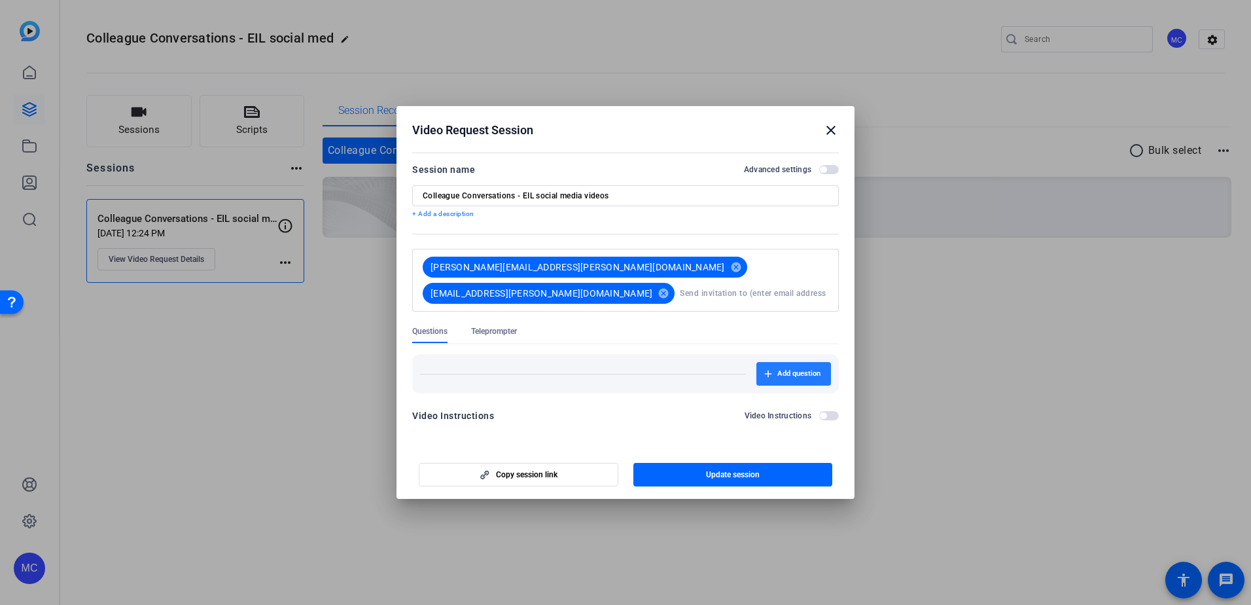
click at [774, 361] on span "button" at bounding box center [794, 373] width 75 height 31
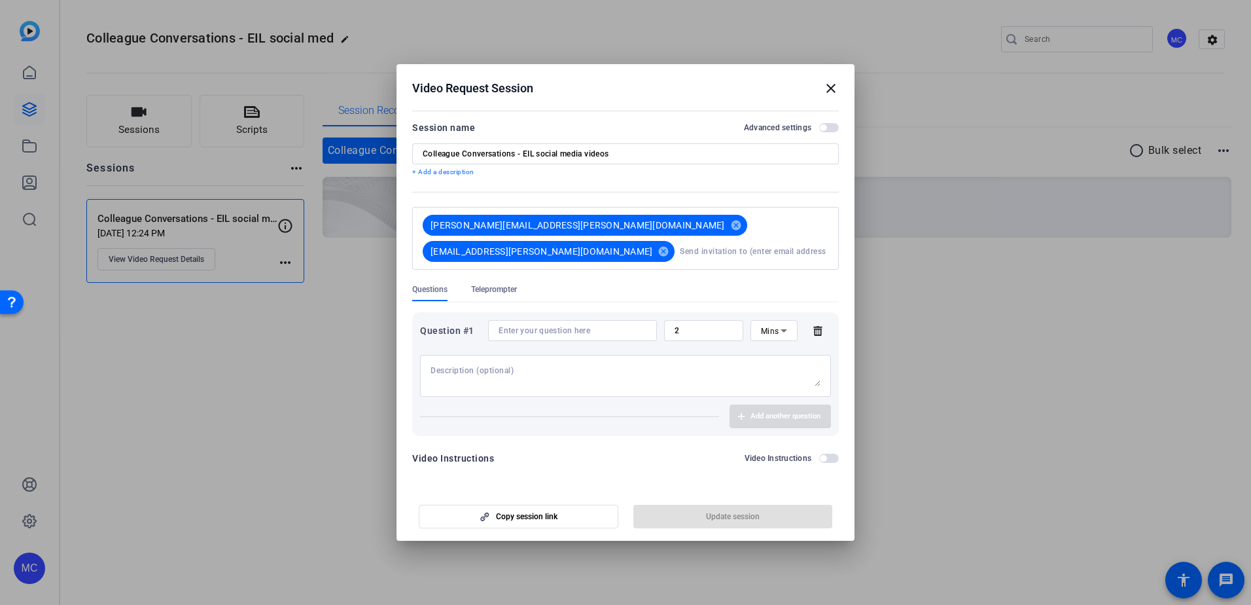
click at [522, 369] on textarea at bounding box center [626, 375] width 390 height 21
paste textarea "1. I’ve been speaking with many brokers recently, and it’s clear that [DATE] ma…"
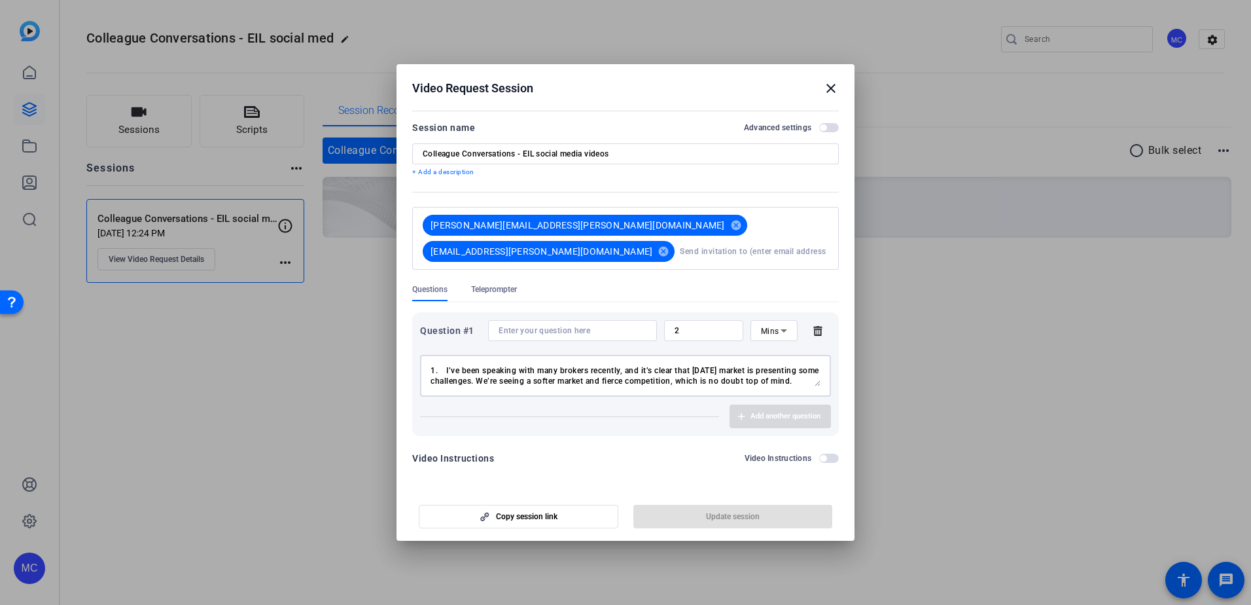
scroll to position [115, 0]
type textarea "1. I’ve been speaking with many brokers recently, and it’s clear that [DATE] ma…"
click at [744, 408] on div "Add another question" at bounding box center [625, 416] width 411 height 24
click at [537, 325] on input at bounding box center [573, 330] width 148 height 10
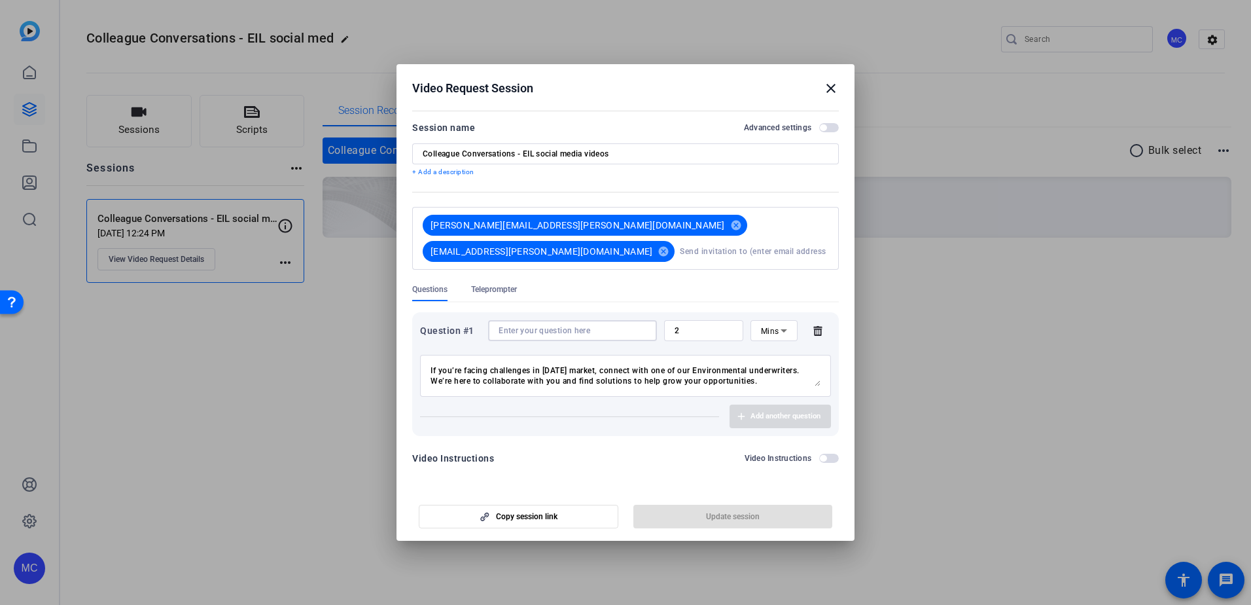
paste input "What’s the word on the street about what brokers and their clients are facing i…"
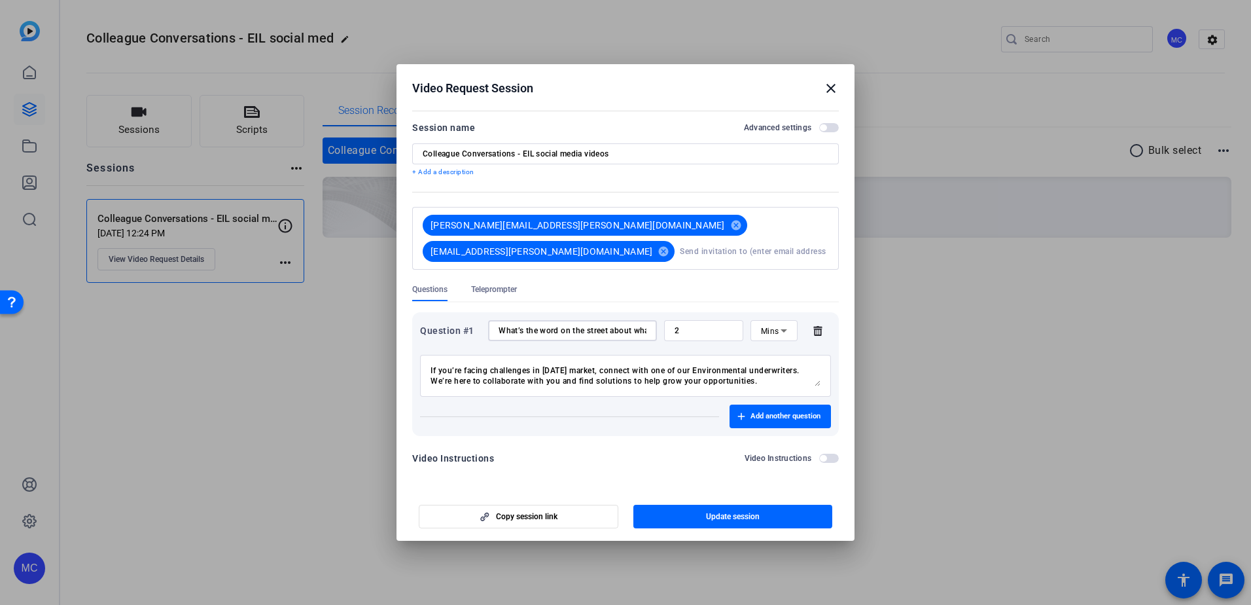
scroll to position [0, 289]
type input "What’s the word on the street about what brokers and their clients are facing i…"
click at [790, 325] on icon at bounding box center [784, 331] width 16 height 16
click at [732, 321] on div at bounding box center [625, 302] width 1251 height 605
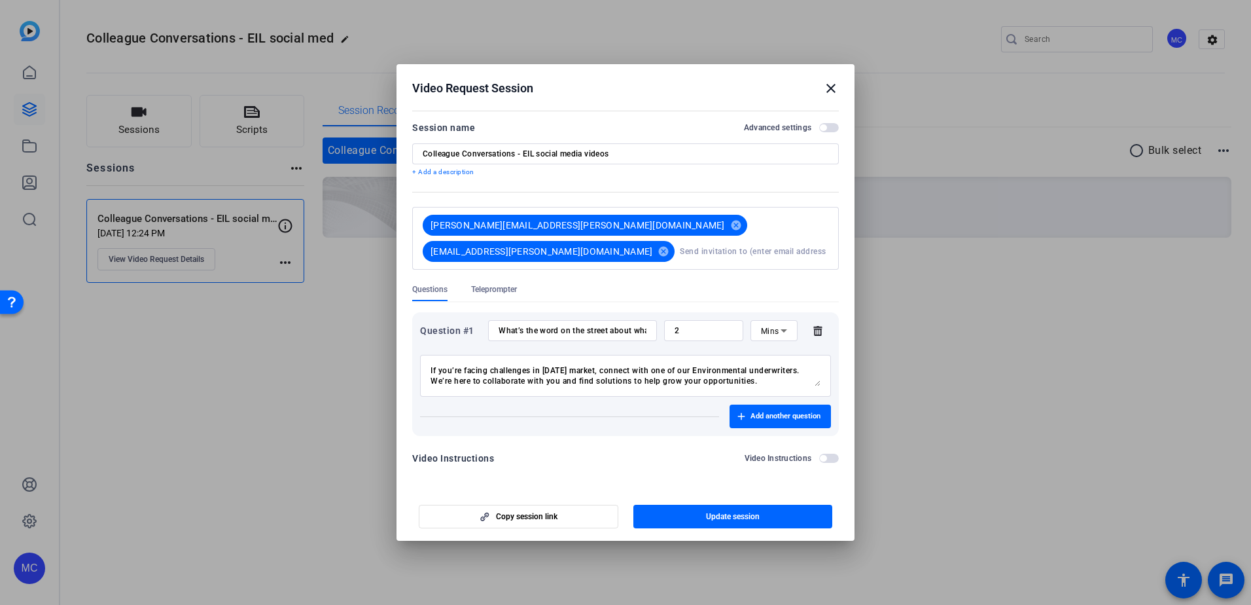
click at [783, 323] on icon at bounding box center [784, 331] width 16 height 16
click at [781, 405] on span "No Time Limit" at bounding box center [774, 424] width 26 height 47
click at [685, 328] on mat-form-field "2" at bounding box center [674, 330] width 70 height 21
click at [753, 411] on span "Add another question" at bounding box center [786, 416] width 70 height 10
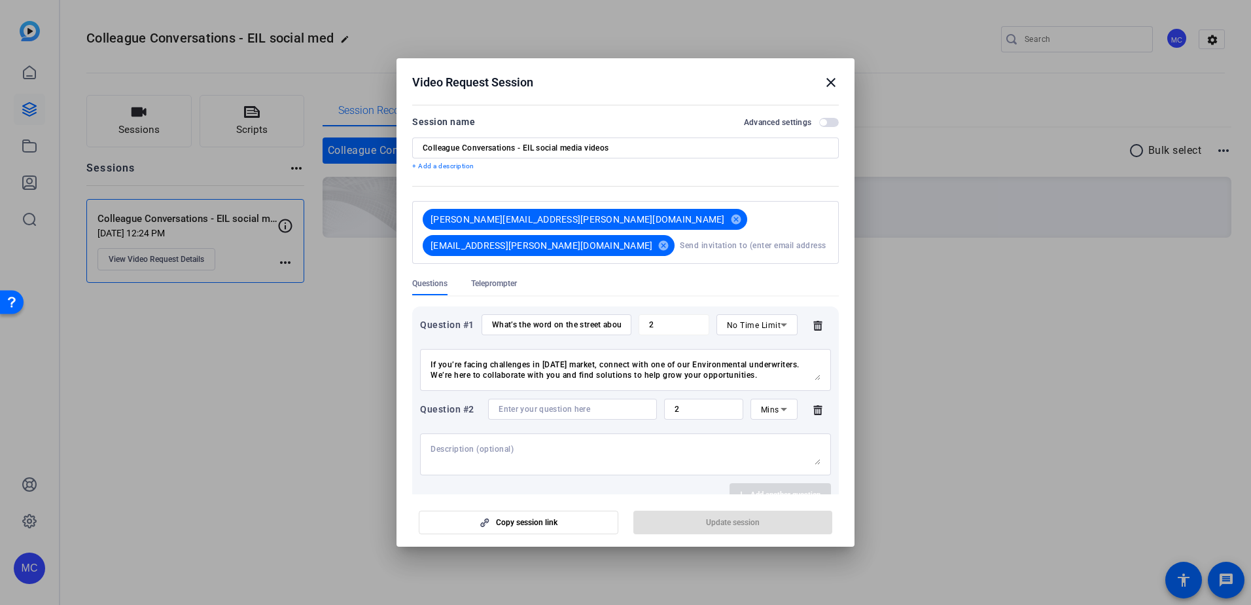
click at [479, 444] on textarea at bounding box center [626, 454] width 390 height 21
paste textarea "2. It can be tempting to choose the cheapest option, but in insurance, lower co…"
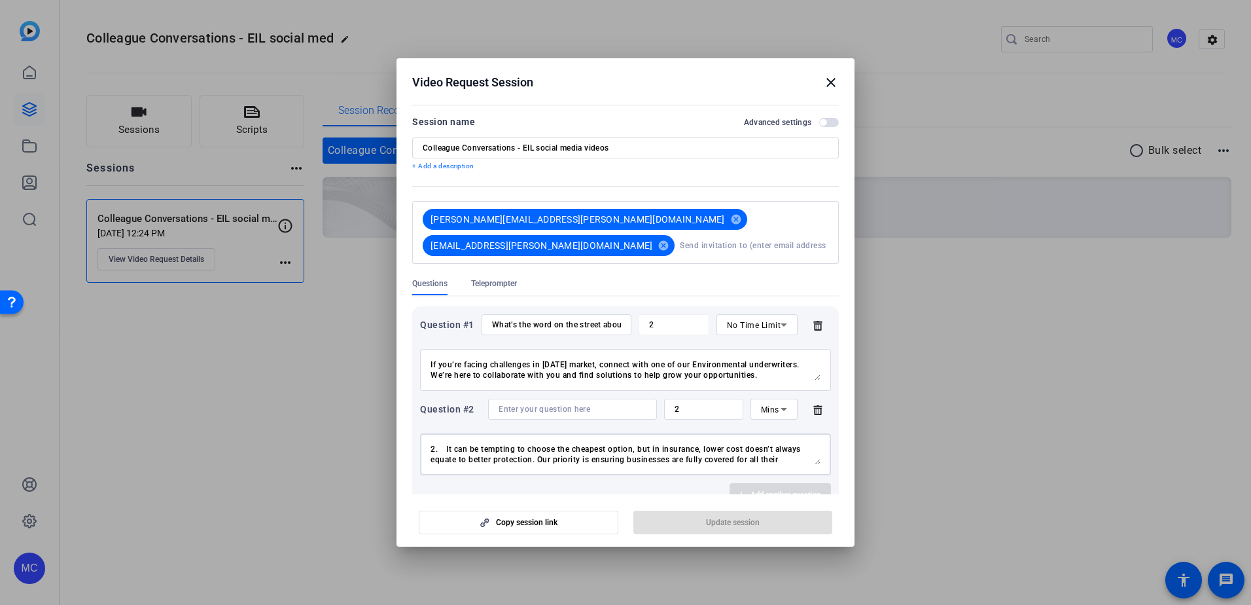
scroll to position [73, 0]
type textarea "2. It can be tempting to choose the cheapest option, but in insurance, lower co…"
click at [579, 399] on div at bounding box center [573, 409] width 148 height 21
paste input "What do you say to clients who are only focused on price? How can Victor help?"
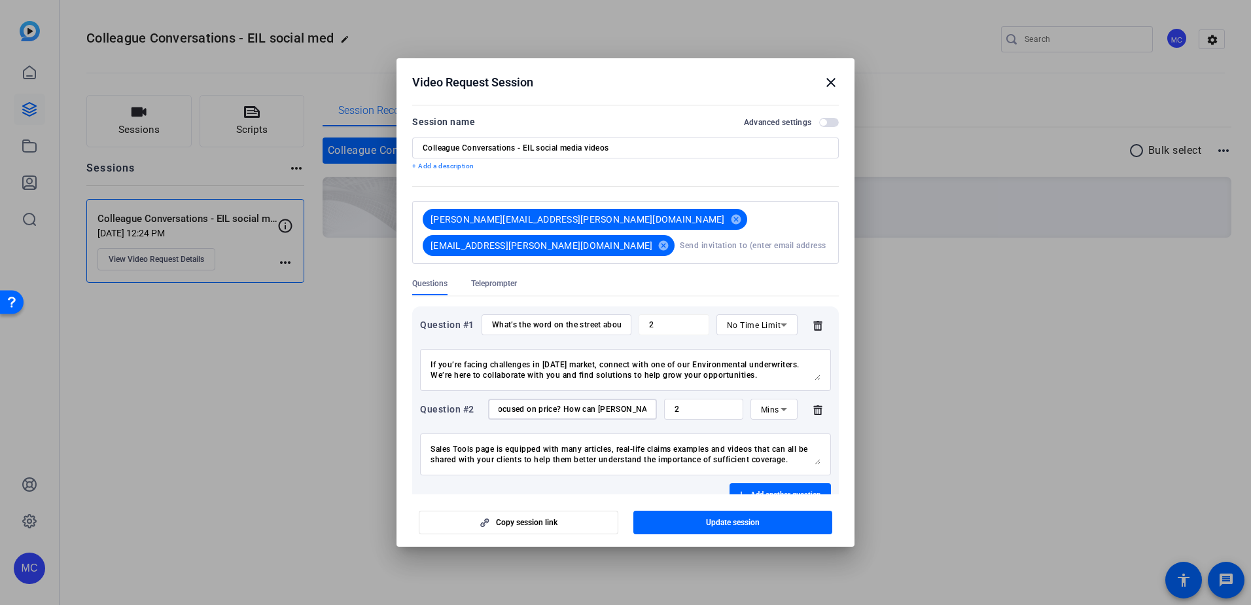
type input "What do you say to clients who are only focused on price? How can Victor help?"
click at [779, 401] on icon at bounding box center [784, 409] width 16 height 16
click at [772, 510] on span "No Time Limit" at bounding box center [768, 495] width 26 height 47
click at [782, 490] on span "Add another question" at bounding box center [786, 495] width 70 height 10
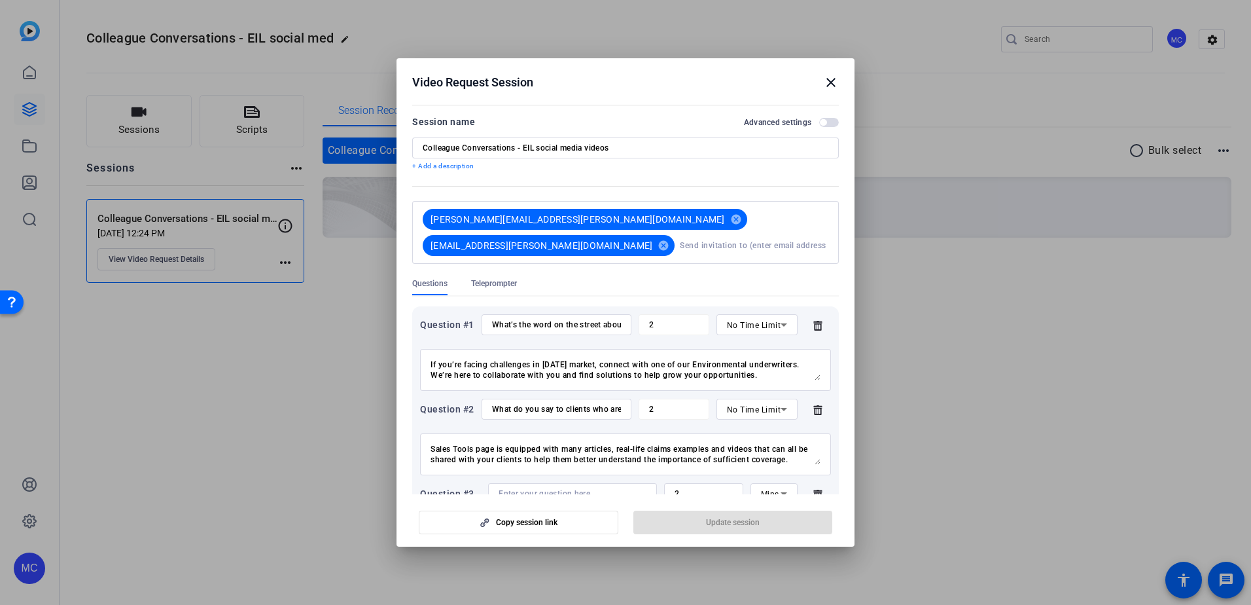
click at [541, 488] on input at bounding box center [573, 493] width 148 height 10
paste input "Given the shifting market conditions, how can Victor help?"
type input "Given the shifting market conditions, how can Victor help?"
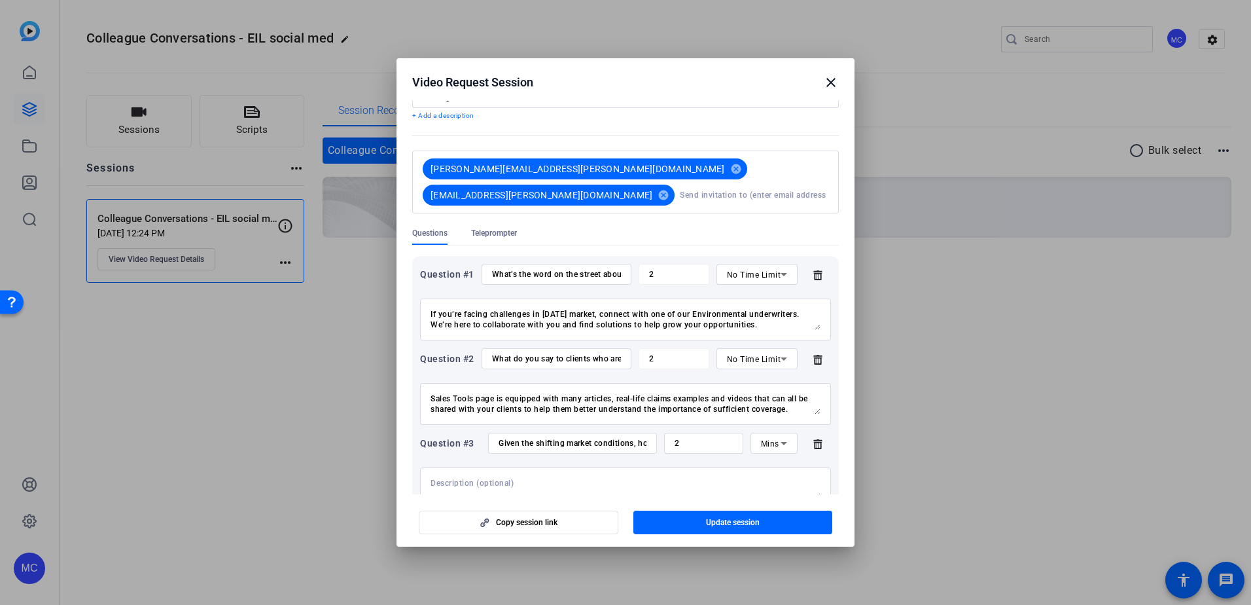
scroll to position [141, 0]
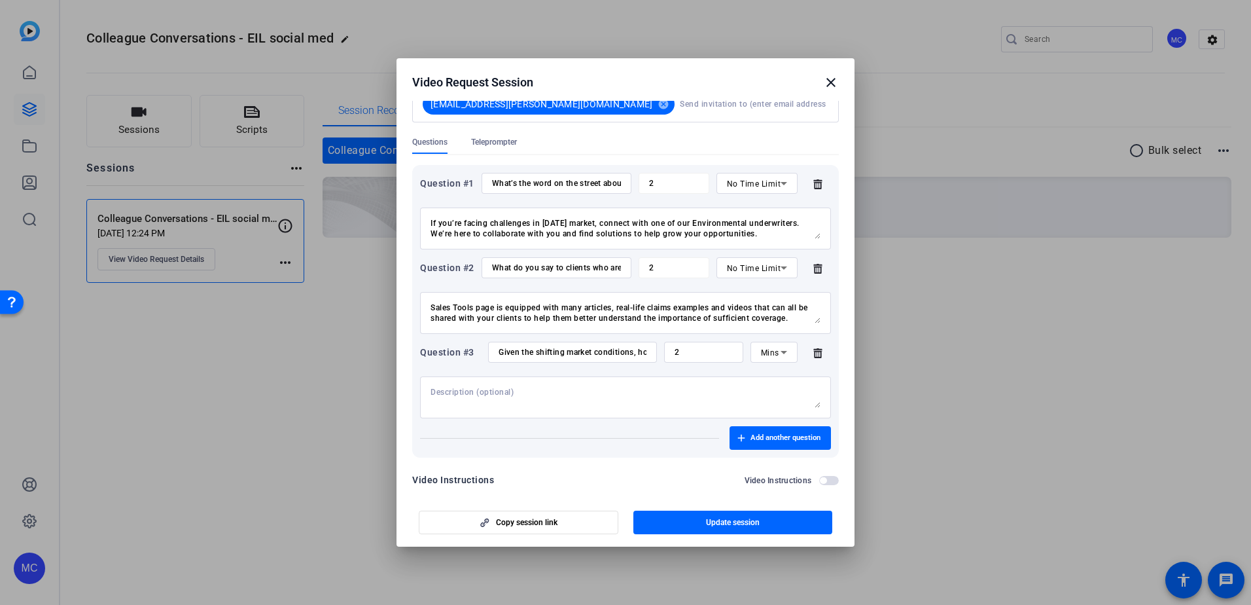
click at [529, 387] on textarea at bounding box center [626, 397] width 390 height 21
paste textarea "3. Victor has a long-standing commitment in the market and a high level of expe…"
type textarea "3. Victor has a long-standing commitment in the market and a high level of expe…"
click at [508, 302] on textarea "2. It can be tempting to choose the cheapest option, but in insurance, lower co…" at bounding box center [626, 312] width 390 height 21
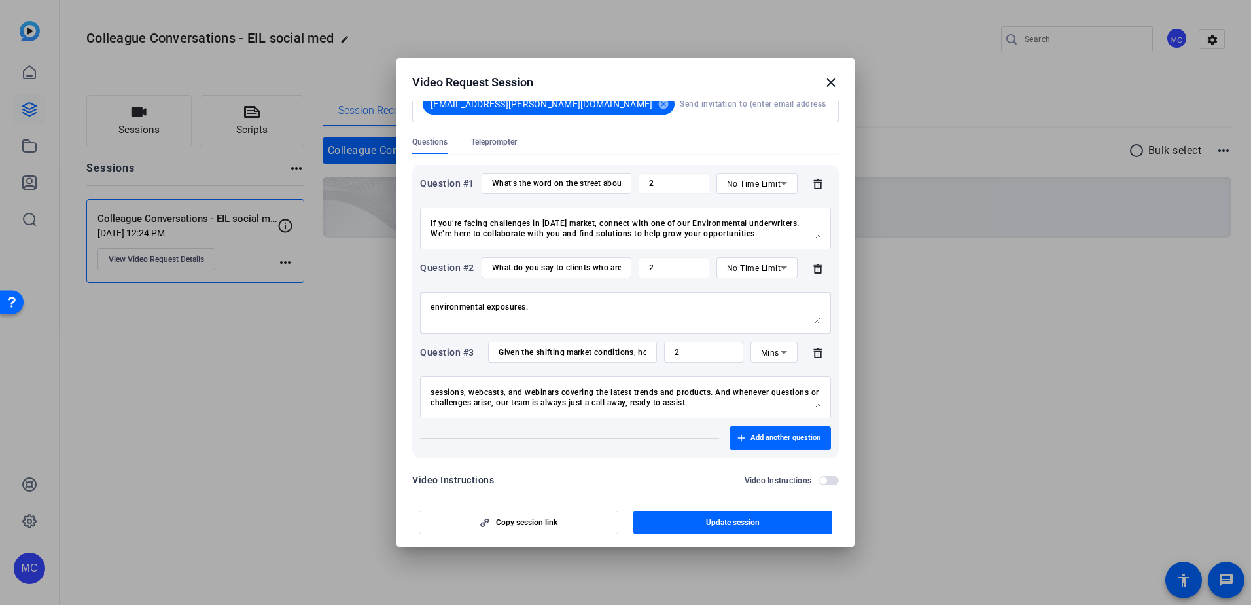
scroll to position [1, 0]
type textarea "It can be tempting to choose the cheapest option, but in insurance, lower cost …"
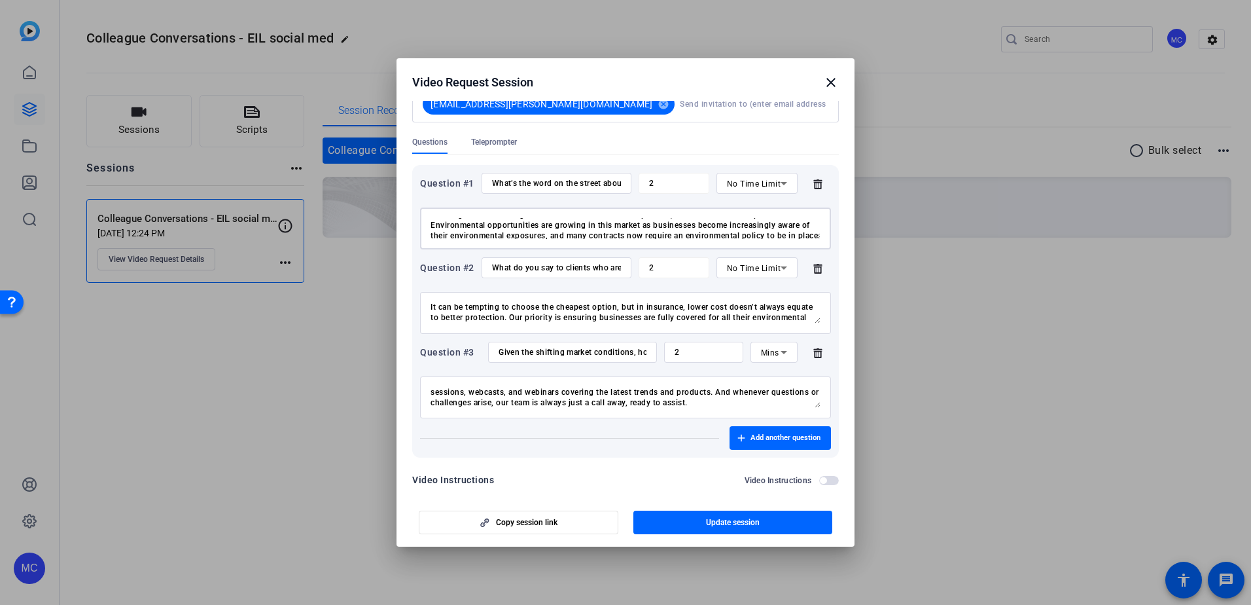
scroll to position [2, 0]
click at [440, 218] on textarea "1. I’ve been speaking with many brokers recently, and it’s clear that [DATE] ma…" at bounding box center [626, 228] width 390 height 21
type textarea "I’ve been speaking with many brokers recently, and it’s clear that today’s mark…"
click at [786, 342] on div "Mins" at bounding box center [774, 352] width 47 height 21
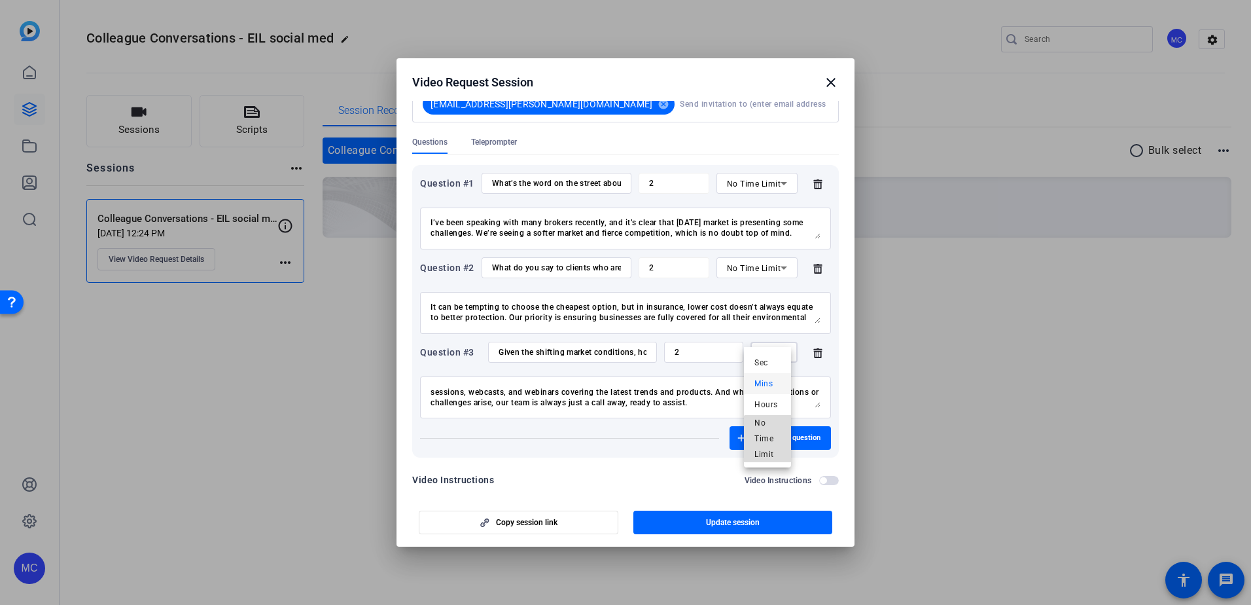
click at [773, 453] on span "No Time Limit" at bounding box center [768, 438] width 26 height 47
click at [727, 521] on span "Update session" at bounding box center [733, 522] width 54 height 10
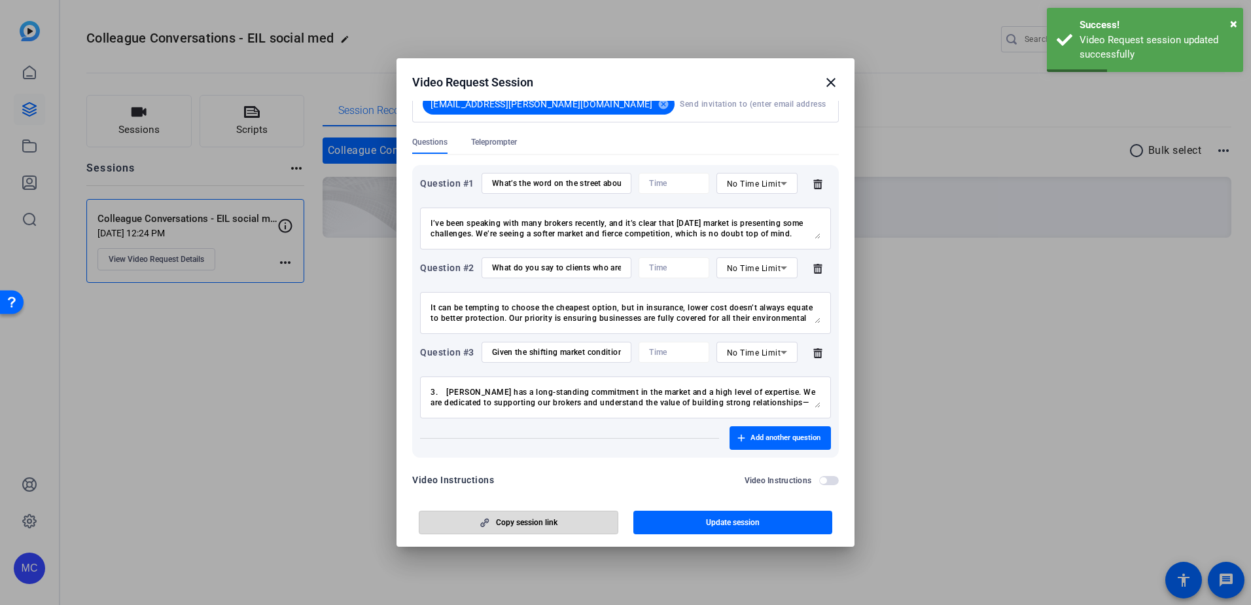
click at [539, 521] on span "Copy session link" at bounding box center [527, 522] width 62 height 10
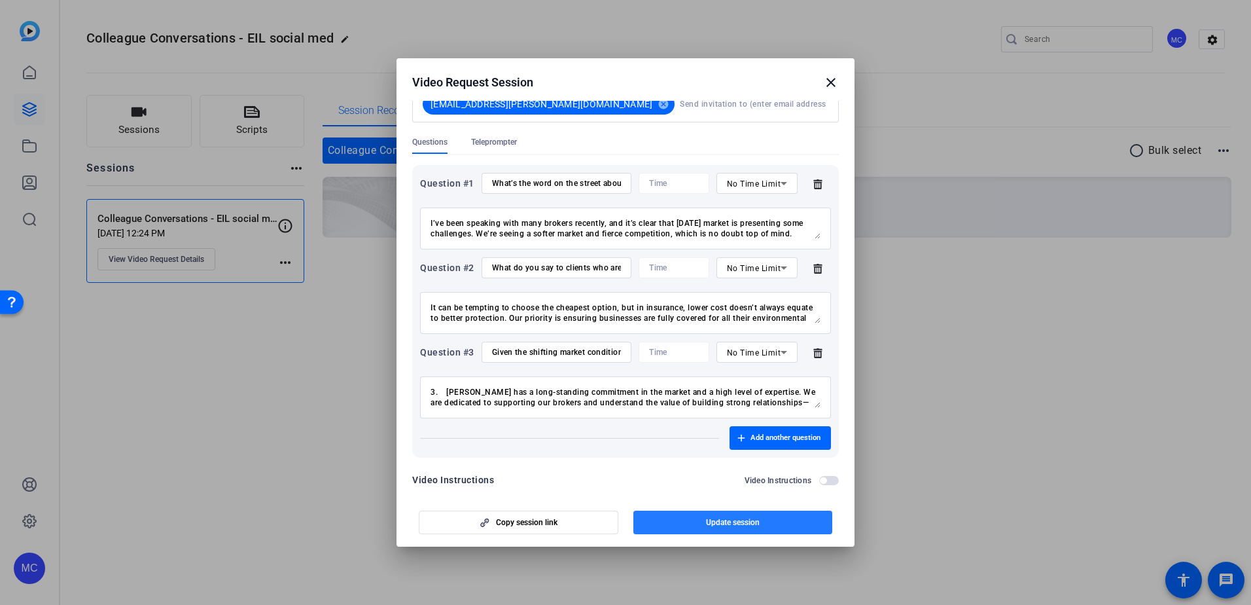
click at [725, 528] on span "button" at bounding box center [734, 522] width 200 height 31
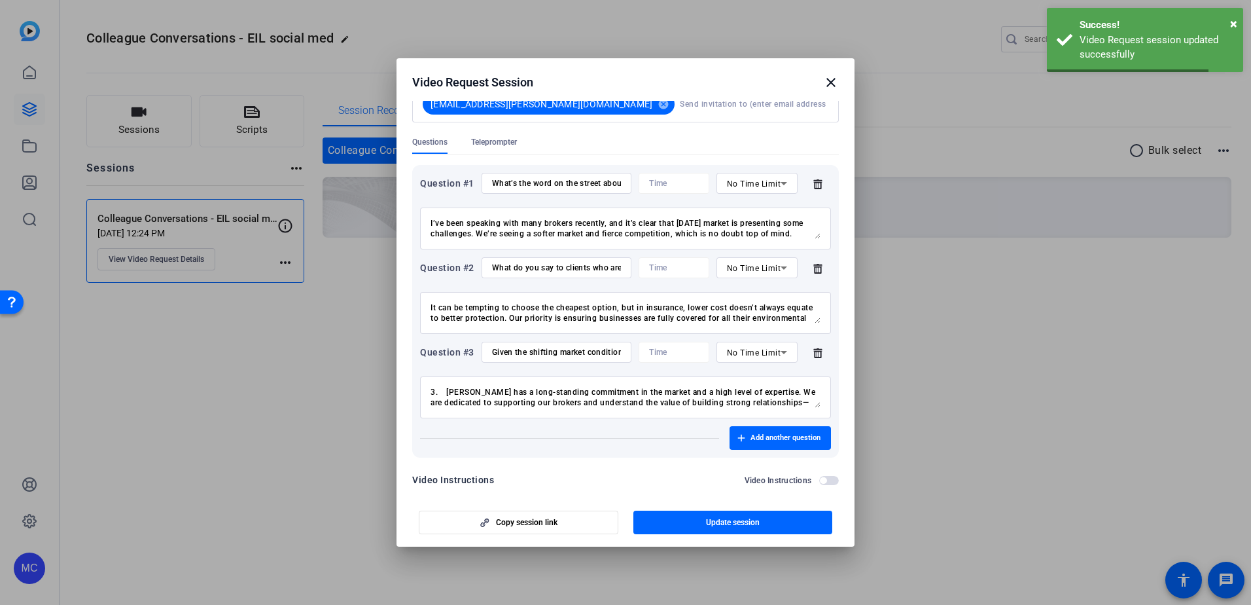
click at [820, 477] on span "button" at bounding box center [823, 480] width 7 height 7
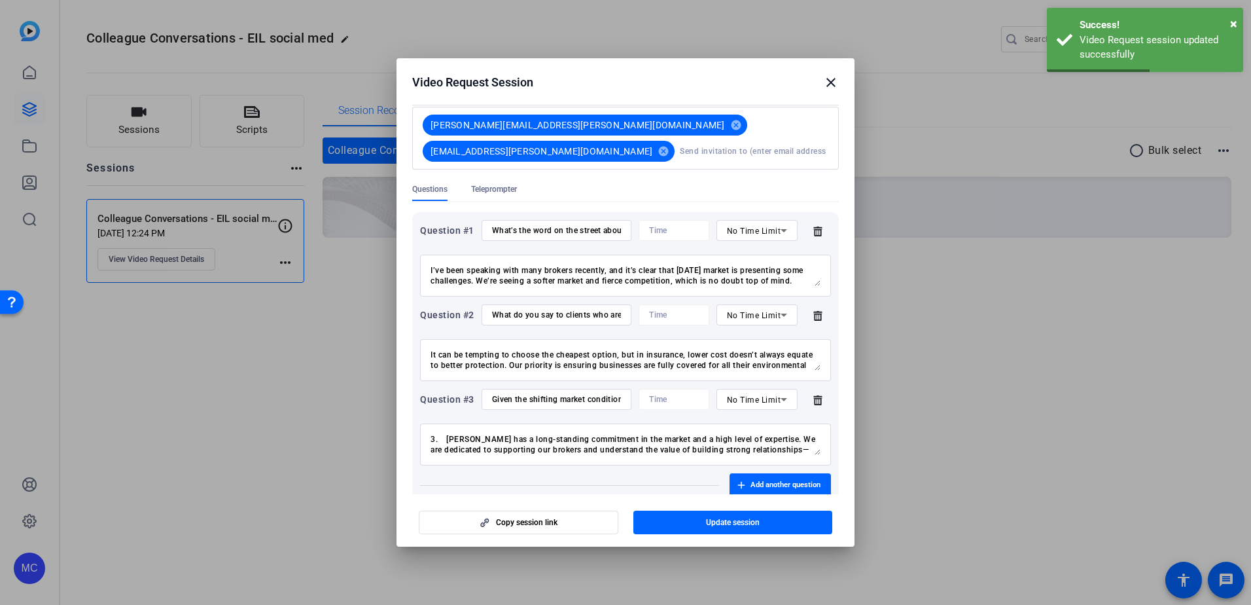
scroll to position [0, 0]
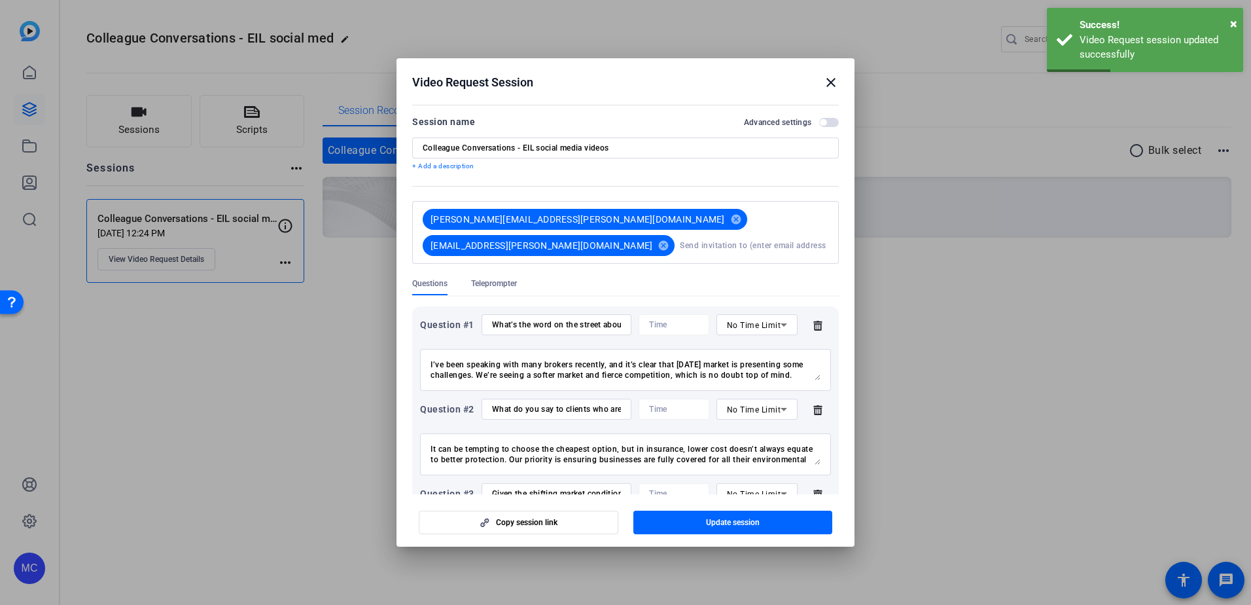
click at [820, 124] on span "button" at bounding box center [823, 122] width 7 height 7
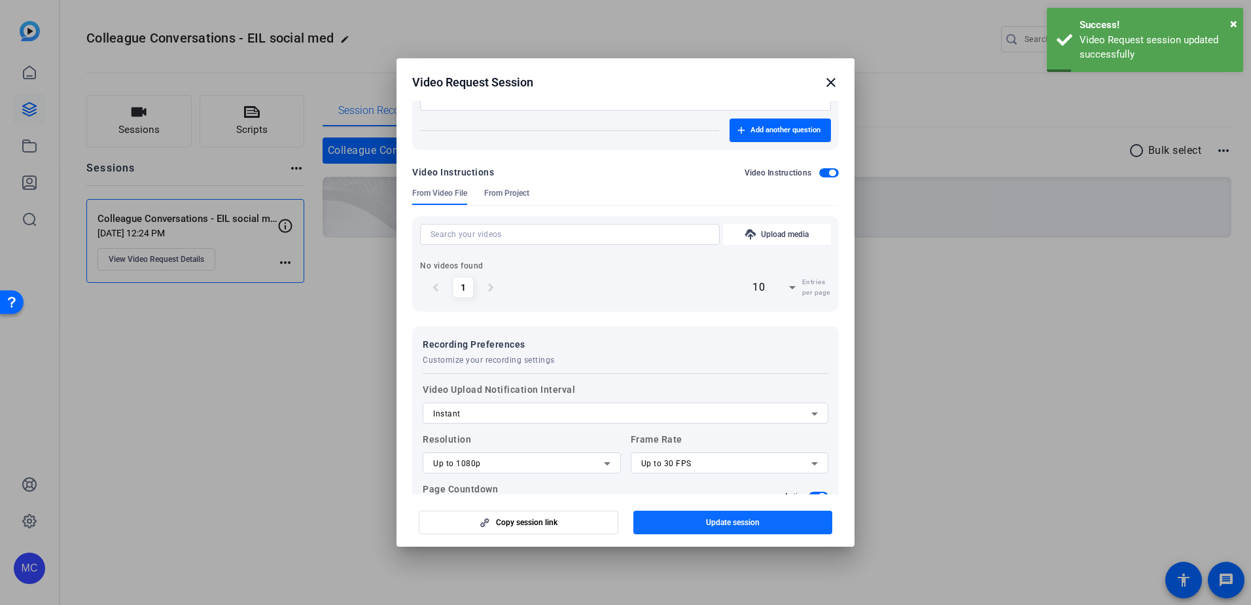
scroll to position [517, 0]
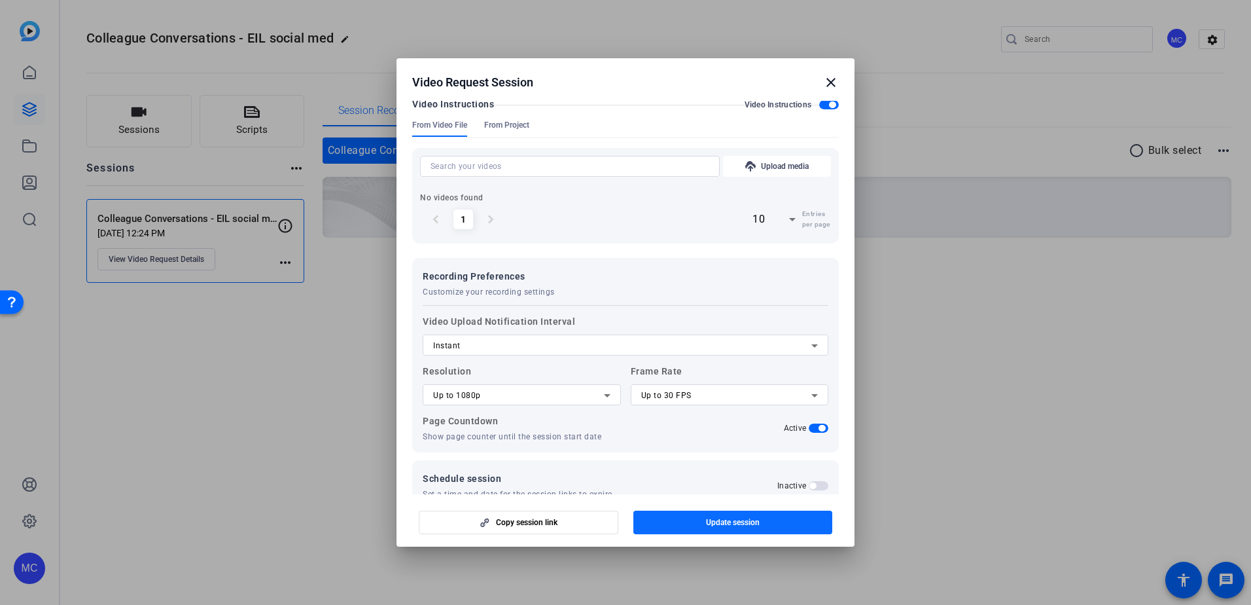
click at [740, 527] on span "Update session" at bounding box center [733, 522] width 54 height 10
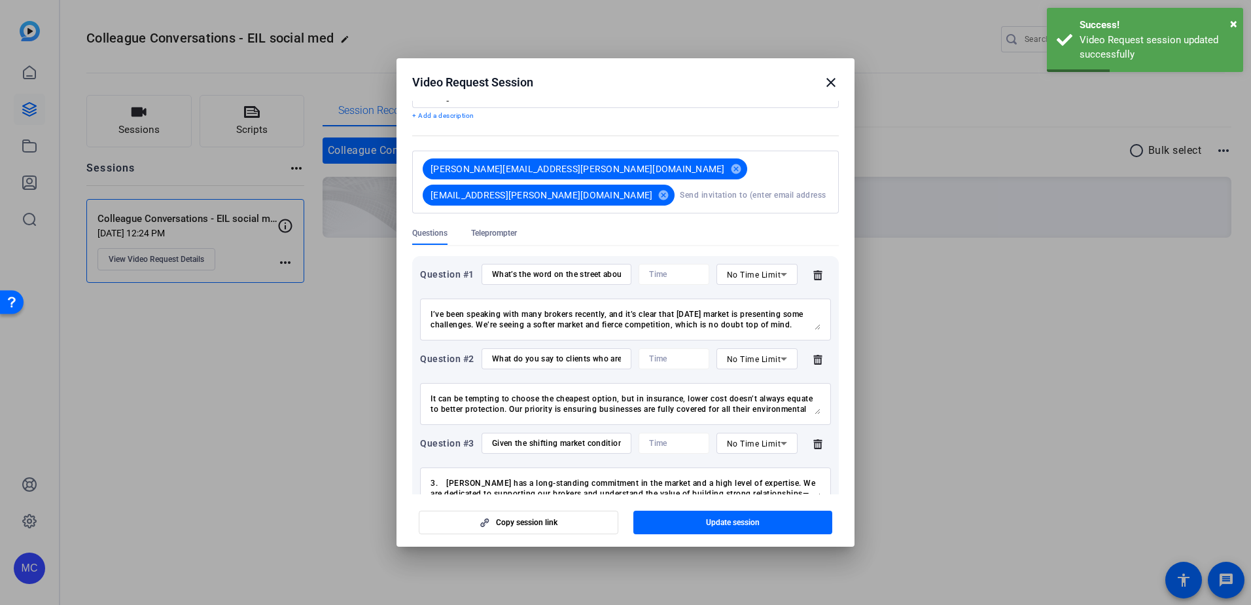
scroll to position [0, 0]
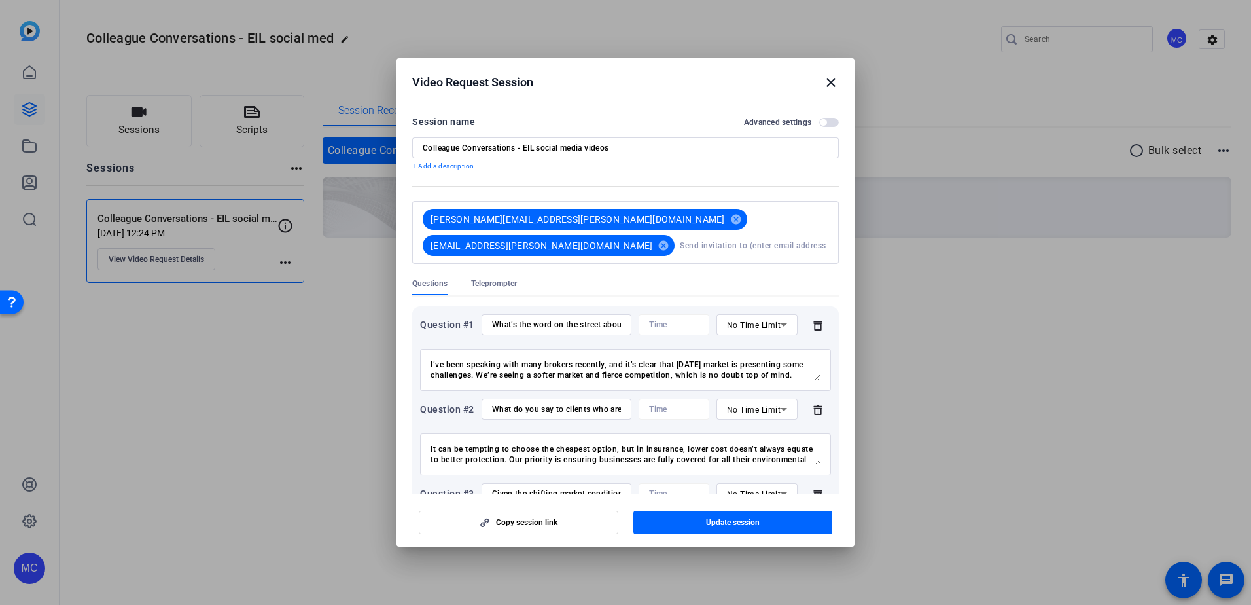
click at [821, 122] on span "button" at bounding box center [829, 122] width 20 height 9
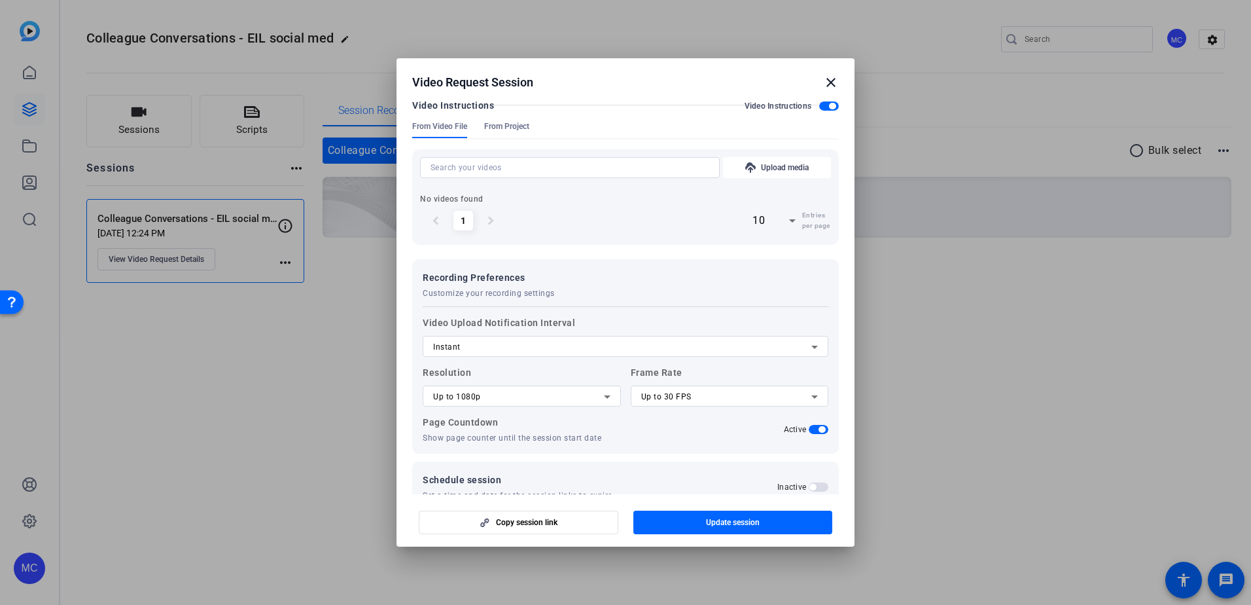
scroll to position [517, 0]
click at [832, 84] on mat-icon "close" at bounding box center [831, 83] width 16 height 16
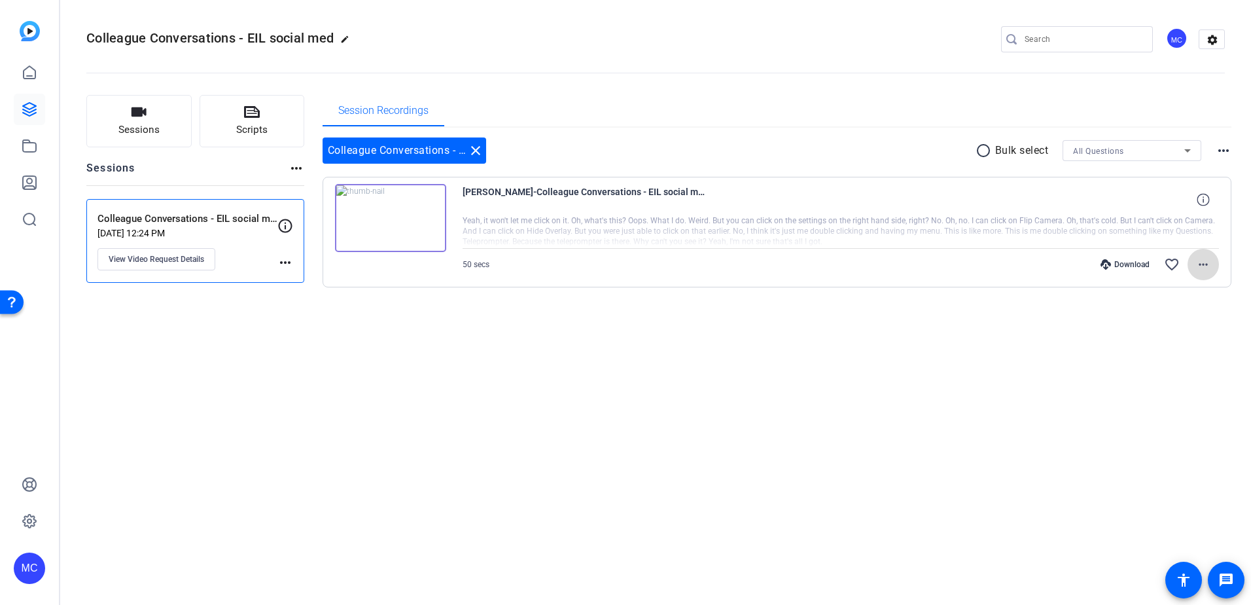
click at [1203, 264] on mat-icon "more_horiz" at bounding box center [1204, 265] width 16 height 16
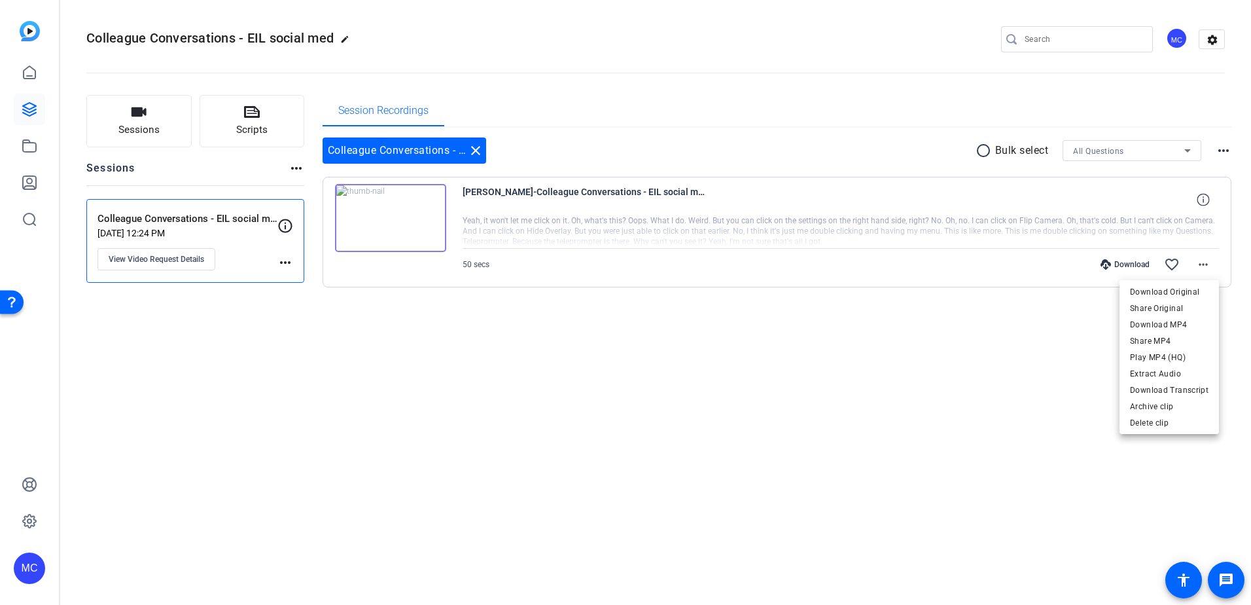
click at [900, 223] on div at bounding box center [625, 302] width 1251 height 605
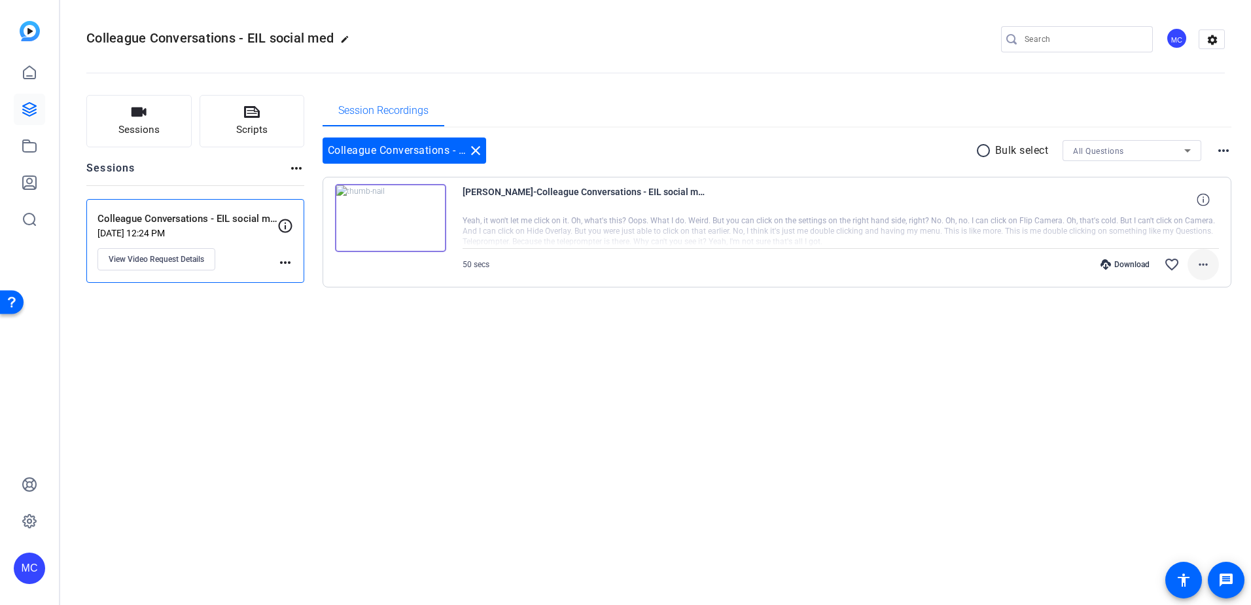
click at [1200, 268] on mat-icon "more_horiz" at bounding box center [1204, 265] width 16 height 16
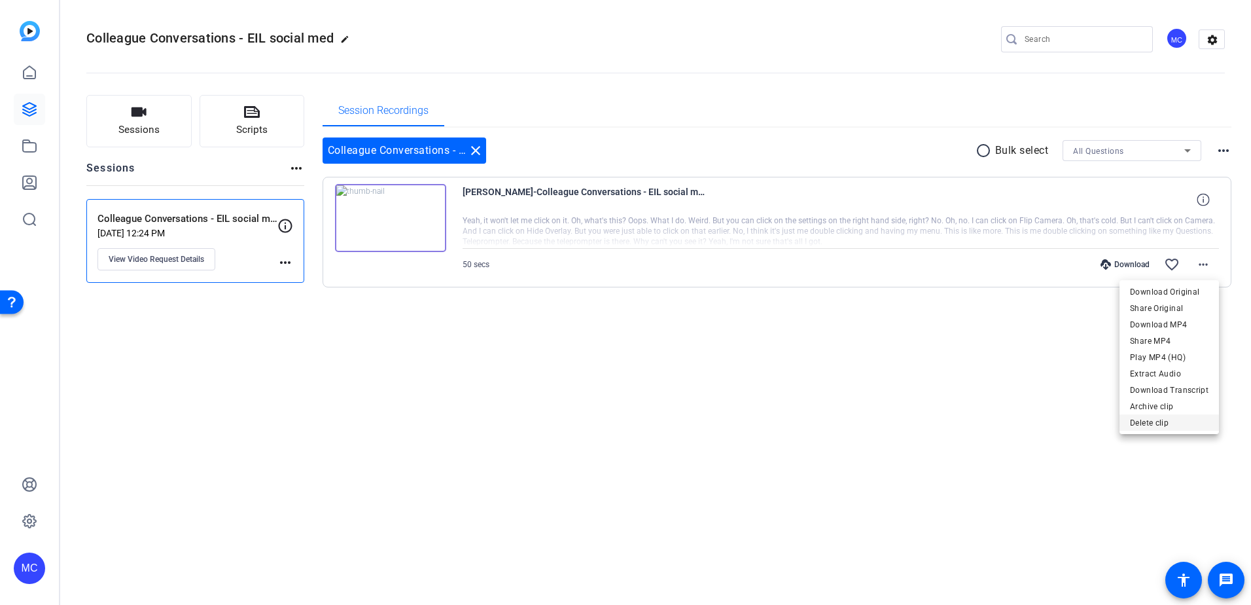
click at [1149, 423] on span "Delete clip" at bounding box center [1169, 423] width 79 height 16
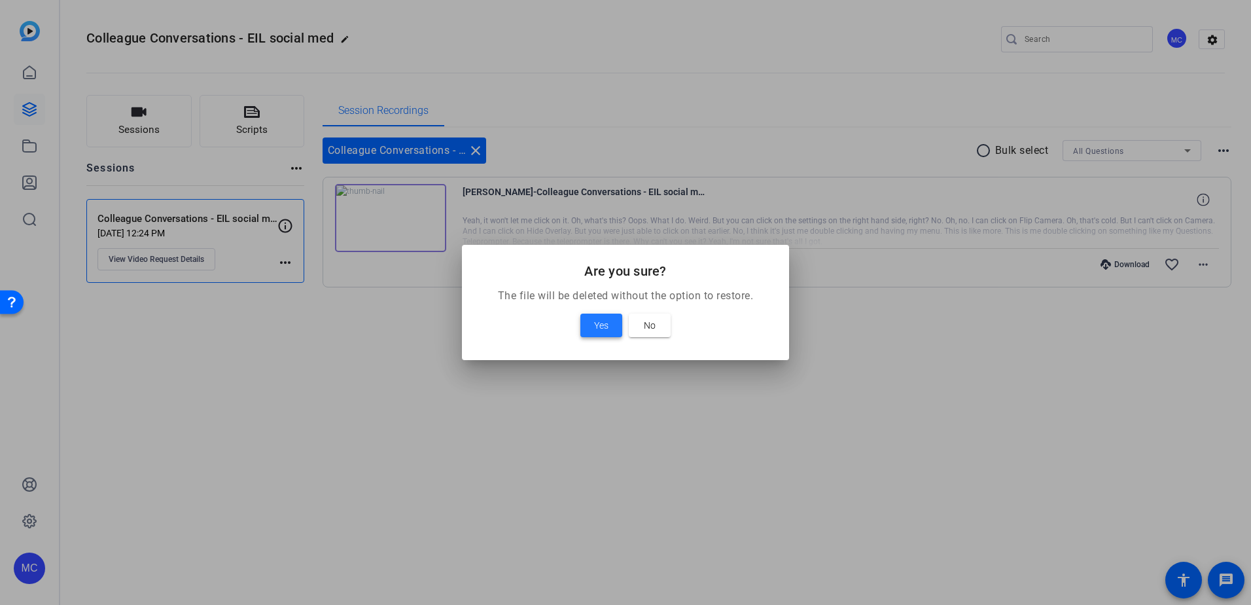
click at [600, 325] on span "Yes" at bounding box center [601, 325] width 14 height 16
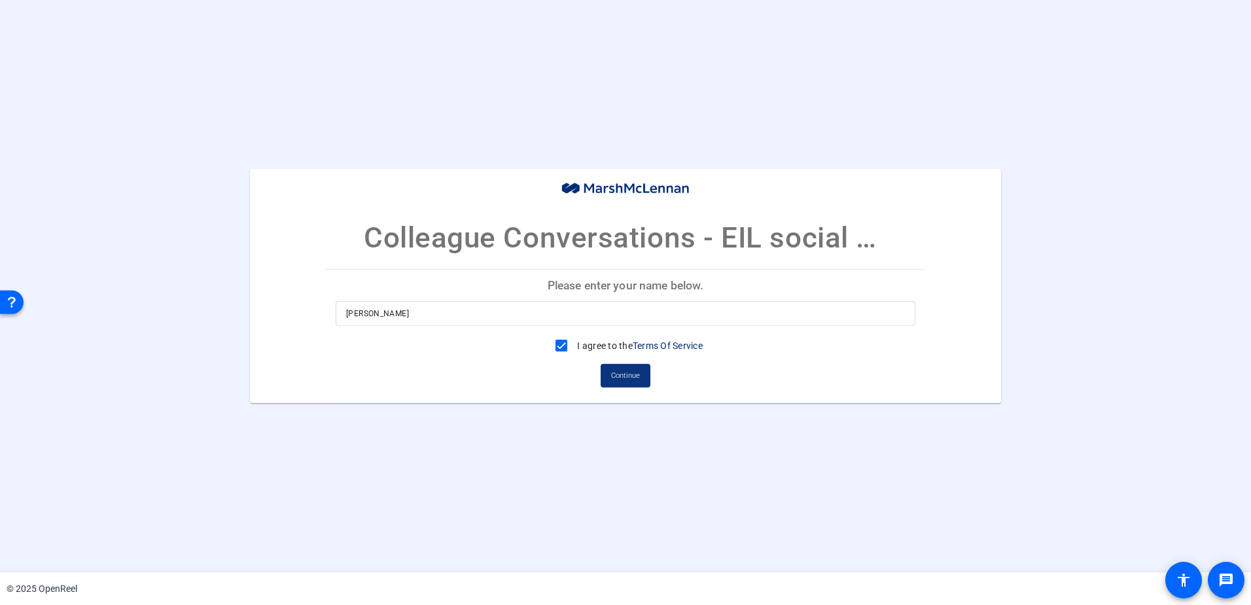
click at [634, 370] on span "Continue" at bounding box center [625, 376] width 29 height 20
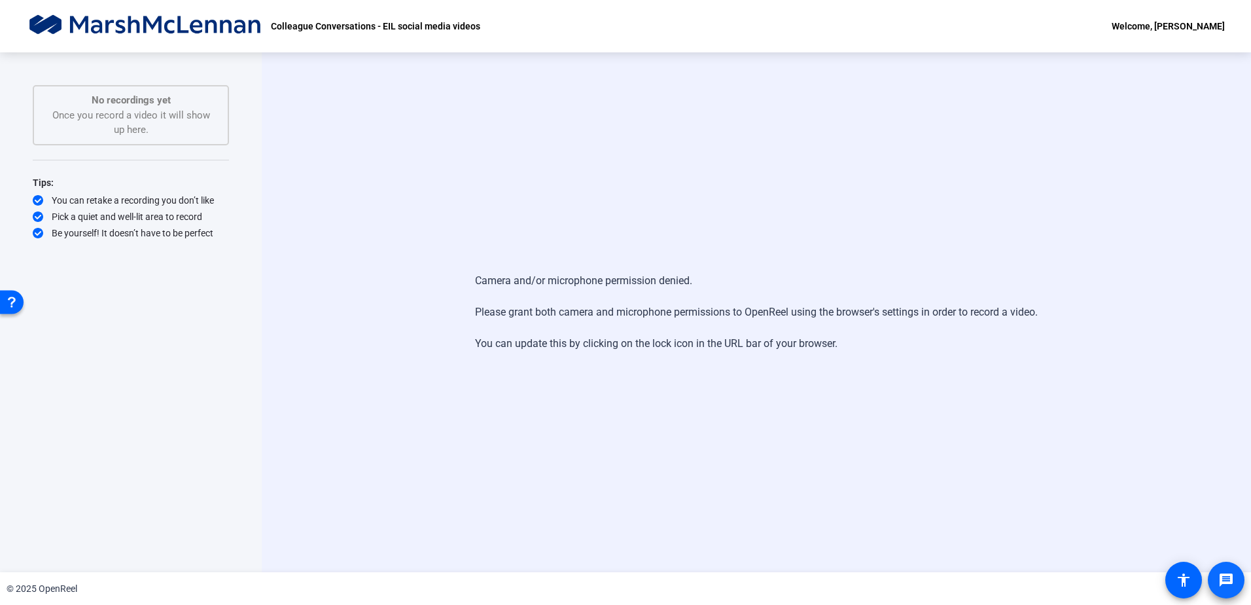
click at [1223, 587] on mat-icon "message" at bounding box center [1227, 580] width 16 height 16
click at [10, 306] on div "Open Resource Center" at bounding box center [12, 301] width 10 height 10
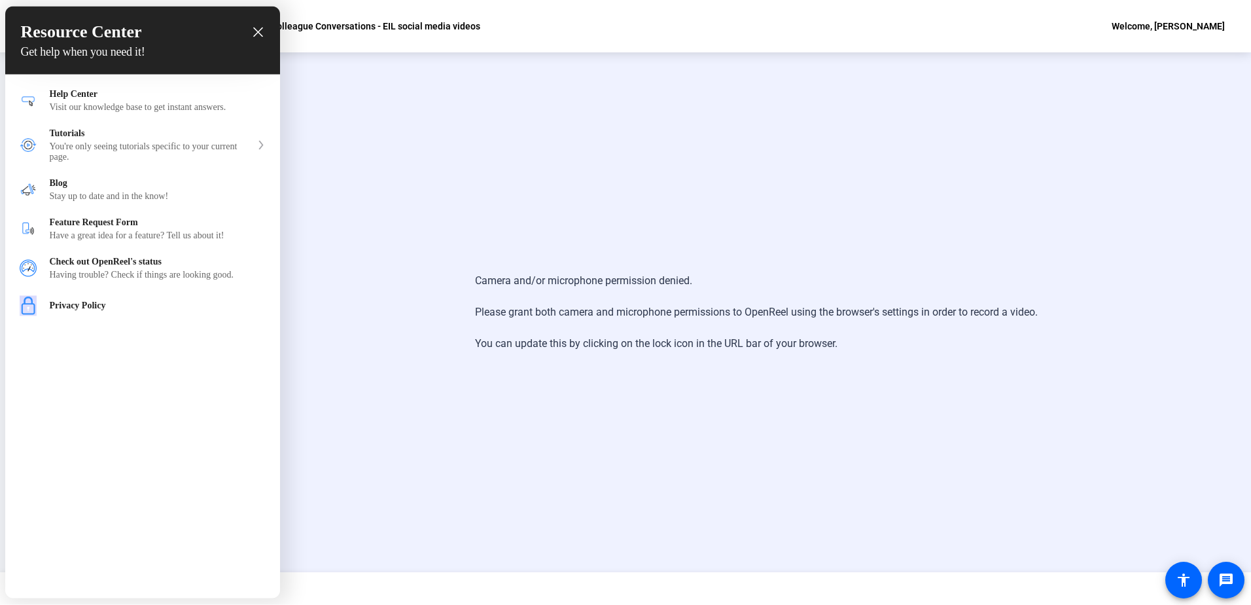
click at [394, 219] on div at bounding box center [625, 302] width 1251 height 605
